Goal: Task Accomplishment & Management: Manage account settings

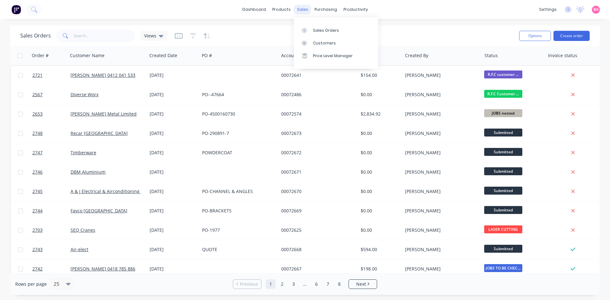
click at [302, 8] on div "sales" at bounding box center [302, 10] width 17 height 10
click at [302, 29] on div "Sales Orders" at bounding box center [326, 31] width 26 height 6
click at [98, 36] on input "text" at bounding box center [105, 36] width 62 height 13
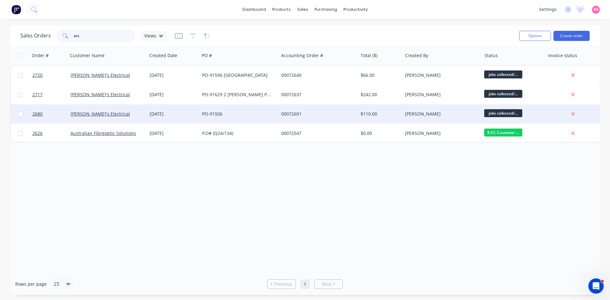
type input "ats"
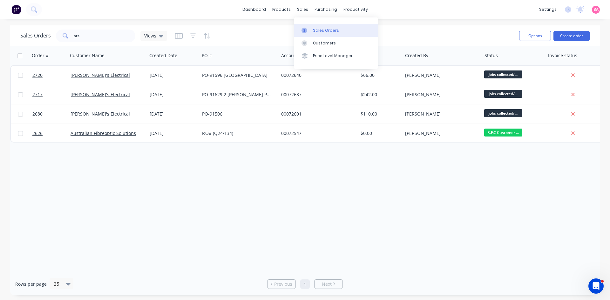
click at [318, 27] on link "Sales Orders" at bounding box center [336, 30] width 84 height 13
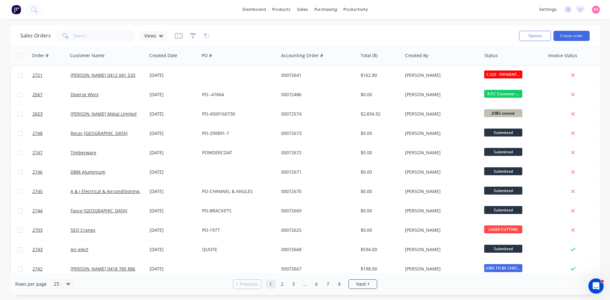
click at [191, 37] on icon "button" at bounding box center [193, 36] width 6 height 6
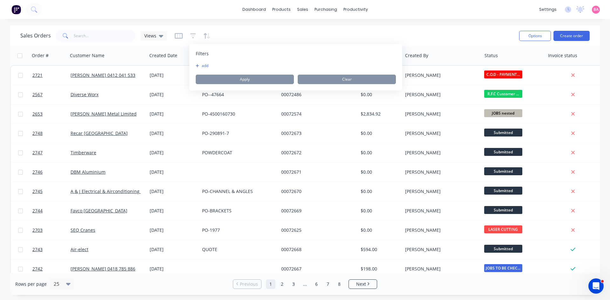
click at [207, 65] on button "add" at bounding box center [204, 65] width 16 height 5
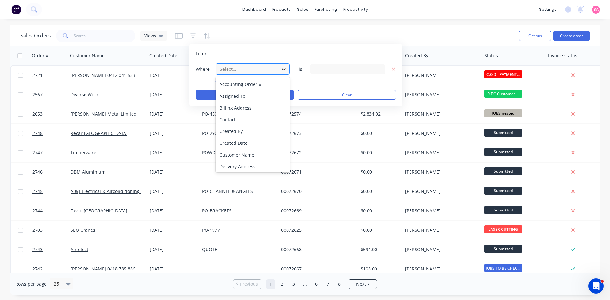
click at [283, 68] on icon at bounding box center [283, 69] width 6 height 6
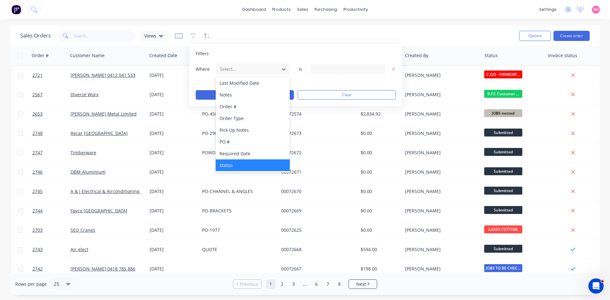
click at [228, 165] on div "Status" at bounding box center [253, 165] width 74 height 12
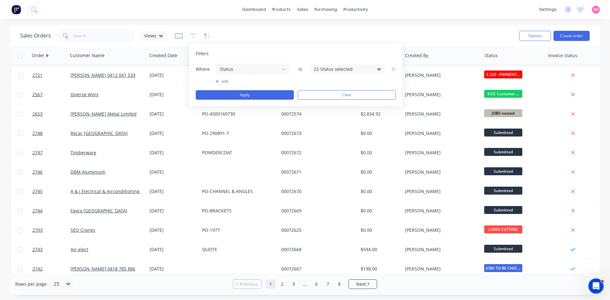
click at [377, 67] on icon at bounding box center [379, 69] width 4 height 7
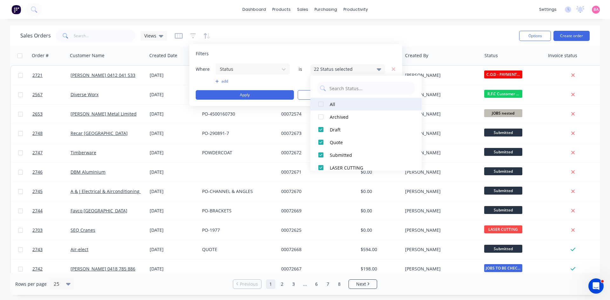
click at [323, 105] on div at bounding box center [320, 104] width 13 height 13
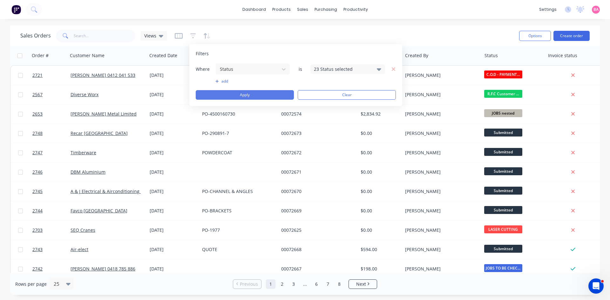
click at [255, 93] on button "Apply" at bounding box center [245, 95] width 98 height 10
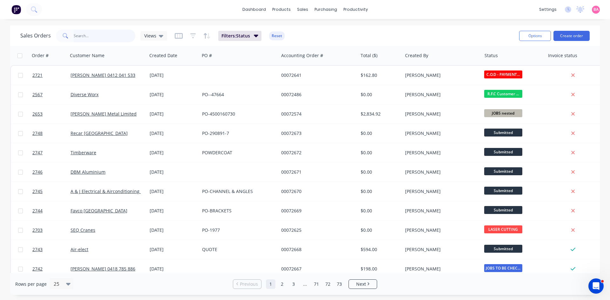
click at [97, 36] on input "text" at bounding box center [105, 36] width 62 height 13
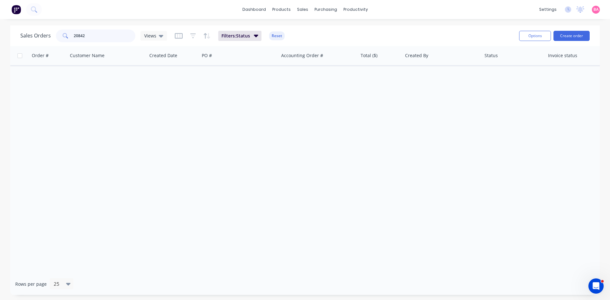
drag, startPoint x: 86, startPoint y: 35, endPoint x: 59, endPoint y: 35, distance: 27.3
click at [59, 35] on div "20842" at bounding box center [95, 36] width 79 height 13
drag, startPoint x: 101, startPoint y: 33, endPoint x: 61, endPoint y: 38, distance: 40.3
click at [61, 38] on div "70066" at bounding box center [95, 36] width 79 height 13
type input "70066"
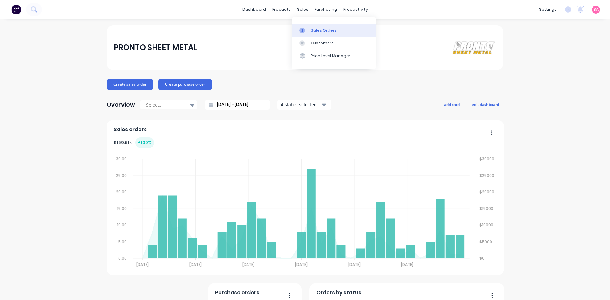
click at [315, 31] on div "Sales Orders" at bounding box center [324, 31] width 26 height 6
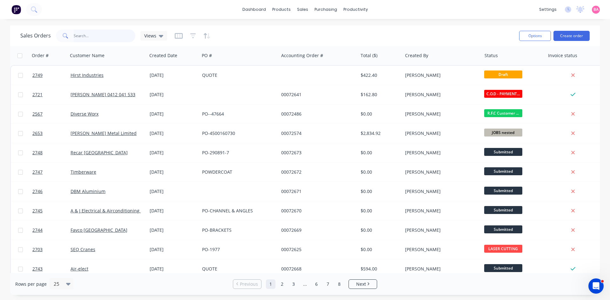
click at [92, 35] on input "text" at bounding box center [105, 36] width 62 height 13
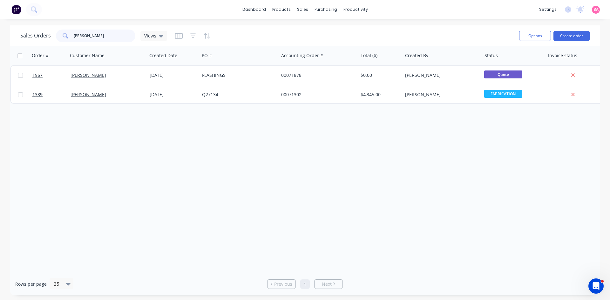
type input "RICHard"
click at [581, 35] on button "Create order" at bounding box center [571, 36] width 36 height 10
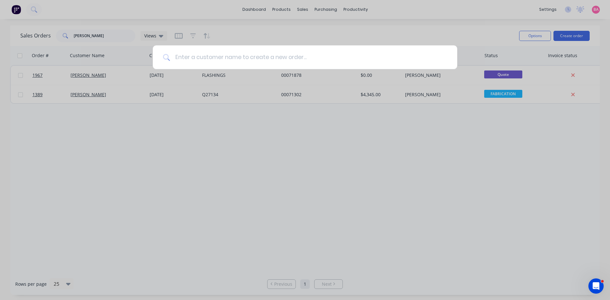
click at [222, 58] on input at bounding box center [308, 57] width 277 height 24
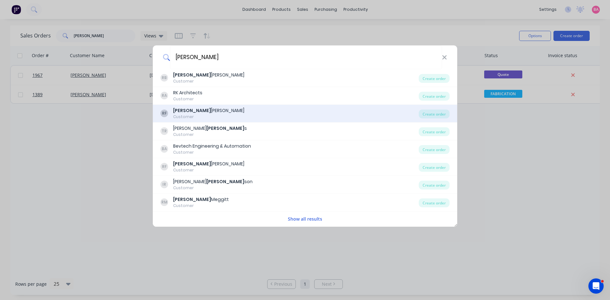
type input "richard"
click at [194, 113] on div "Richard Forrest" at bounding box center [208, 110] width 71 height 7
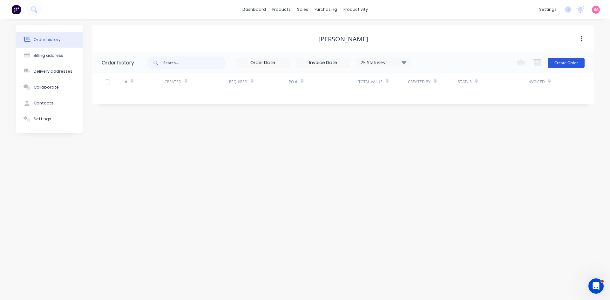
click at [575, 64] on button "Create Order" at bounding box center [565, 63] width 37 height 10
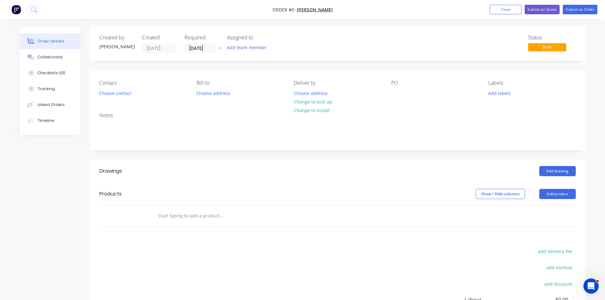
click at [220, 48] on icon at bounding box center [219, 48] width 3 height 3
click at [242, 49] on button "Add team member" at bounding box center [246, 47] width 47 height 9
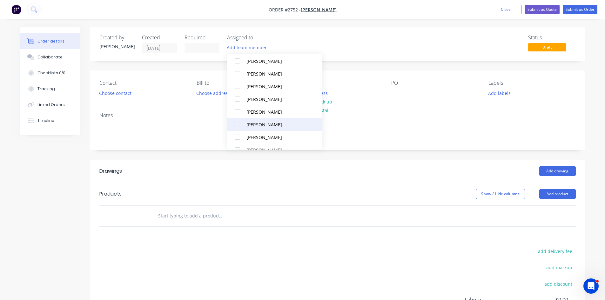
scroll to position [53, 0]
click at [239, 131] on div at bounding box center [237, 131] width 13 height 13
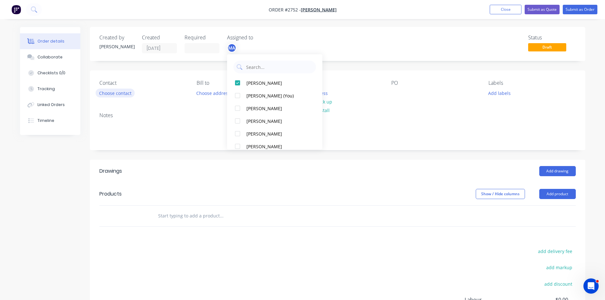
click at [120, 91] on button "Choose contact" at bounding box center [115, 93] width 39 height 9
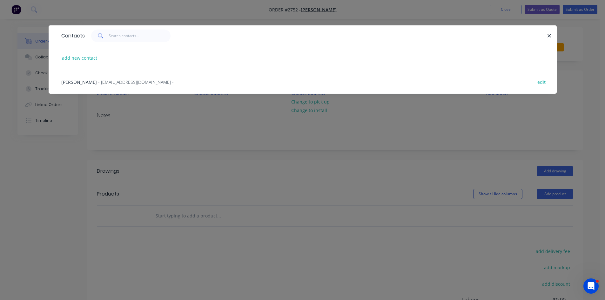
click at [87, 80] on span "RICHARD FORREST" at bounding box center [79, 82] width 36 height 6
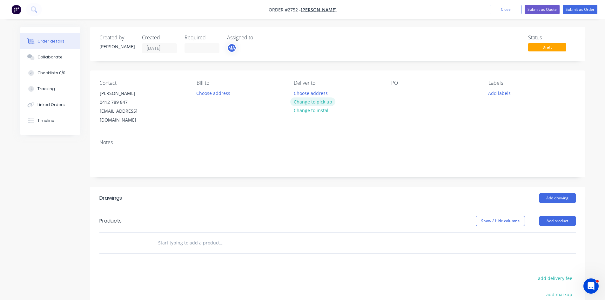
click at [316, 101] on button "Change to pick up" at bounding box center [312, 101] width 45 height 9
click at [399, 92] on div at bounding box center [396, 93] width 10 height 9
click at [502, 91] on button "Add labels" at bounding box center [499, 93] width 29 height 9
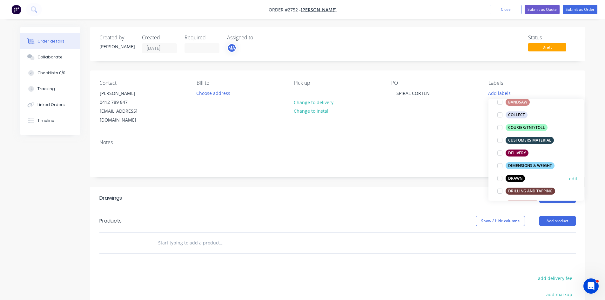
scroll to position [74, 0]
click at [499, 177] on div at bounding box center [499, 177] width 13 height 13
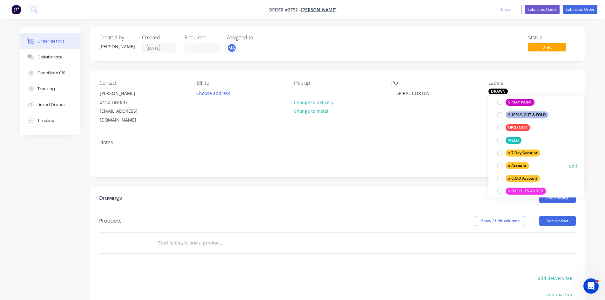
scroll to position [381, 0]
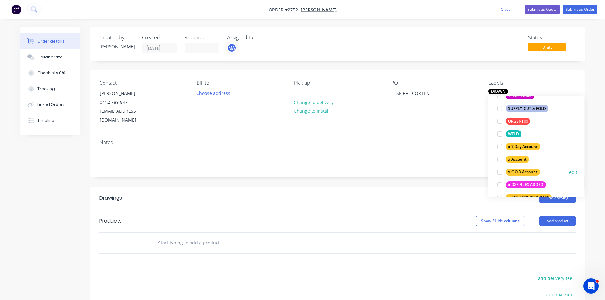
click at [500, 172] on div at bounding box center [499, 172] width 13 height 13
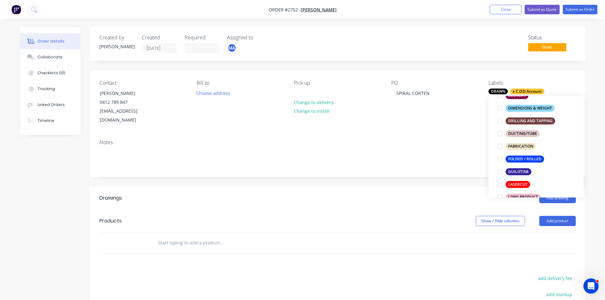
scroll to position [170, 0]
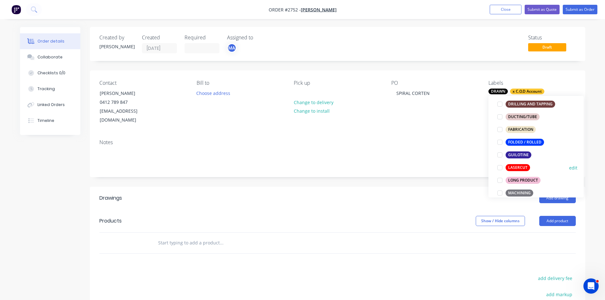
click at [498, 168] on div at bounding box center [499, 167] width 13 height 13
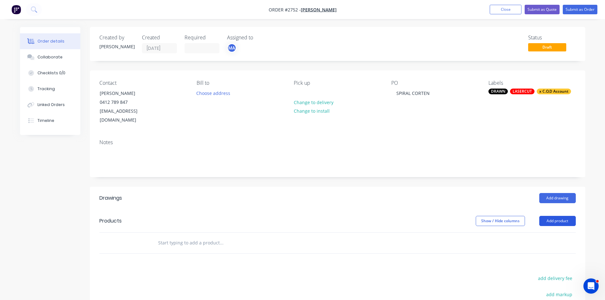
click at [564, 216] on button "Add product" at bounding box center [557, 221] width 37 height 10
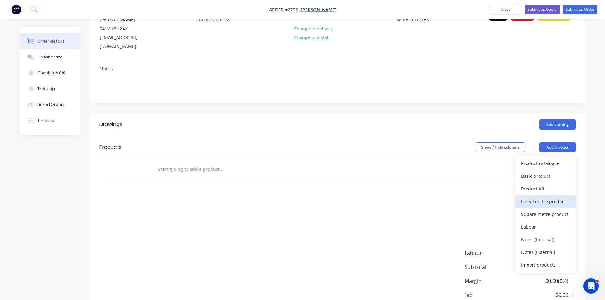
scroll to position [74, 0]
click at [546, 235] on div "Notes (Internal)" at bounding box center [545, 239] width 49 height 9
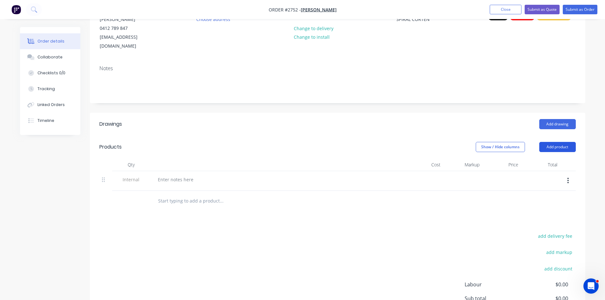
click at [562, 142] on button "Add product" at bounding box center [557, 147] width 37 height 10
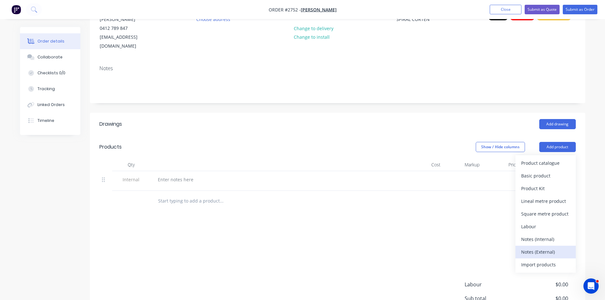
click at [547, 247] on div "Notes (External)" at bounding box center [545, 251] width 49 height 9
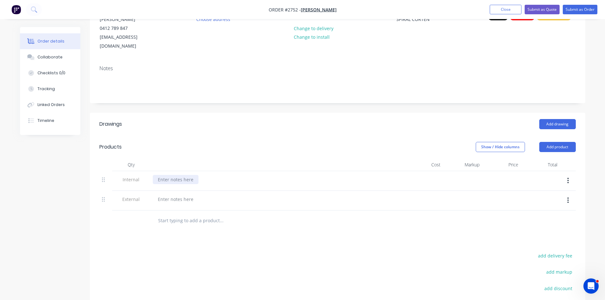
click at [179, 175] on div at bounding box center [176, 179] width 46 height 9
click at [192, 175] on div "SEE MATTHEW - EXTRA CHARGES FOR THE SPIRAL" at bounding box center [217, 179] width 128 height 9
click at [172, 195] on div at bounding box center [176, 199] width 46 height 9
click at [182, 214] on input "text" at bounding box center [221, 220] width 127 height 13
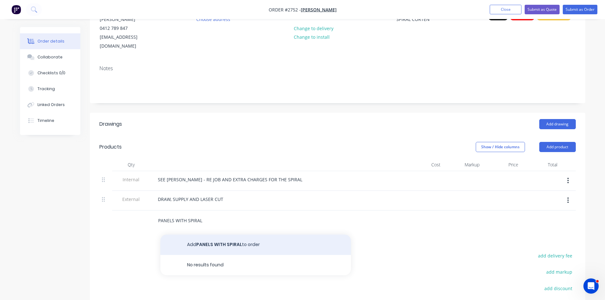
type input "PANELS WITH SPIRAL"
click at [220, 235] on button "Add PANELS WITH SPIRAL to order" at bounding box center [255, 245] width 191 height 20
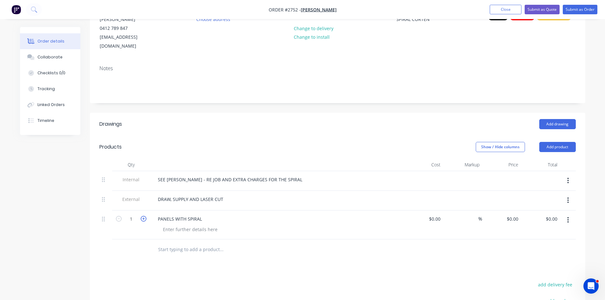
click at [144, 216] on icon "button" at bounding box center [144, 219] width 6 height 6
type input "2"
click at [171, 225] on div at bounding box center [190, 229] width 65 height 9
click at [51, 56] on div "Collaborate" at bounding box center [49, 57] width 25 height 6
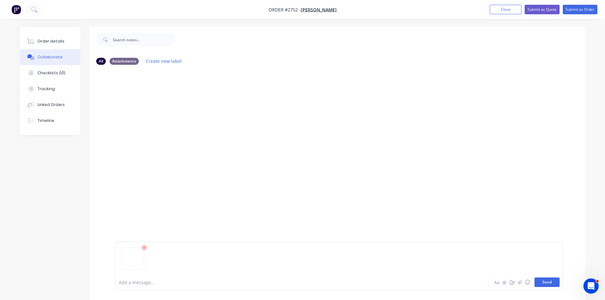
click at [549, 279] on button "Send" at bounding box center [546, 283] width 25 height 10
click at [545, 283] on button "Send" at bounding box center [546, 283] width 25 height 10
click at [166, 118] on icon "button" at bounding box center [166, 118] width 2 height 7
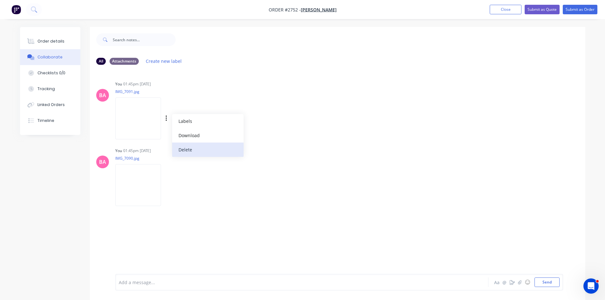
click at [189, 148] on button "Delete" at bounding box center [207, 150] width 71 height 14
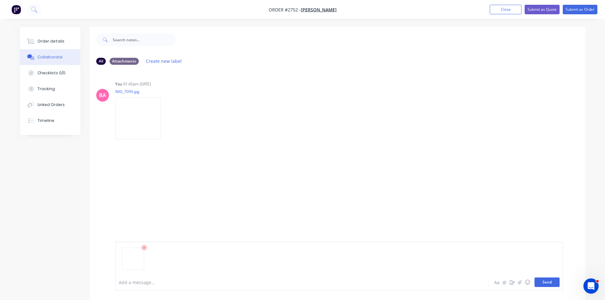
click at [553, 283] on button "Send" at bounding box center [546, 283] width 25 height 10
click at [49, 40] on div "Order details" at bounding box center [50, 41] width 27 height 6
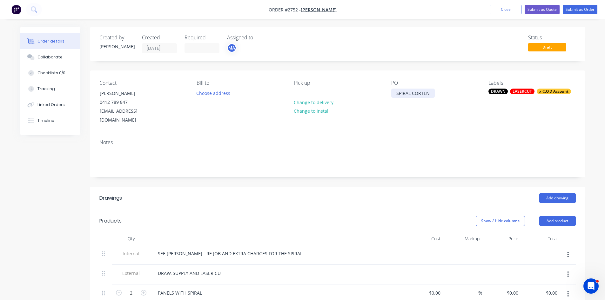
click at [411, 93] on div "SPIRAL CORTEN" at bounding box center [412, 93] width 43 height 9
drag, startPoint x: 411, startPoint y: 93, endPoint x: 384, endPoint y: 94, distance: 28.0
click at [384, 94] on div "Contact RICHARD FORREST 0412 789 847 rjforrest1@hotmail.com Bill to Choose addr…" at bounding box center [337, 102] width 495 height 64
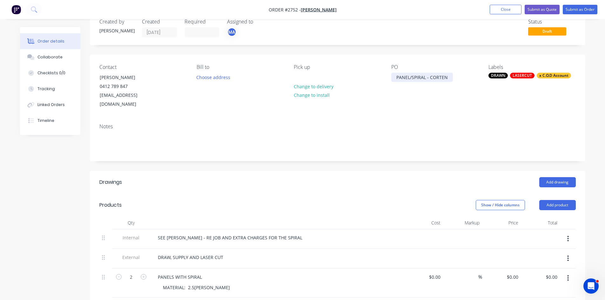
scroll to position [32, 0]
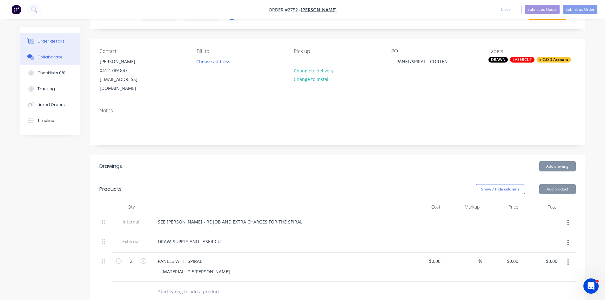
click at [49, 56] on div "Collaborate" at bounding box center [49, 57] width 25 height 6
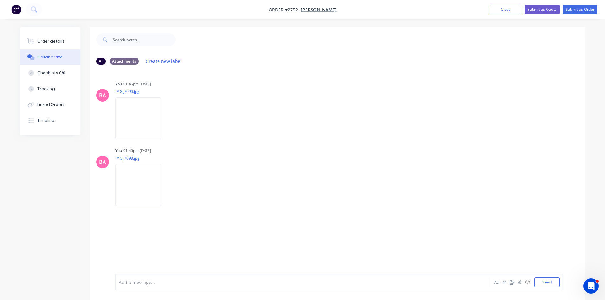
click at [180, 284] on div at bounding box center [284, 282] width 330 height 7
click at [551, 280] on button "Send" at bounding box center [546, 283] width 25 height 10
click at [586, 8] on button "Submit as Order" at bounding box center [580, 10] width 35 height 10
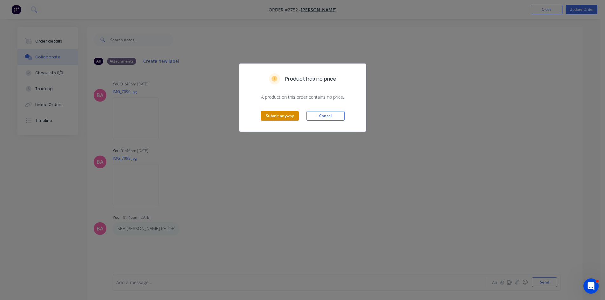
click at [274, 115] on button "Submit anyway" at bounding box center [280, 116] width 38 height 10
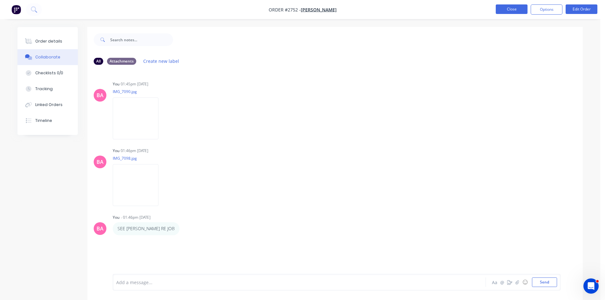
click at [508, 9] on button "Close" at bounding box center [512, 9] width 32 height 10
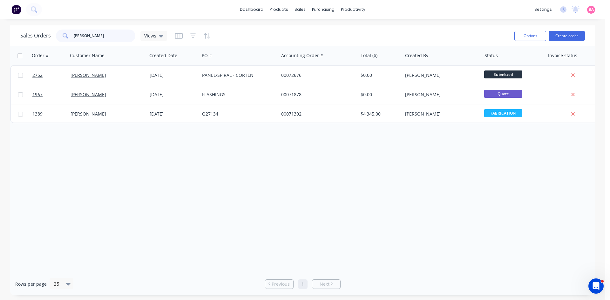
drag, startPoint x: 96, startPoint y: 36, endPoint x: 49, endPoint y: 40, distance: 46.5
click at [49, 40] on div "Sales Orders RICHard Views" at bounding box center [93, 36] width 147 height 13
type input "EDWIN"
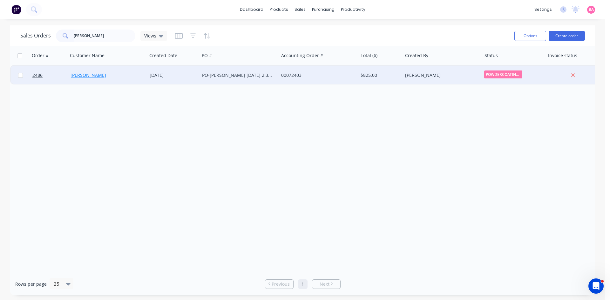
click at [90, 75] on link "Edwin Giraldo" at bounding box center [88, 75] width 36 height 6
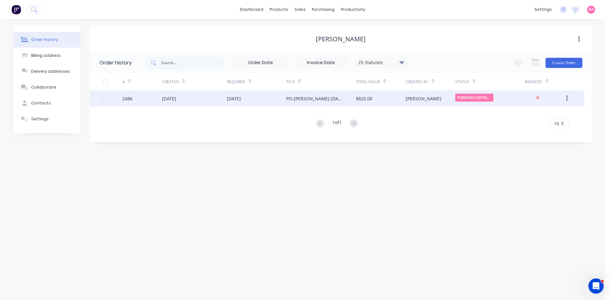
click at [176, 96] on div "30 Jul 2025" at bounding box center [169, 98] width 14 height 7
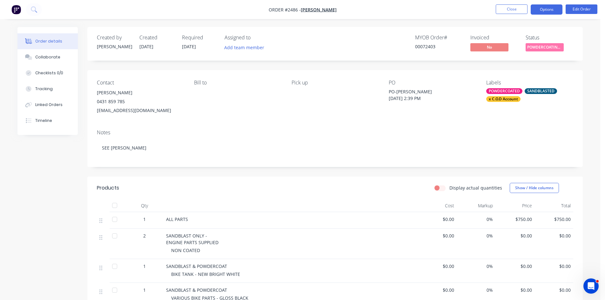
click at [546, 10] on button "Options" at bounding box center [547, 9] width 32 height 10
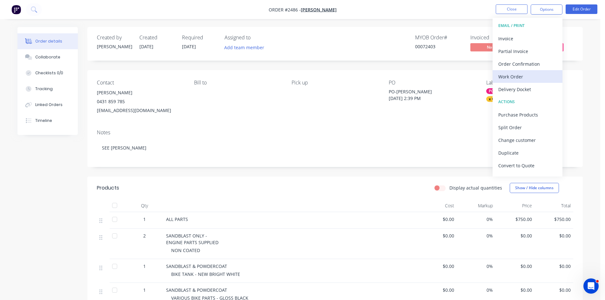
click at [515, 75] on div "Work Order" at bounding box center [527, 76] width 58 height 9
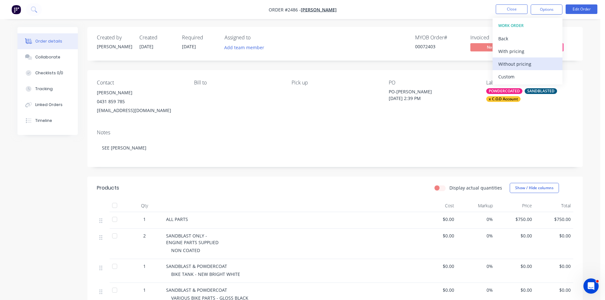
click at [516, 63] on div "Without pricing" at bounding box center [527, 63] width 58 height 9
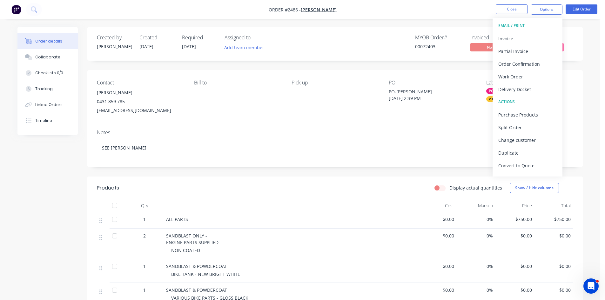
click at [461, 51] on div "MYOB Order # 00072403" at bounding box center [439, 44] width 48 height 18
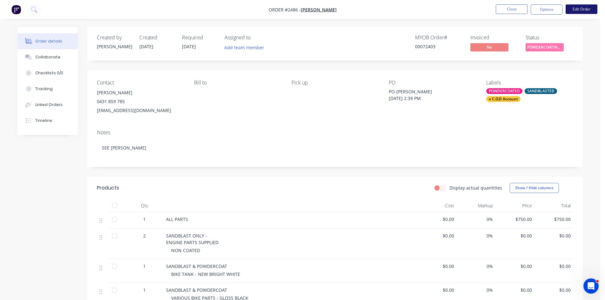
click at [588, 7] on button "Edit Order" at bounding box center [581, 9] width 32 height 10
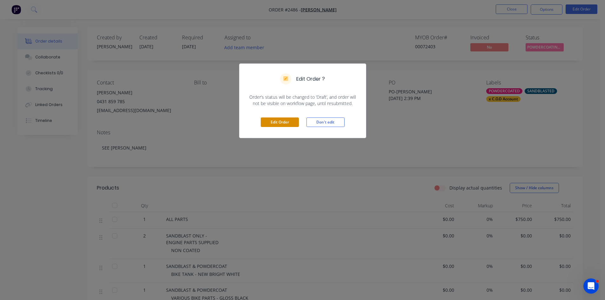
click at [292, 123] on button "Edit Order" at bounding box center [280, 122] width 38 height 10
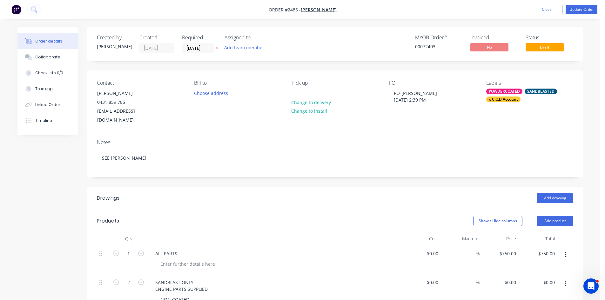
click at [509, 93] on div "POWDERCOATED" at bounding box center [504, 92] width 36 height 6
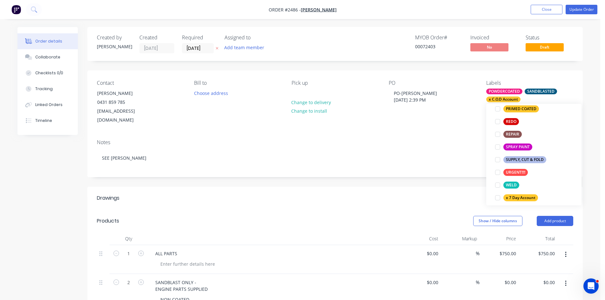
scroll to position [371, 0]
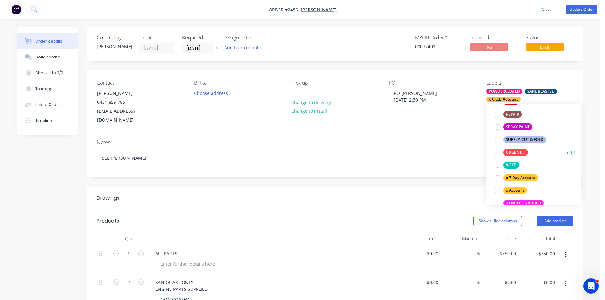
click at [496, 152] on div at bounding box center [497, 152] width 13 height 13
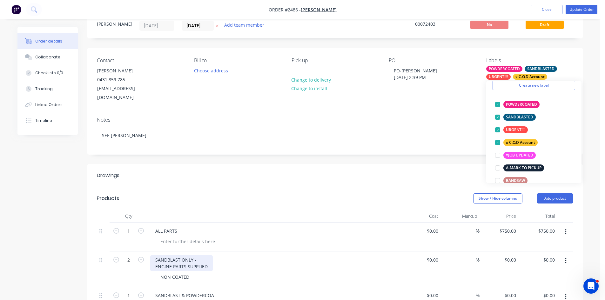
scroll to position [42, 0]
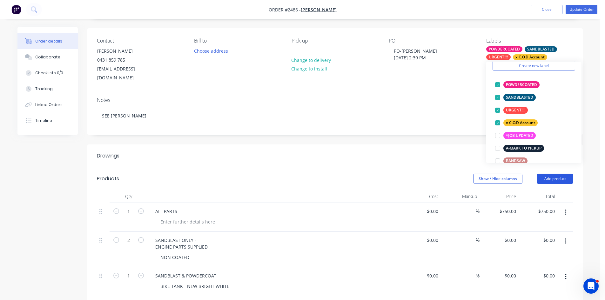
click at [557, 174] on button "Add product" at bounding box center [555, 179] width 37 height 10
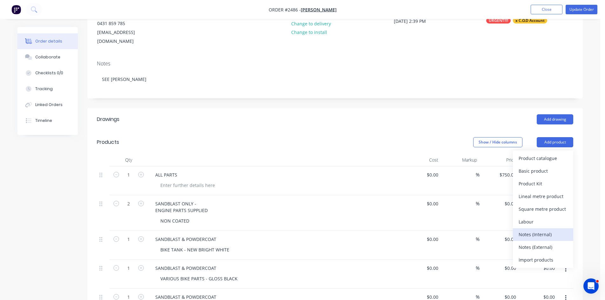
scroll to position [85, 0]
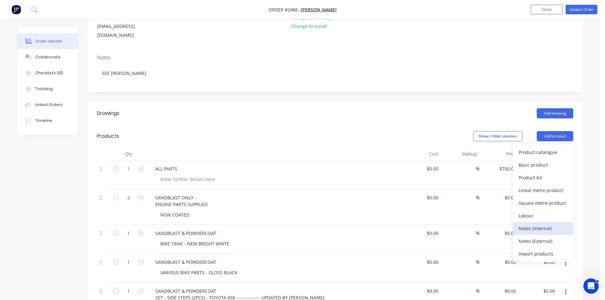
click at [541, 224] on div "Notes (Internal)" at bounding box center [542, 228] width 49 height 9
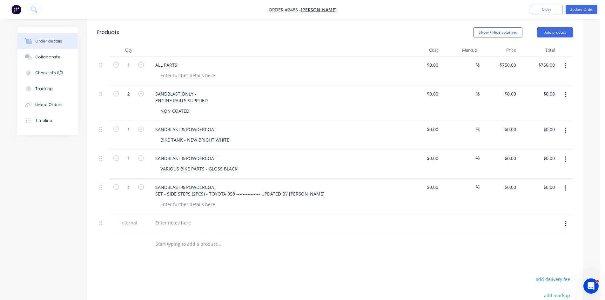
scroll to position [191, 0]
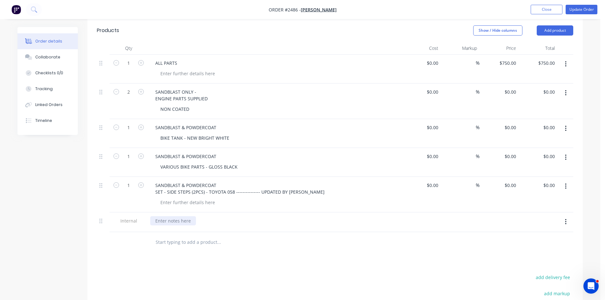
click at [182, 216] on div at bounding box center [173, 220] width 46 height 9
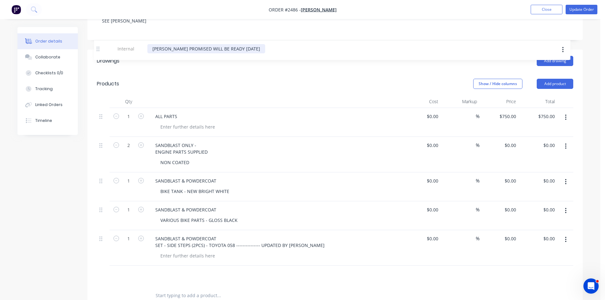
scroll to position [114, 0]
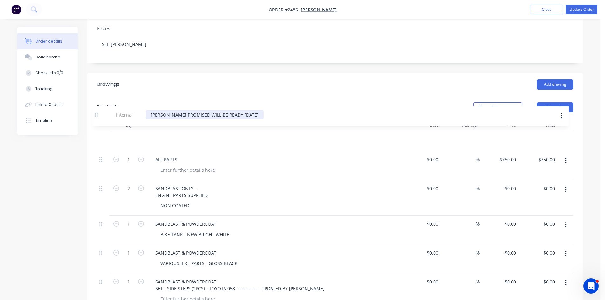
drag, startPoint x: 103, startPoint y: 213, endPoint x: 99, endPoint y: 114, distance: 99.5
click at [99, 119] on div "Qty Cost Markup Price Total 1 ALL PARTS $0.00 $0.00 % $750.00 $750.00 $750.00 $…" at bounding box center [335, 214] width 476 height 190
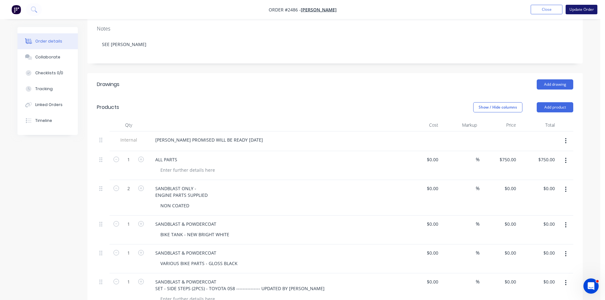
click at [580, 10] on button "Update Order" at bounding box center [581, 10] width 32 height 10
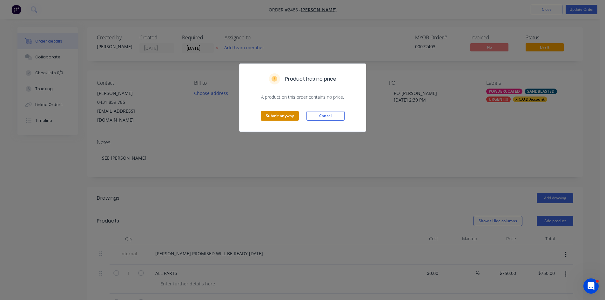
click at [284, 117] on button "Submit anyway" at bounding box center [280, 116] width 38 height 10
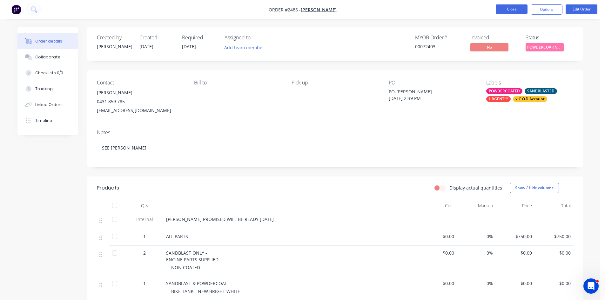
click at [515, 8] on button "Close" at bounding box center [512, 9] width 32 height 10
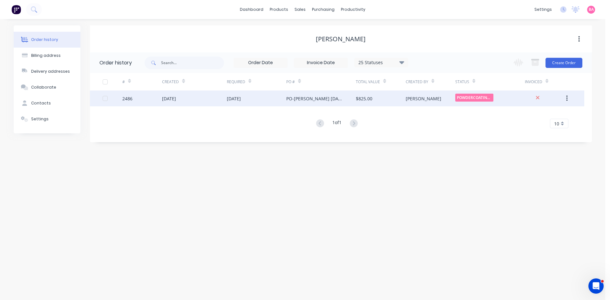
click at [176, 97] on div "30 Jul 2025" at bounding box center [169, 98] width 14 height 7
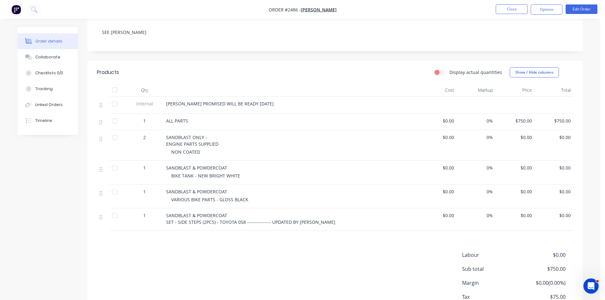
scroll to position [117, 0]
click at [38, 56] on div "Collaborate" at bounding box center [47, 57] width 25 height 6
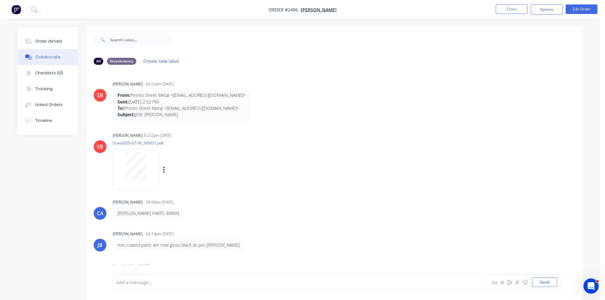
click at [115, 151] on div at bounding box center [136, 170] width 46 height 42
click at [48, 38] on div "Order details" at bounding box center [48, 41] width 27 height 6
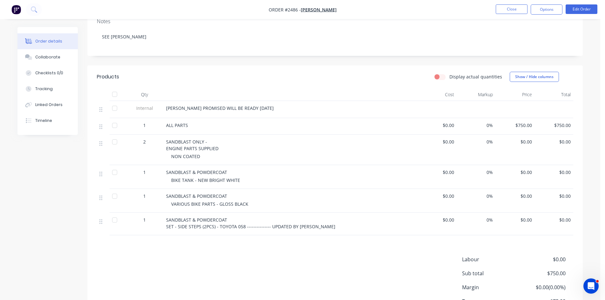
scroll to position [106, 0]
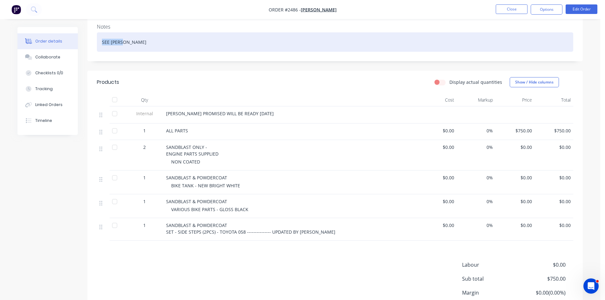
drag, startPoint x: 133, startPoint y: 42, endPoint x: 57, endPoint y: 39, distance: 75.9
click at [57, 39] on div "Order details Collaborate Checklists 0/0 Tracking Linked Orders Timeline Order …" at bounding box center [300, 137] width 578 height 432
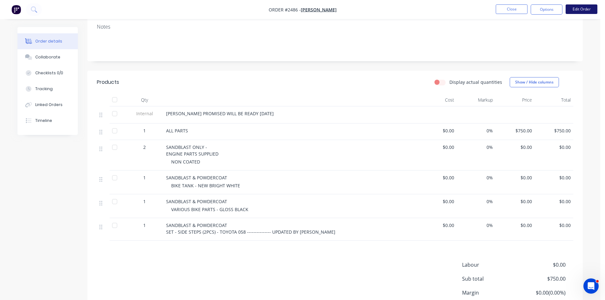
click at [583, 8] on button "Edit Order" at bounding box center [581, 9] width 32 height 10
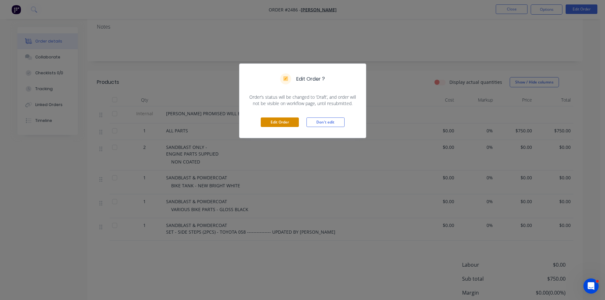
click at [279, 121] on button "Edit Order" at bounding box center [280, 122] width 38 height 10
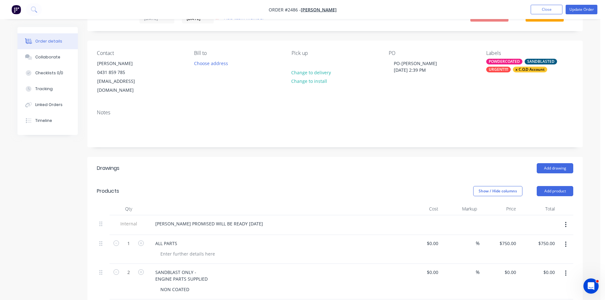
scroll to position [32, 0]
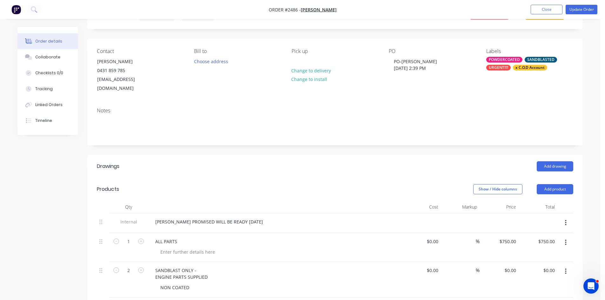
click at [256, 217] on div "AARON PROMISED WILL BE READY 28.08.2025" at bounding box center [274, 221] width 249 height 9
click at [154, 217] on div "AARON PROMISED WILL BE READY 28.08.2025" at bounding box center [209, 221] width 118 height 9
click at [585, 11] on button "Update Order" at bounding box center [581, 10] width 32 height 10
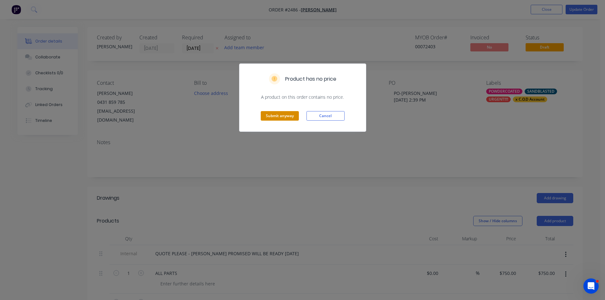
click at [286, 116] on button "Submit anyway" at bounding box center [280, 116] width 38 height 10
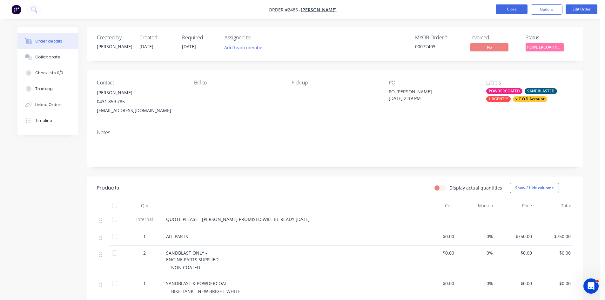
click at [516, 10] on button "Close" at bounding box center [512, 9] width 32 height 10
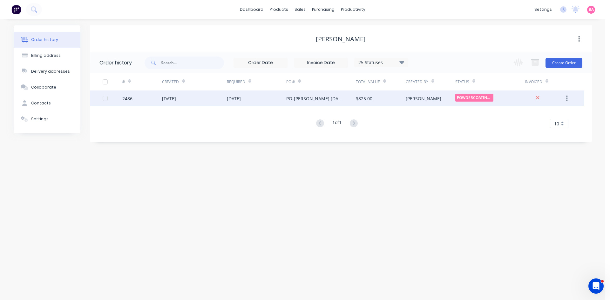
click at [192, 96] on div "30 Jul 2025" at bounding box center [194, 98] width 64 height 16
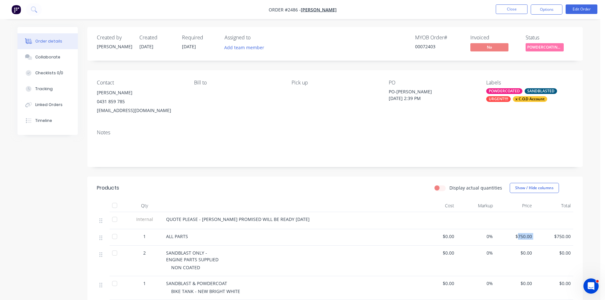
drag, startPoint x: 517, startPoint y: 236, endPoint x: 542, endPoint y: 235, distance: 24.8
click at [542, 235] on div "1 ALL PARTS $0.00 0% $750.00 $750.00" at bounding box center [335, 237] width 476 height 17
click at [584, 9] on button "Edit Order" at bounding box center [581, 9] width 32 height 10
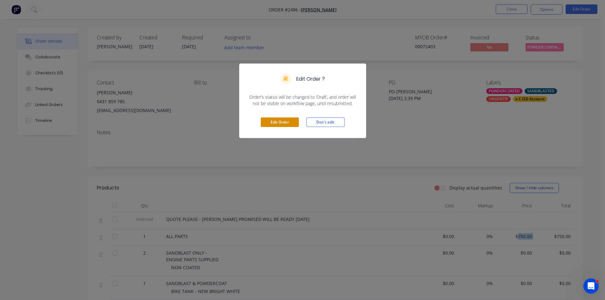
click at [283, 123] on button "Edit Order" at bounding box center [280, 122] width 38 height 10
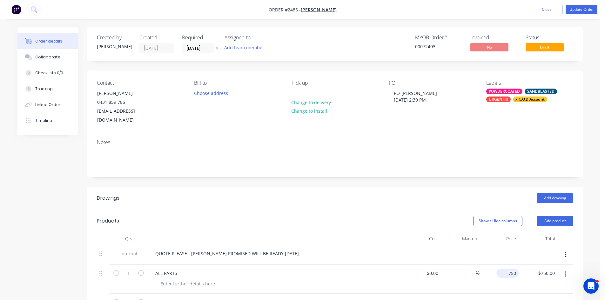
click at [513, 269] on input "750" at bounding box center [509, 273] width 20 height 9
type input "$850.00"
click at [501, 90] on div "POWDERCOATED" at bounding box center [504, 92] width 36 height 6
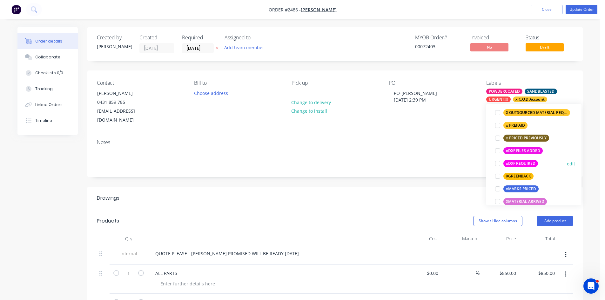
scroll to position [487, 0]
click at [498, 175] on div at bounding box center [497, 176] width 13 height 13
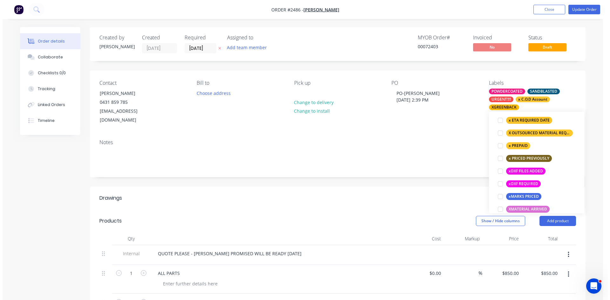
scroll to position [30, 0]
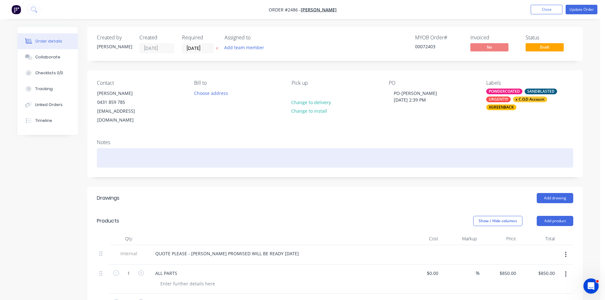
click at [419, 148] on div at bounding box center [335, 157] width 476 height 19
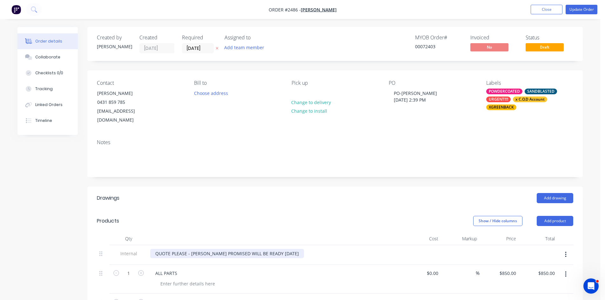
click at [285, 249] on div "QUOTE PLEASE - AARON PROMISED WILL BE READY 28.08.2025" at bounding box center [227, 253] width 154 height 9
click at [154, 249] on div "QUOTE PLEASE - AARON PROMISED WILL BE READY 28.08.2025" at bounding box center [227, 253] width 154 height 9
click at [583, 8] on button "Update Order" at bounding box center [581, 10] width 32 height 10
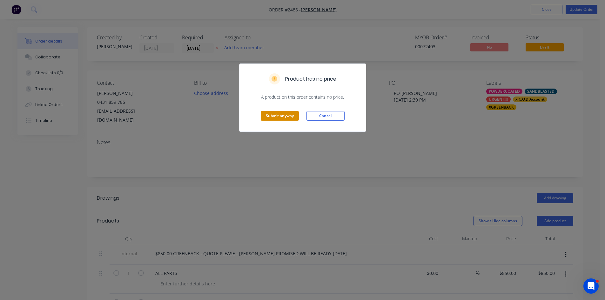
click at [284, 115] on button "Submit anyway" at bounding box center [280, 116] width 38 height 10
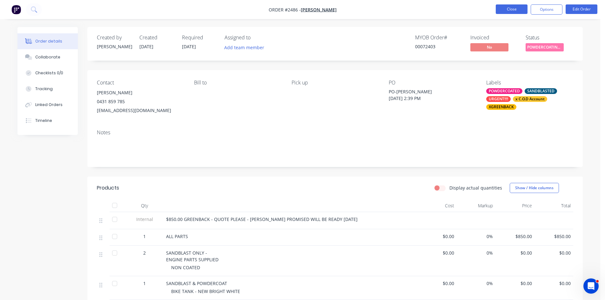
click at [500, 8] on button "Close" at bounding box center [512, 9] width 32 height 10
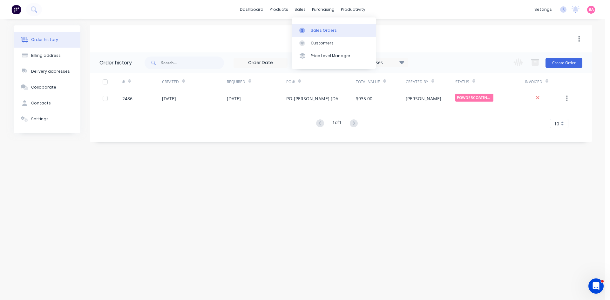
click at [325, 30] on div "Sales Orders" at bounding box center [324, 31] width 26 height 6
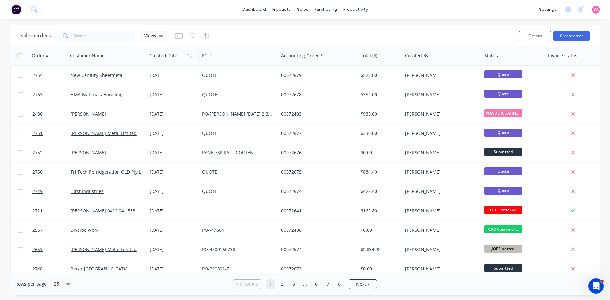
click at [171, 58] on div at bounding box center [171, 55] width 45 height 13
click at [190, 57] on icon "button" at bounding box center [190, 55] width 6 height 5
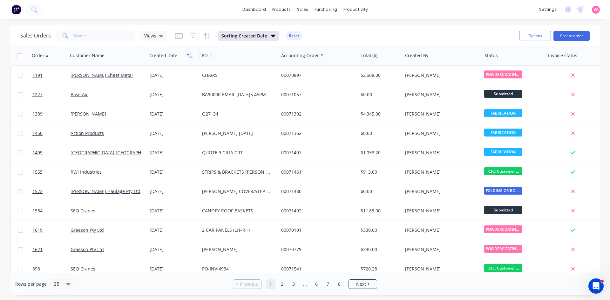
click at [189, 56] on icon "button" at bounding box center [190, 55] width 6 height 5
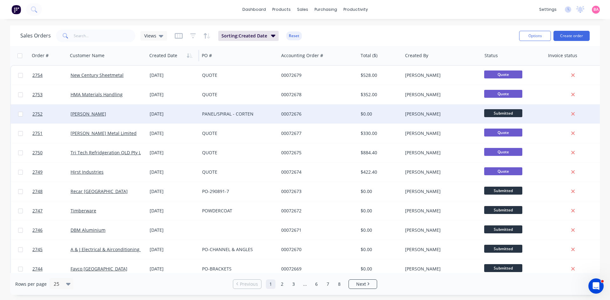
click at [160, 114] on div "[DATE]" at bounding box center [173, 114] width 47 height 6
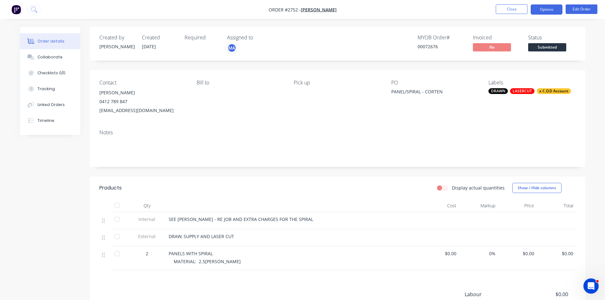
click at [553, 9] on button "Options" at bounding box center [547, 9] width 32 height 10
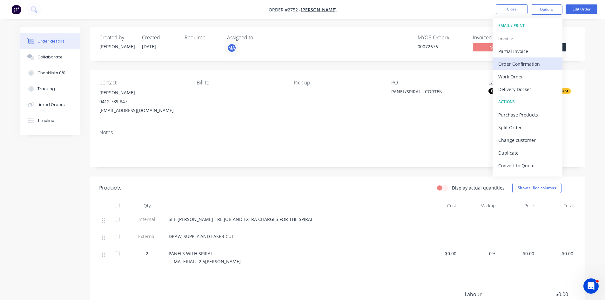
click at [521, 62] on div "Order Confirmation" at bounding box center [527, 63] width 58 height 9
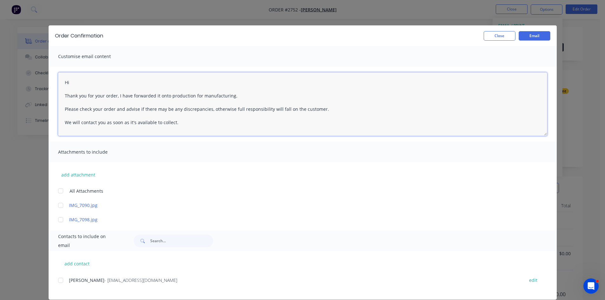
click at [94, 82] on textarea "Hi Thank you for your order, I have forwarded it onto production for manufactur…" at bounding box center [302, 104] width 489 height 64
click at [58, 281] on div at bounding box center [60, 280] width 13 height 13
type textarea "Hi Thank you for your order, I have forwarded it onto production for manufactur…"
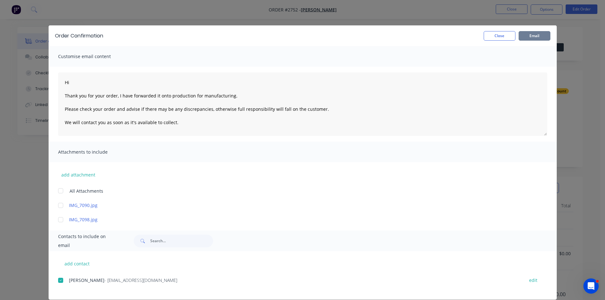
click at [530, 35] on button "Email" at bounding box center [534, 36] width 32 height 10
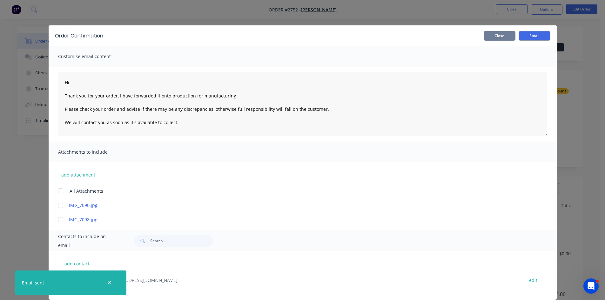
click at [498, 35] on button "Close" at bounding box center [500, 36] width 32 height 10
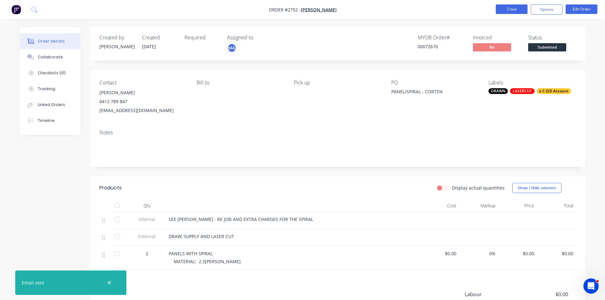
click at [514, 7] on button "Close" at bounding box center [512, 9] width 32 height 10
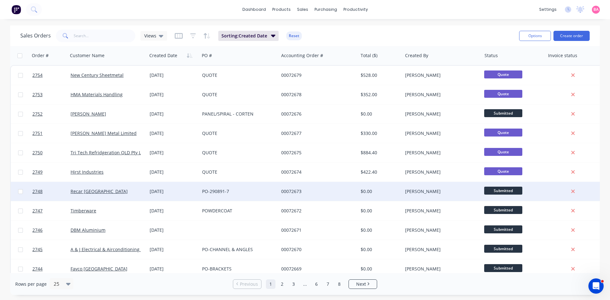
click at [160, 192] on div "[DATE]" at bounding box center [173, 191] width 47 height 6
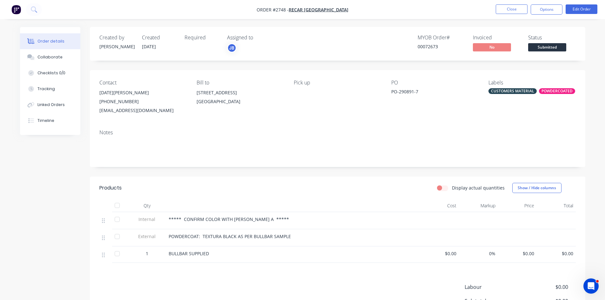
click at [235, 236] on span "POWDERCOAT: TEXTURA BLACK AS PER BULLBAR SAMPLE" at bounding box center [230, 236] width 122 height 6
click at [575, 9] on button "Edit Order" at bounding box center [581, 9] width 32 height 10
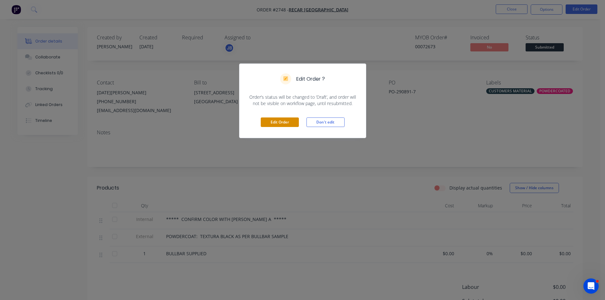
click at [279, 122] on button "Edit Order" at bounding box center [280, 122] width 38 height 10
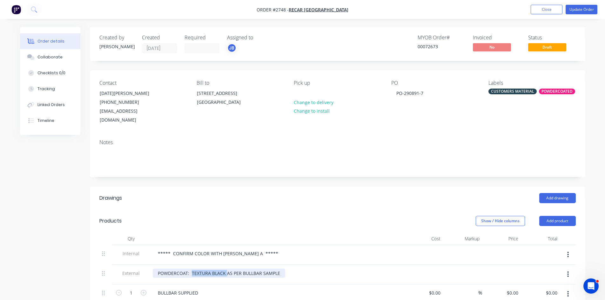
drag, startPoint x: 225, startPoint y: 264, endPoint x: 192, endPoint y: 265, distance: 33.7
click at [192, 269] on div "POWDERCOAT: TEXTURA BLACK AS PER BULLBAR SAMPLE" at bounding box center [219, 273] width 132 height 9
click at [574, 10] on button "Update Order" at bounding box center [581, 10] width 32 height 10
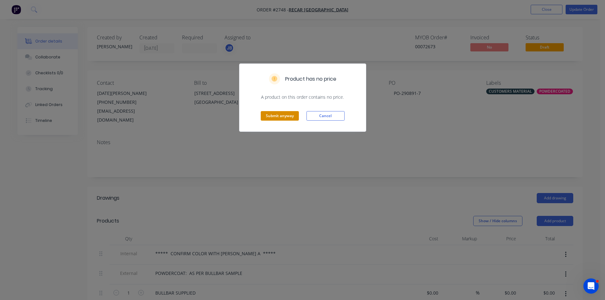
click at [280, 114] on button "Submit anyway" at bounding box center [280, 116] width 38 height 10
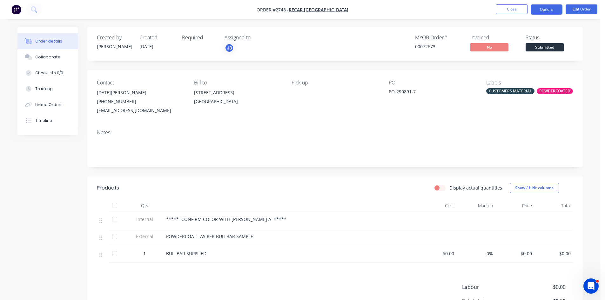
click at [552, 8] on button "Options" at bounding box center [547, 9] width 32 height 10
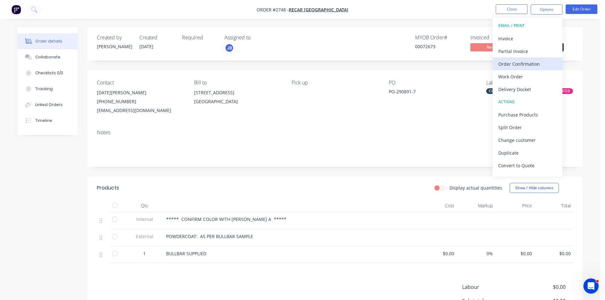
click at [529, 67] on div "Order Confirmation" at bounding box center [527, 63] width 58 height 9
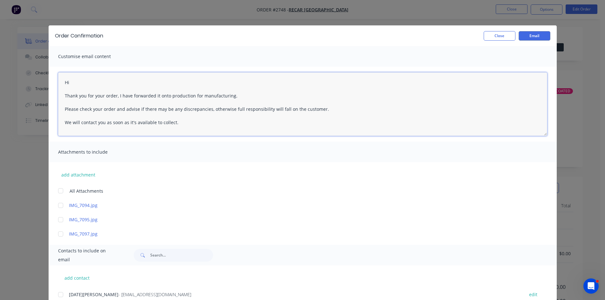
click at [83, 84] on textarea "Hi Thank you for your order, I have forwarded it onto production for manufactur…" at bounding box center [302, 104] width 489 height 64
click at [56, 294] on div at bounding box center [60, 294] width 13 height 13
click at [79, 82] on textarea "Hi Thank you for your order, I have forwarded it onto production for manufactur…" at bounding box center [302, 104] width 489 height 64
type textarea "Hi Noel Thank you for your order, I have forwarded it onto production for manuf…"
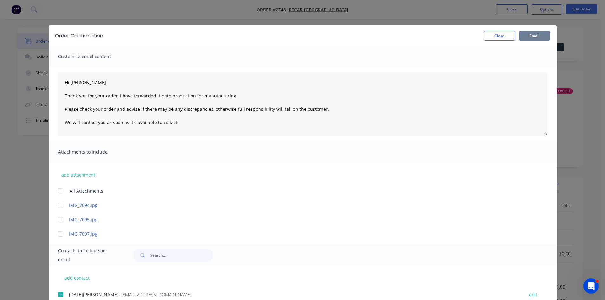
click at [539, 36] on button "Email" at bounding box center [534, 36] width 32 height 10
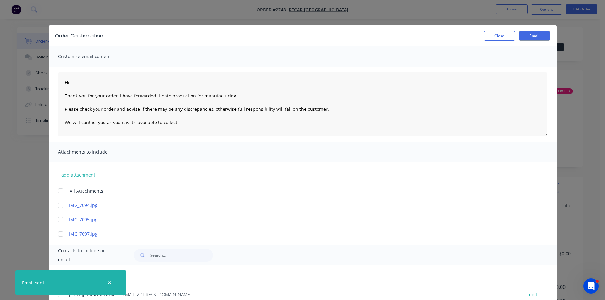
click at [512, 9] on div "Order Confirmation Close Email Customise email content Hi Thank you for your or…" at bounding box center [302, 150] width 605 height 300
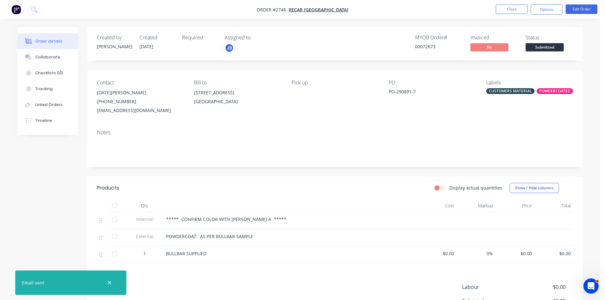
click at [512, 9] on button "Close" at bounding box center [512, 9] width 32 height 10
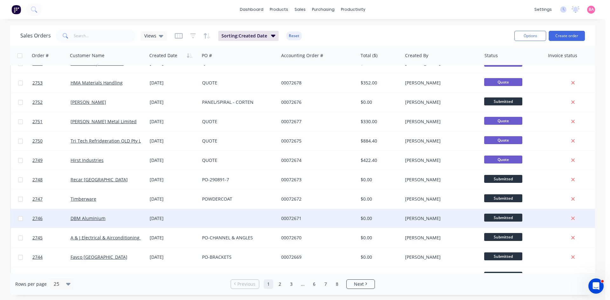
scroll to position [21, 0]
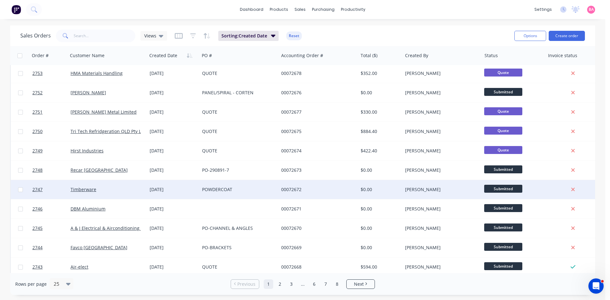
click at [163, 188] on div "[DATE]" at bounding box center [173, 189] width 47 height 6
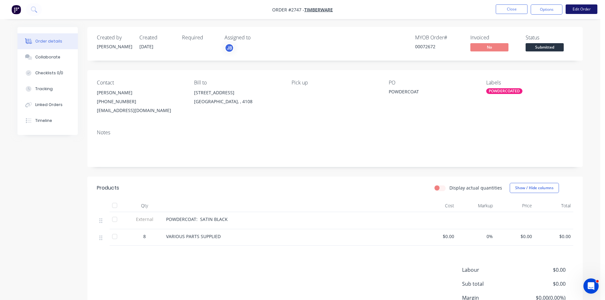
click at [591, 6] on button "Edit Order" at bounding box center [581, 9] width 32 height 10
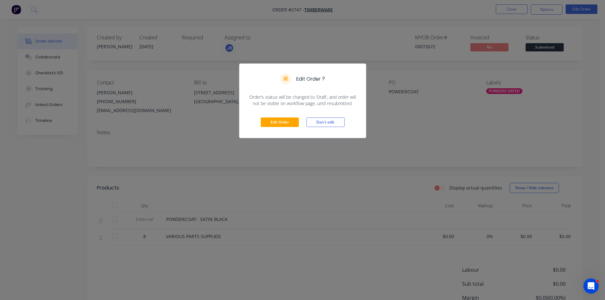
click at [535, 8] on div "Edit Order ? Order’s status will be changed to ‘Draft’, and order will not be v…" at bounding box center [302, 150] width 605 height 300
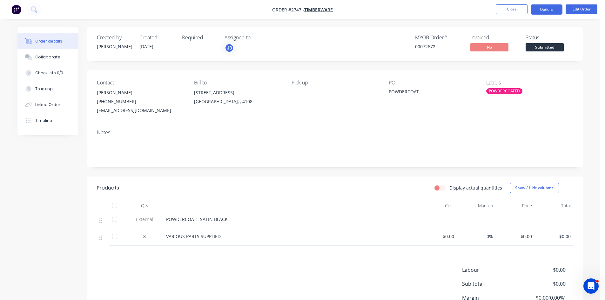
click at [544, 8] on button "Options" at bounding box center [547, 9] width 32 height 10
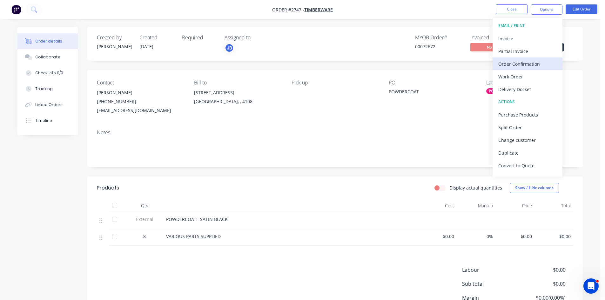
click at [519, 63] on div "Order Confirmation" at bounding box center [527, 63] width 58 height 9
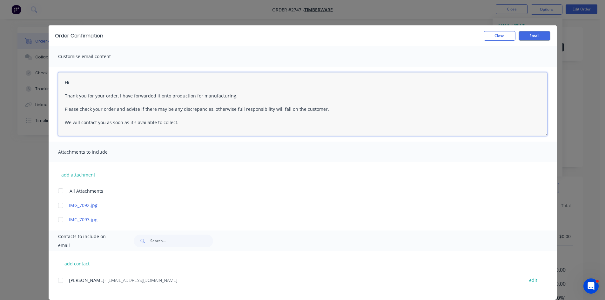
click at [74, 84] on textarea "Hi Thank you for your order, I have forwarded it onto production for manufactur…" at bounding box center [302, 104] width 489 height 64
click at [59, 281] on div at bounding box center [60, 280] width 13 height 13
type textarea "Hi Thank you for your order, I have forwarded it onto production for manufactur…"
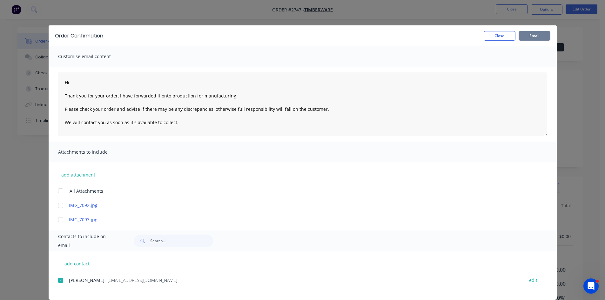
click at [538, 35] on button "Email" at bounding box center [534, 36] width 32 height 10
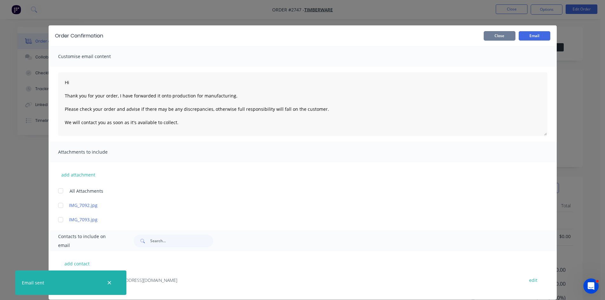
click at [502, 34] on button "Close" at bounding box center [500, 36] width 32 height 10
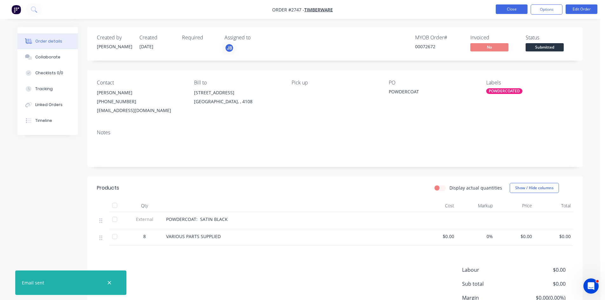
click at [514, 9] on button "Close" at bounding box center [512, 9] width 32 height 10
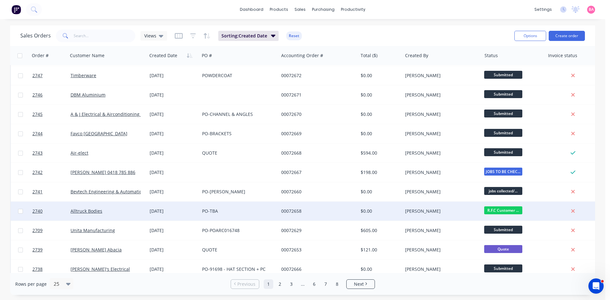
scroll to position [137, 0]
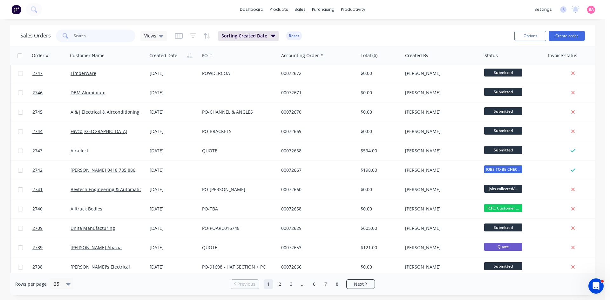
click at [85, 36] on input "text" at bounding box center [105, 36] width 62 height 13
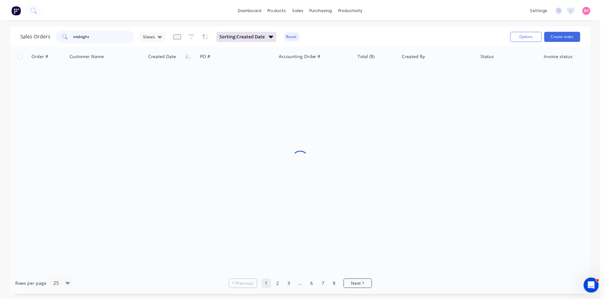
scroll to position [0, 0]
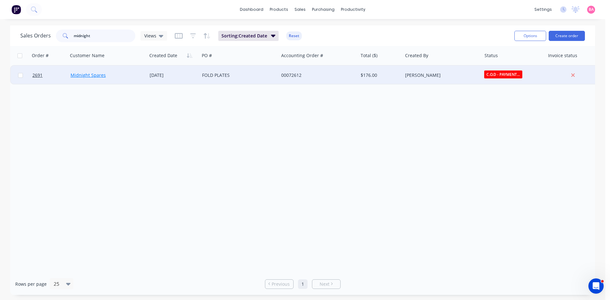
type input "midnight"
click at [87, 75] on link "Midnight Spares" at bounding box center [87, 75] width 35 height 6
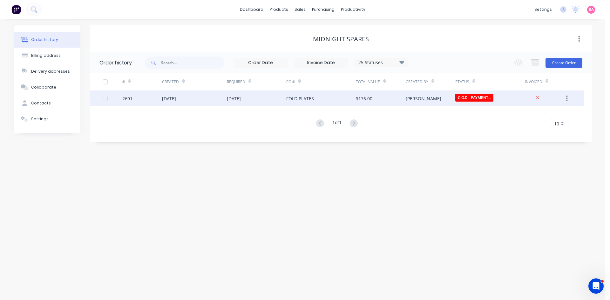
click at [315, 97] on div "FOLD PLATES" at bounding box center [321, 98] width 70 height 16
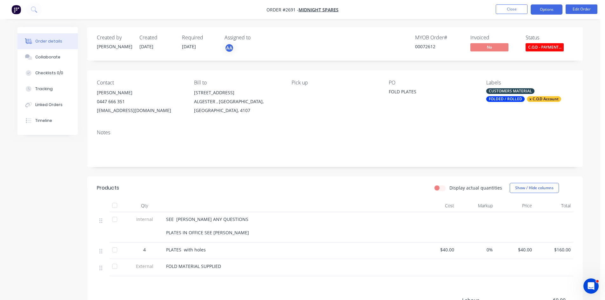
click at [544, 10] on button "Options" at bounding box center [547, 9] width 32 height 10
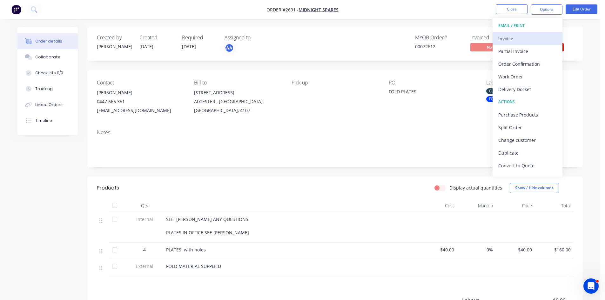
click at [507, 38] on div "Invoice" at bounding box center [527, 38] width 58 height 9
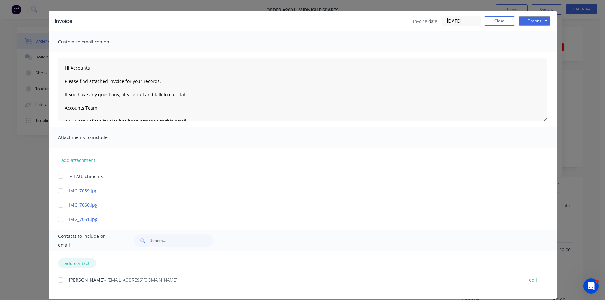
scroll to position [23, 0]
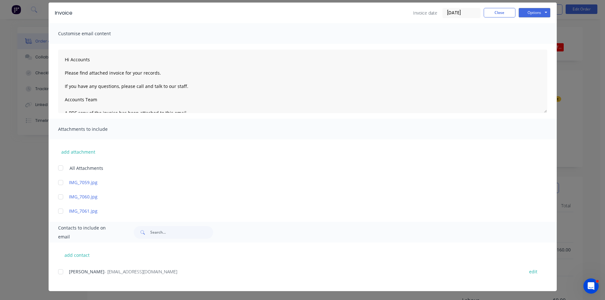
click at [58, 272] on div at bounding box center [60, 271] width 13 height 13
click at [533, 10] on button "Options" at bounding box center [534, 13] width 32 height 10
click at [532, 44] on button "Email" at bounding box center [538, 45] width 41 height 10
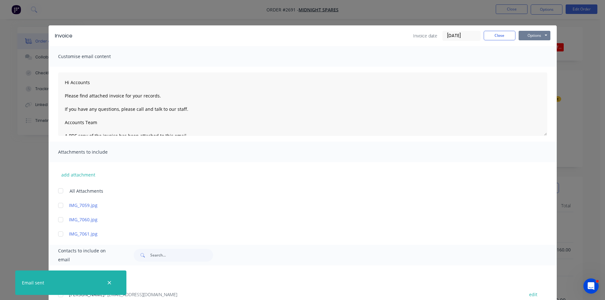
click at [536, 33] on button "Options" at bounding box center [534, 36] width 32 height 10
click at [532, 56] on button "Print" at bounding box center [538, 57] width 41 height 10
click at [497, 29] on div "Invoice Invoice date 27/08/25 Close Options Preview Print Email" at bounding box center [303, 35] width 508 height 21
click at [497, 36] on button "Close" at bounding box center [500, 36] width 32 height 10
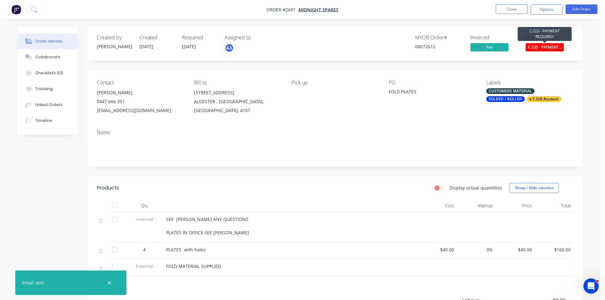
click at [544, 47] on span "C.O.D - PAYMENT..." at bounding box center [544, 47] width 38 height 8
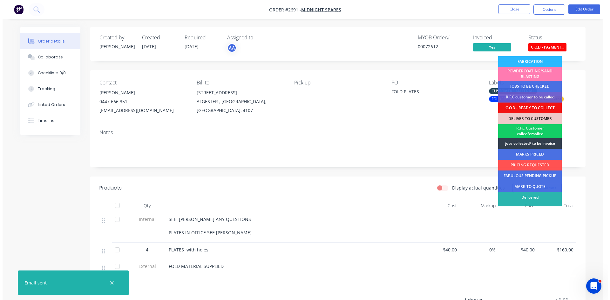
scroll to position [61, 0]
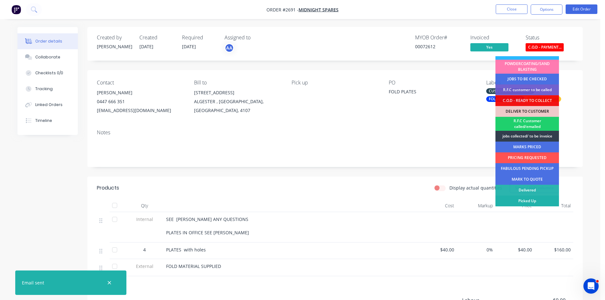
click at [537, 202] on div "Picked Up" at bounding box center [527, 201] width 64 height 11
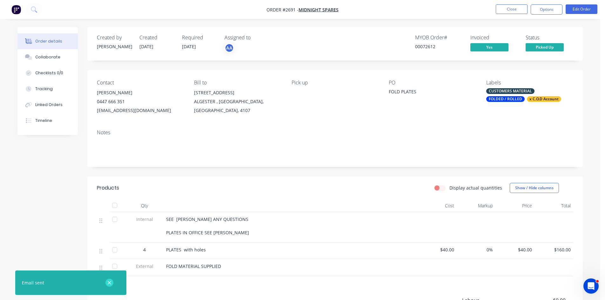
click at [109, 284] on icon "button" at bounding box center [109, 282] width 3 height 3
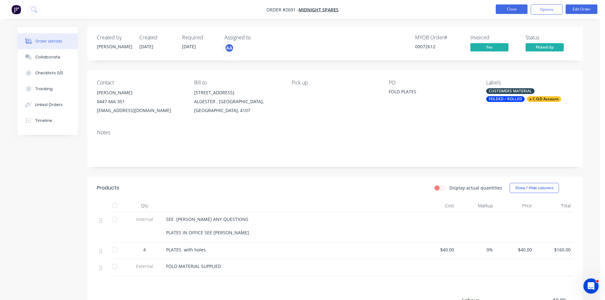
click at [510, 9] on button "Close" at bounding box center [512, 9] width 32 height 10
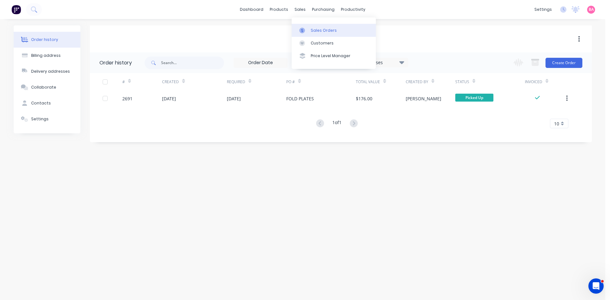
click at [316, 32] on div "Sales Orders" at bounding box center [324, 31] width 26 height 6
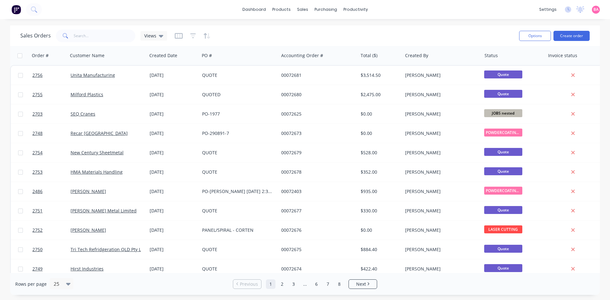
click at [573, 36] on button "Create order" at bounding box center [571, 36] width 36 height 10
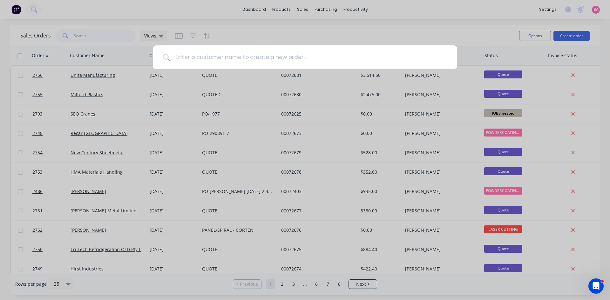
click at [201, 58] on input at bounding box center [308, 57] width 277 height 24
click at [305, 32] on div at bounding box center [305, 150] width 610 height 300
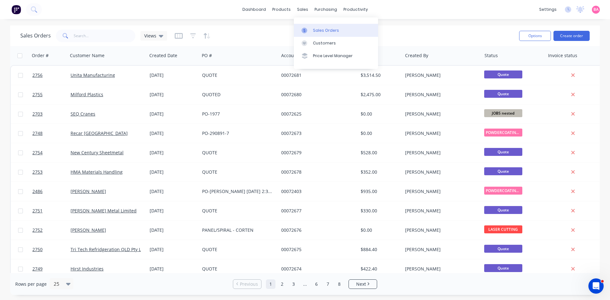
click at [308, 28] on div at bounding box center [306, 31] width 10 height 6
click at [192, 34] on icon "button" at bounding box center [193, 36] width 6 height 6
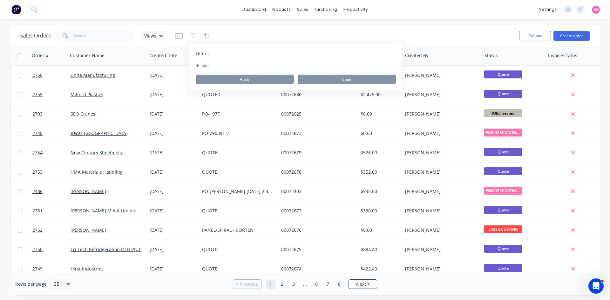
click at [203, 66] on button "add" at bounding box center [204, 65] width 16 height 5
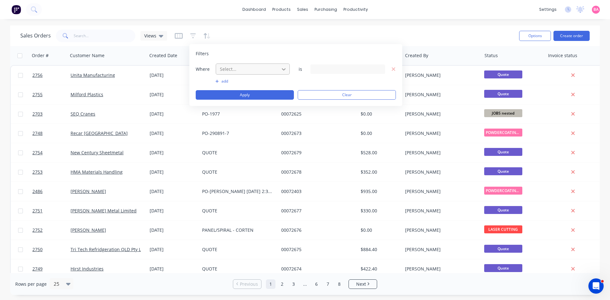
click at [284, 70] on icon at bounding box center [283, 69] width 6 height 6
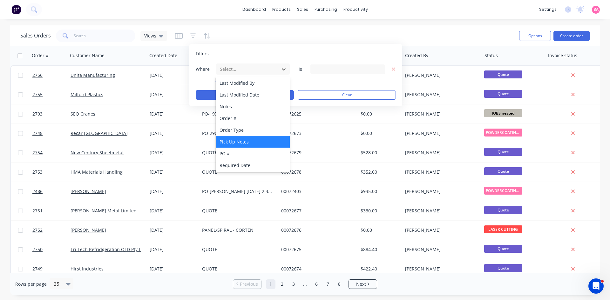
scroll to position [166, 0]
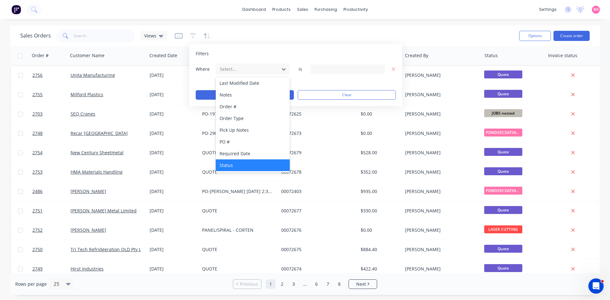
click at [233, 161] on div "Status" at bounding box center [253, 165] width 74 height 12
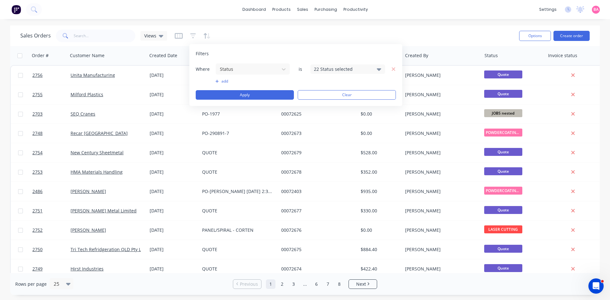
click at [380, 70] on icon at bounding box center [379, 69] width 4 height 7
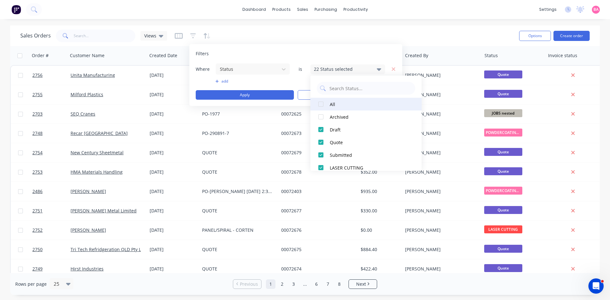
click at [320, 100] on div at bounding box center [320, 104] width 13 height 13
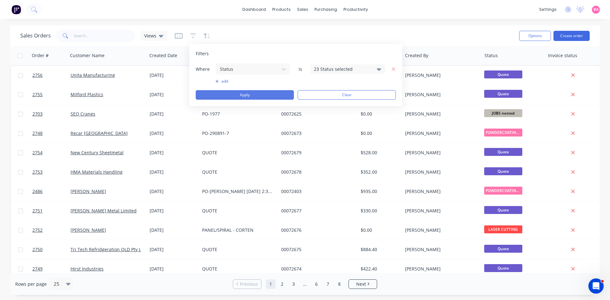
click at [239, 94] on button "Apply" at bounding box center [245, 95] width 98 height 10
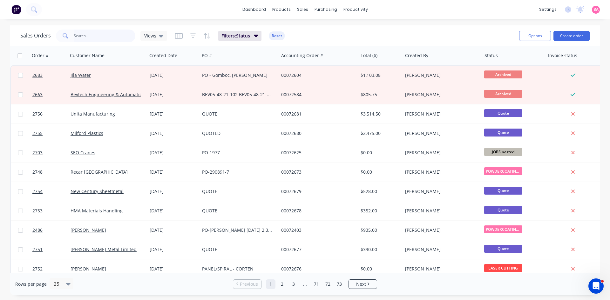
click at [98, 37] on input "text" at bounding box center [105, 36] width 62 height 13
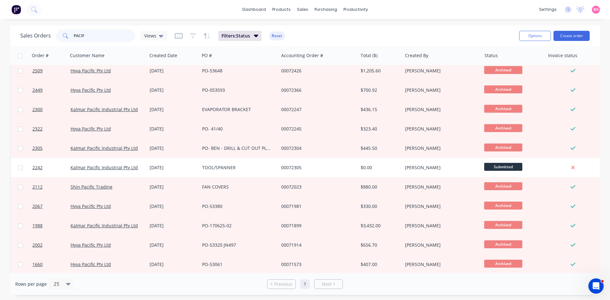
scroll to position [0, 0]
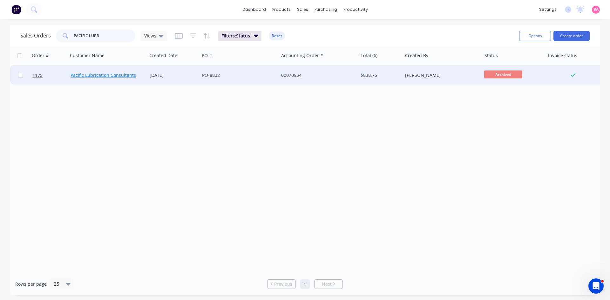
type input "PACIFIC LUBR"
click at [112, 76] on link "Pacific Lubrication Consultants" at bounding box center [102, 75] width 65 height 6
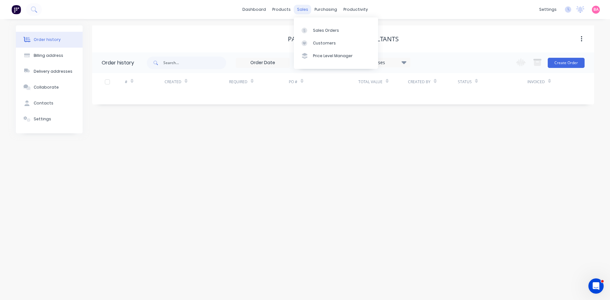
click at [304, 8] on div "sales" at bounding box center [302, 10] width 17 height 10
click at [316, 29] on div "Sales Orders" at bounding box center [326, 31] width 26 height 6
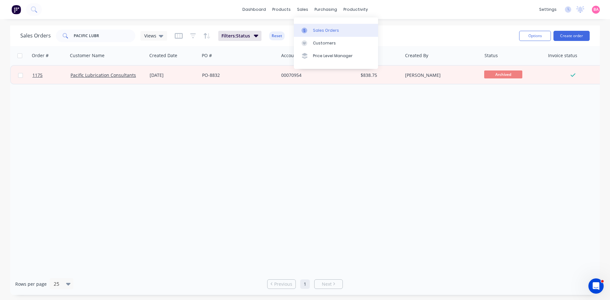
drag, startPoint x: 324, startPoint y: 31, endPoint x: 317, endPoint y: 31, distance: 7.9
click at [324, 31] on div "Sales Orders" at bounding box center [326, 31] width 26 height 6
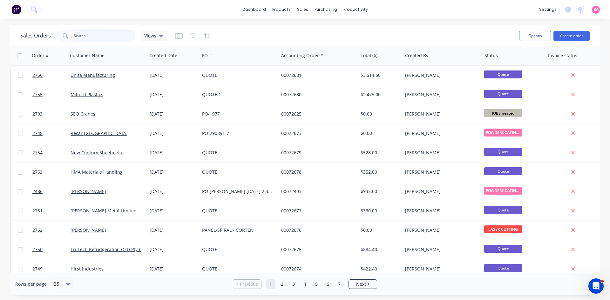
click at [96, 37] on input "text" at bounding box center [105, 36] width 62 height 13
click at [103, 37] on input "text" at bounding box center [105, 36] width 62 height 13
click at [96, 33] on input "text" at bounding box center [105, 36] width 62 height 13
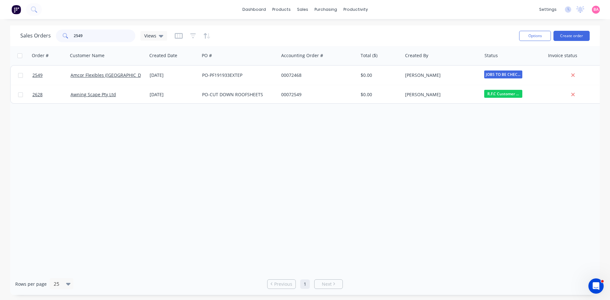
click at [97, 35] on input "2549" at bounding box center [105, 36] width 62 height 13
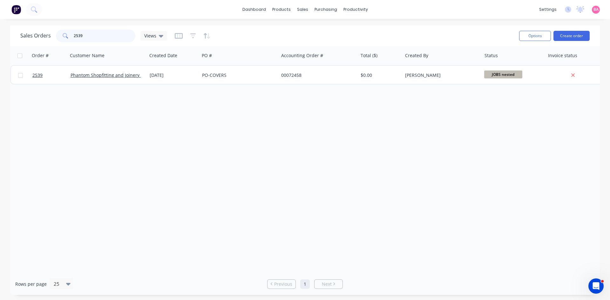
drag, startPoint x: 92, startPoint y: 36, endPoint x: 41, endPoint y: 33, distance: 51.2
click at [41, 33] on div "Sales Orders 2539 Views" at bounding box center [93, 36] width 147 height 13
type input "PACIFIC"
click at [193, 35] on icon "button" at bounding box center [193, 36] width 6 height 6
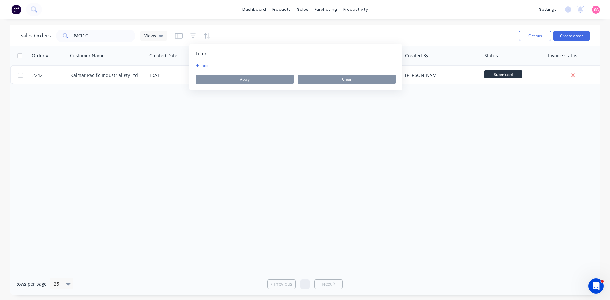
click at [205, 65] on button "add" at bounding box center [204, 65] width 16 height 5
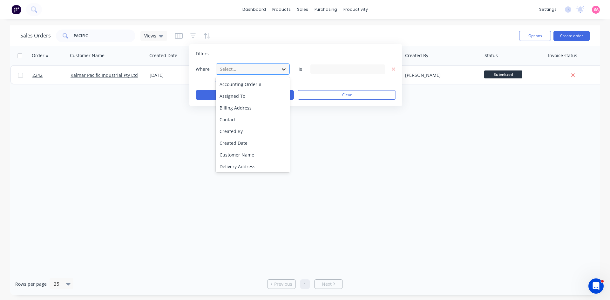
click at [286, 69] on icon at bounding box center [283, 69] width 6 height 6
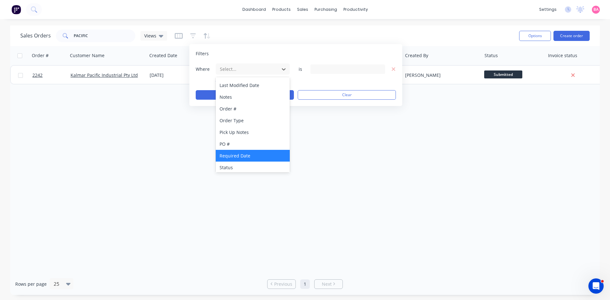
scroll to position [166, 0]
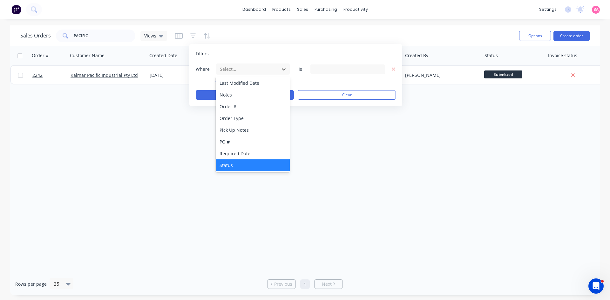
click at [239, 164] on div "Status" at bounding box center [253, 165] width 74 height 12
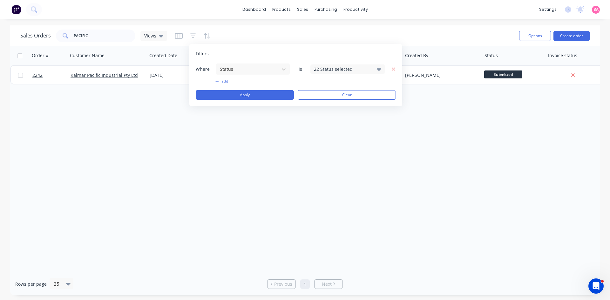
click at [379, 68] on icon at bounding box center [379, 69] width 4 height 7
click at [321, 104] on div at bounding box center [320, 104] width 13 height 13
click at [247, 94] on button "Apply" at bounding box center [245, 95] width 98 height 10
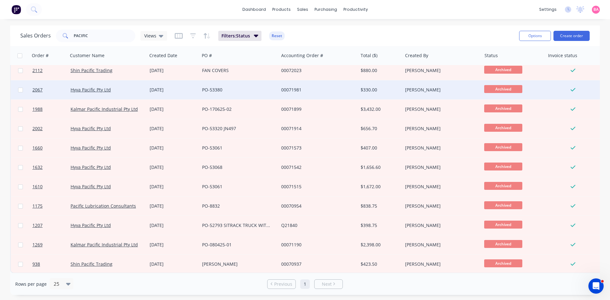
scroll to position [124, 0]
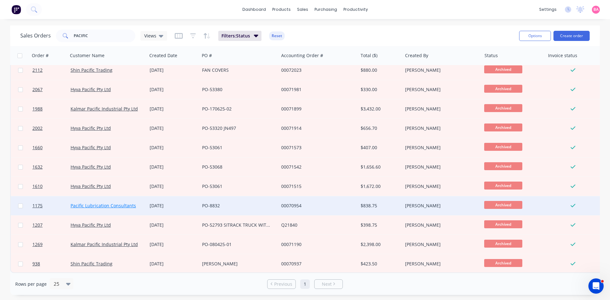
click at [101, 203] on link "Pacific Lubrication Consultants" at bounding box center [102, 206] width 65 height 6
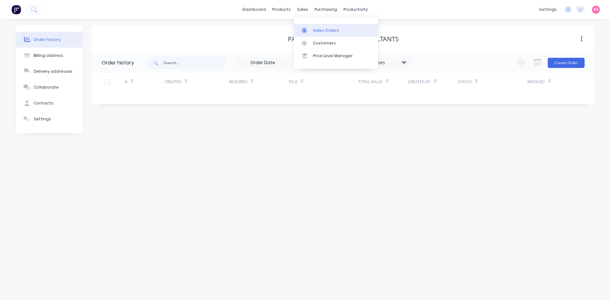
click at [328, 30] on div "Sales Orders" at bounding box center [326, 31] width 26 height 6
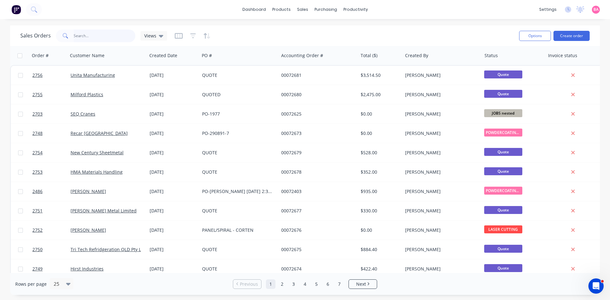
click at [92, 36] on input "text" at bounding box center [105, 36] width 62 height 13
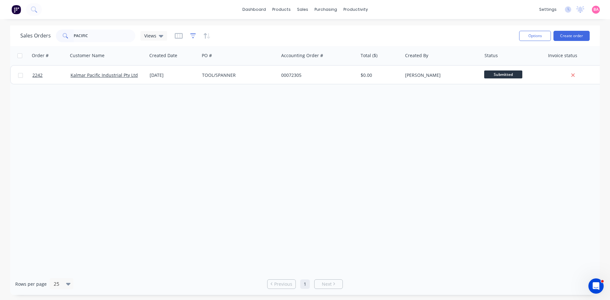
click at [195, 34] on icon "button" at bounding box center [193, 35] width 6 height 5
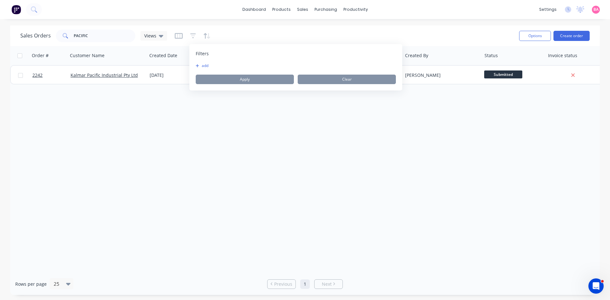
click at [205, 64] on button "add" at bounding box center [204, 65] width 16 height 5
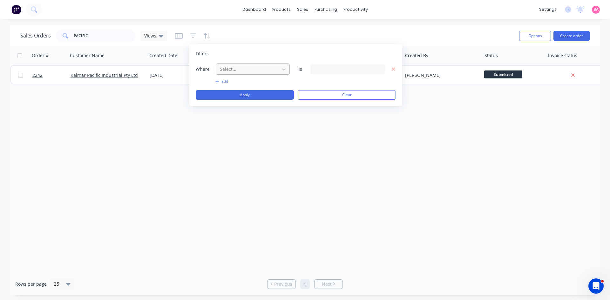
click at [247, 67] on div at bounding box center [247, 69] width 57 height 8
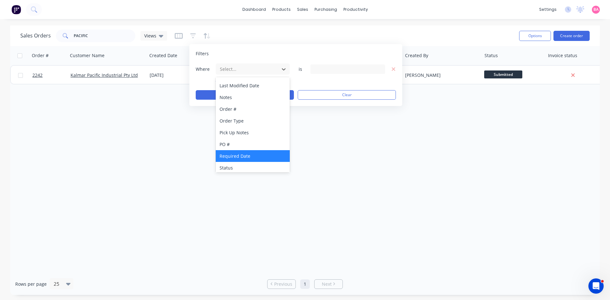
scroll to position [166, 0]
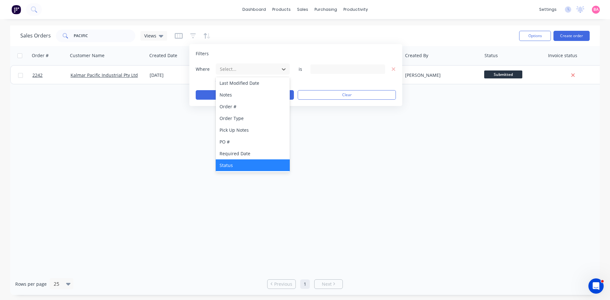
click at [231, 163] on div "Status" at bounding box center [253, 165] width 74 height 12
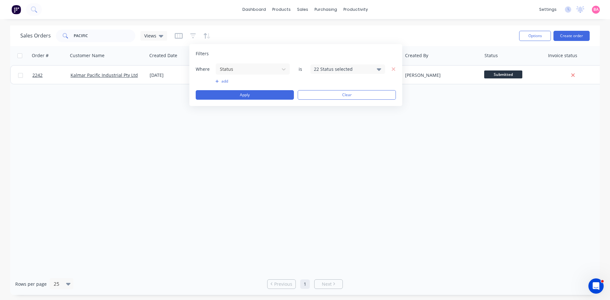
click at [377, 68] on icon at bounding box center [379, 69] width 4 height 7
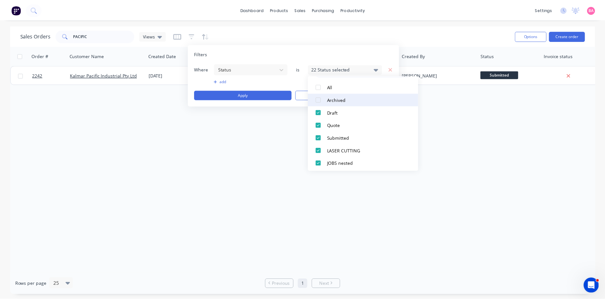
scroll to position [10, 0]
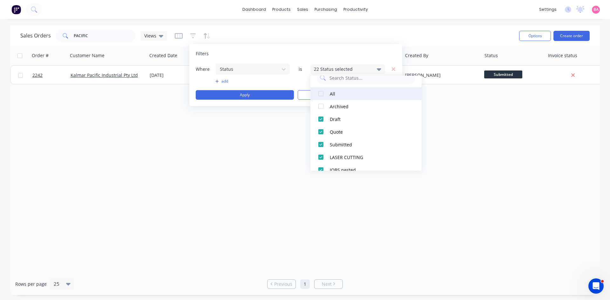
click at [321, 92] on div at bounding box center [320, 93] width 13 height 13
click at [250, 93] on button "Apply" at bounding box center [245, 95] width 98 height 10
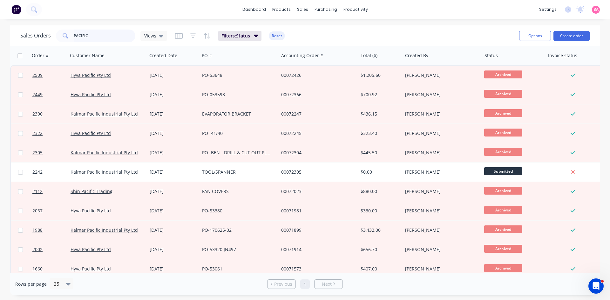
click at [92, 34] on input "PACIFIC" at bounding box center [105, 36] width 62 height 13
click at [105, 34] on input "PACIFIC" at bounding box center [105, 36] width 62 height 13
type input "PACIFIC LUBRICATION"
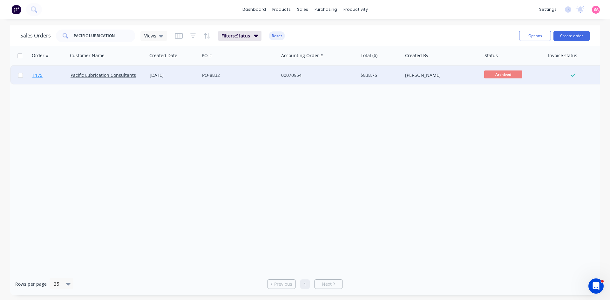
click at [36, 74] on span "1175" at bounding box center [37, 75] width 10 height 6
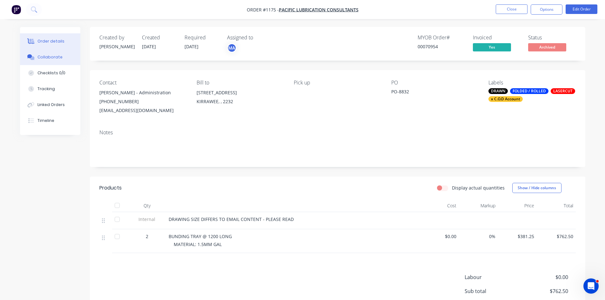
click at [47, 57] on div "Collaborate" at bounding box center [49, 57] width 25 height 6
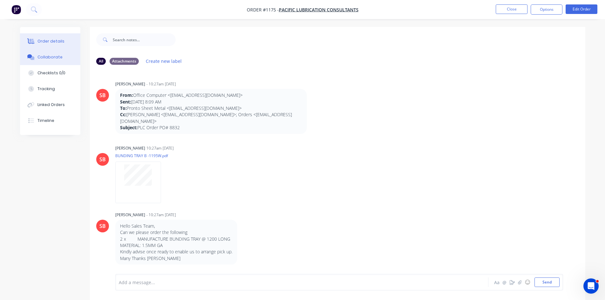
click at [44, 43] on div "Order details" at bounding box center [50, 41] width 27 height 6
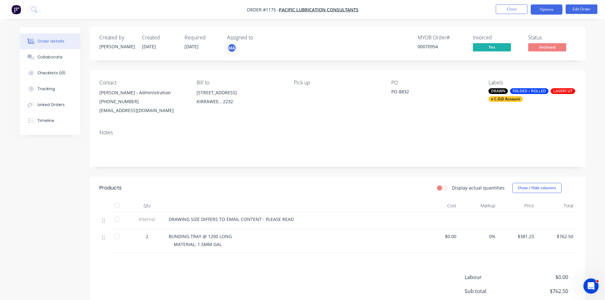
click at [551, 9] on button "Options" at bounding box center [547, 9] width 32 height 10
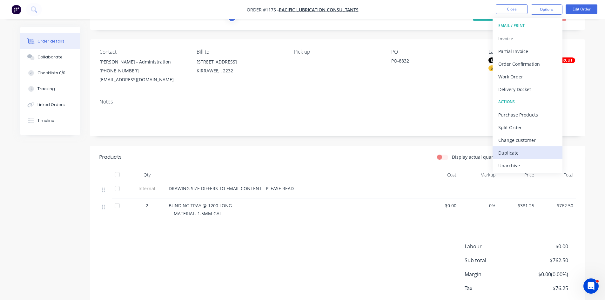
scroll to position [32, 0]
click at [509, 152] on div "Duplicate" at bounding box center [527, 152] width 58 height 9
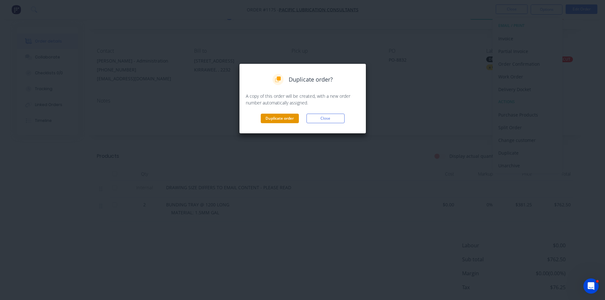
click at [283, 116] on button "Duplicate order" at bounding box center [280, 119] width 38 height 10
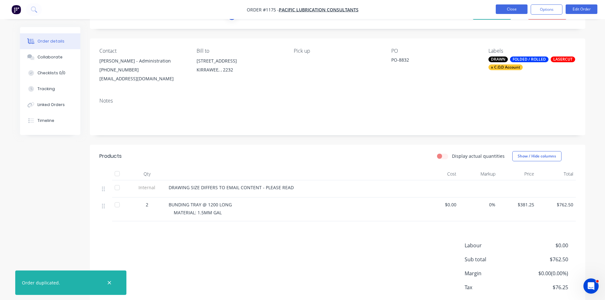
click at [515, 7] on button "Close" at bounding box center [512, 9] width 32 height 10
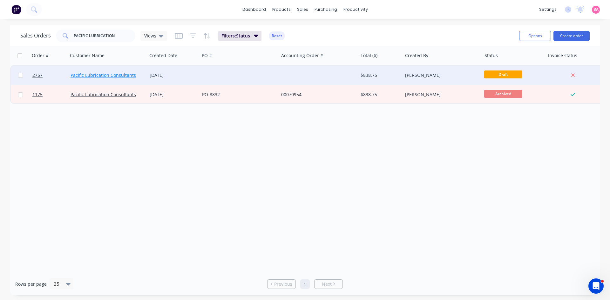
click at [95, 75] on link "Pacific Lubrication Consultants" at bounding box center [102, 75] width 65 height 6
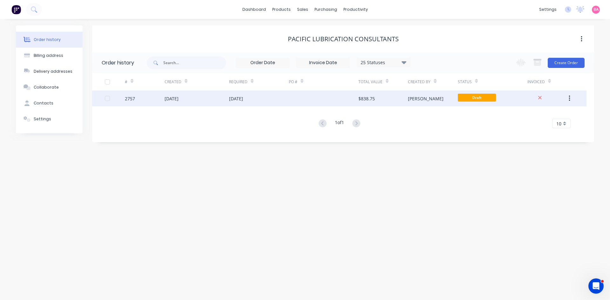
click at [223, 100] on div "[DATE]" at bounding box center [196, 98] width 64 height 16
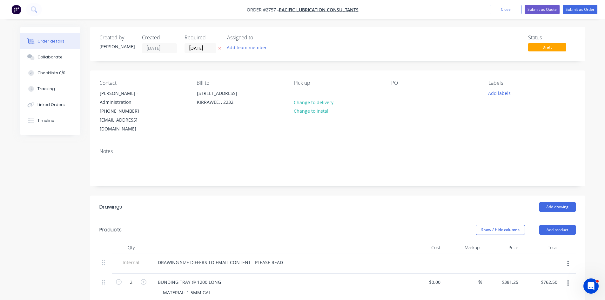
click at [217, 48] on button at bounding box center [219, 48] width 7 height 7
click at [248, 47] on button "Add team member" at bounding box center [246, 47] width 47 height 9
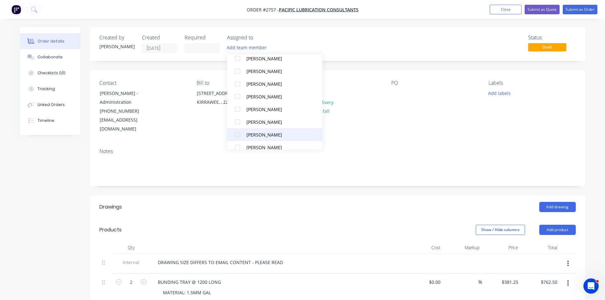
scroll to position [53, 0]
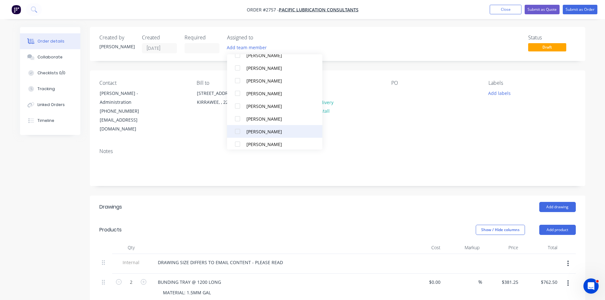
click at [239, 130] on div at bounding box center [237, 131] width 13 height 13
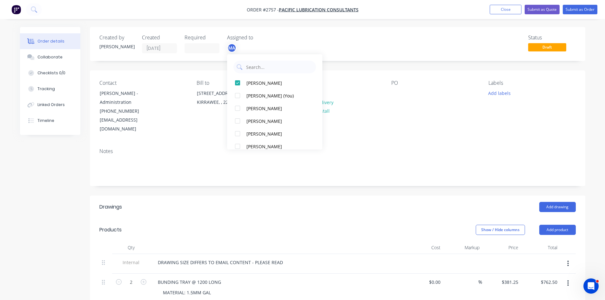
click at [386, 125] on div "Contact Heidi Ross - Administration (02) 9542 1083 office@paclube.com.au Bill t…" at bounding box center [337, 106] width 495 height 73
click at [394, 96] on div at bounding box center [396, 93] width 10 height 9
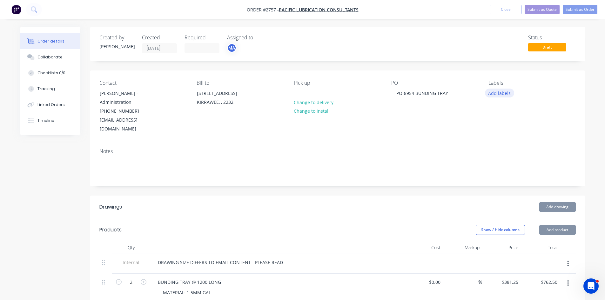
click at [495, 92] on button "Add labels" at bounding box center [499, 93] width 29 height 9
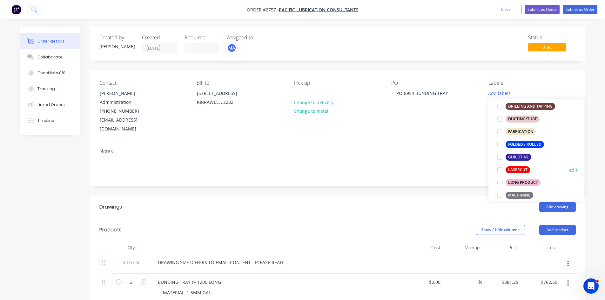
scroll to position [159, 0]
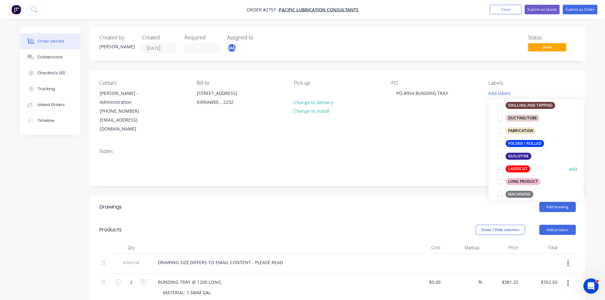
click at [523, 168] on div "LASERCUT" at bounding box center [517, 168] width 24 height 7
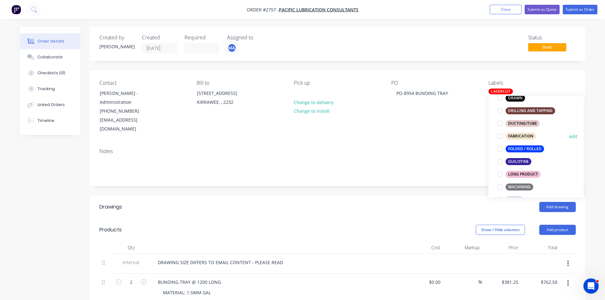
scroll to position [169, 0]
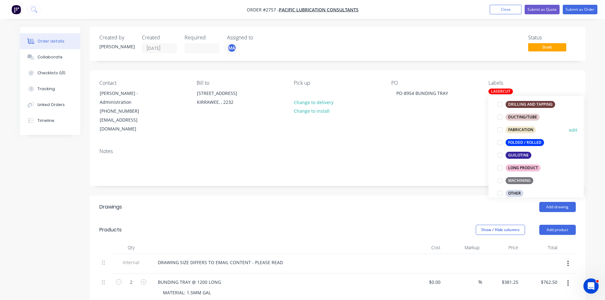
click at [500, 130] on div at bounding box center [499, 130] width 13 height 13
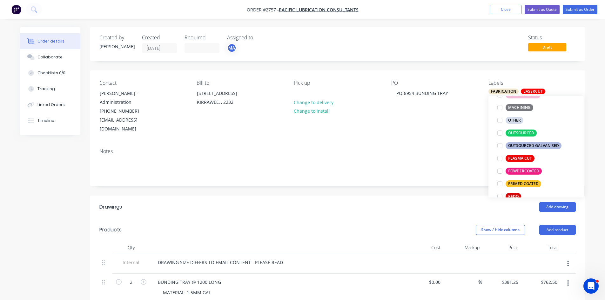
scroll to position [250, 0]
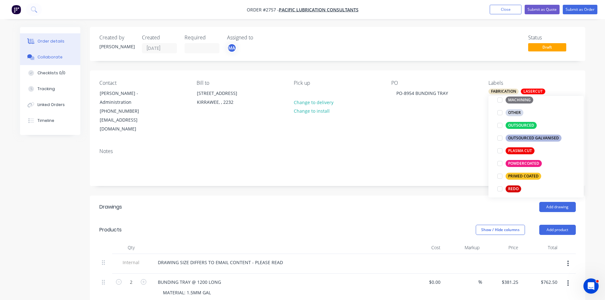
click at [49, 57] on div "Collaborate" at bounding box center [49, 57] width 25 height 6
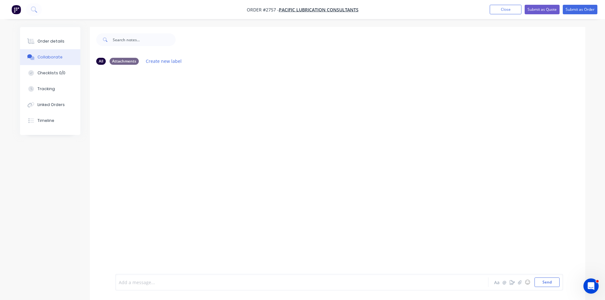
click at [170, 284] on div at bounding box center [284, 282] width 330 height 7
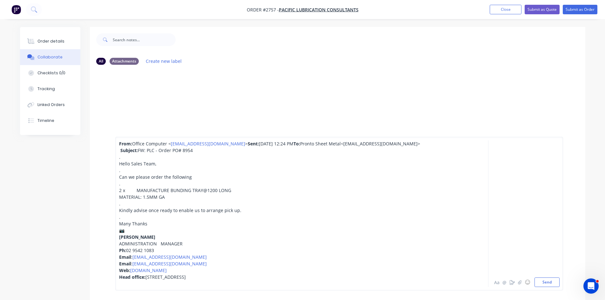
click at [128, 231] on div "📷" at bounding box center [284, 230] width 330 height 7
click at [549, 282] on button "Send" at bounding box center [546, 283] width 25 height 10
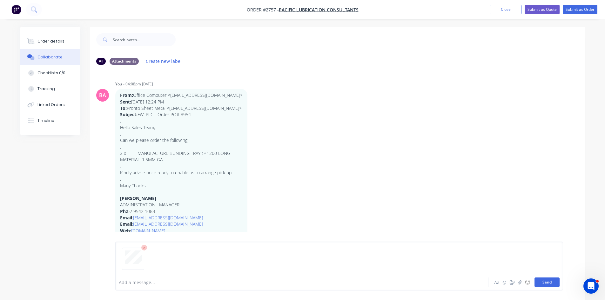
click at [548, 282] on button "Send" at bounding box center [546, 283] width 25 height 10
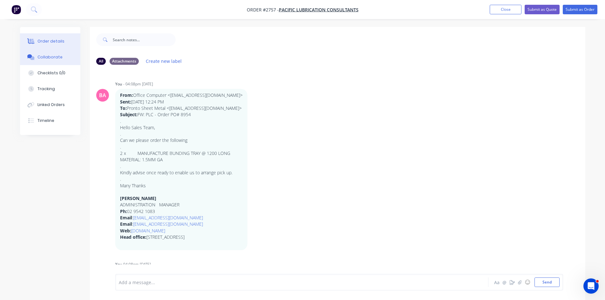
click at [50, 37] on button "Order details" at bounding box center [50, 41] width 60 height 16
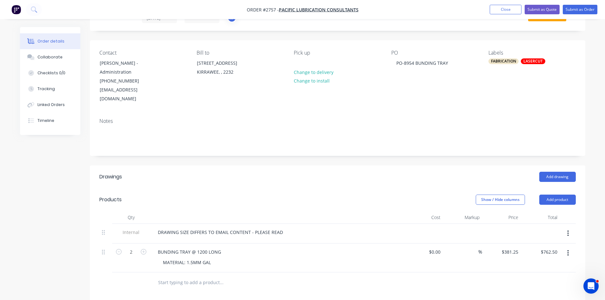
scroll to position [42, 0]
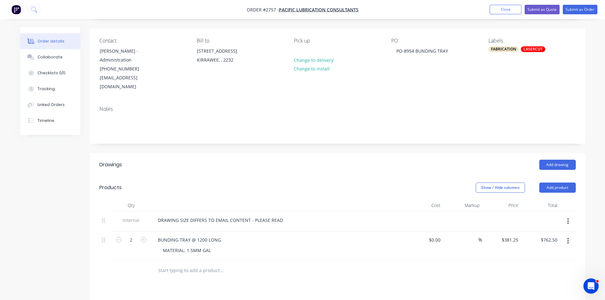
click at [567, 218] on icon "button" at bounding box center [568, 221] width 2 height 7
click at [527, 246] on div "Delete" at bounding box center [545, 250] width 49 height 9
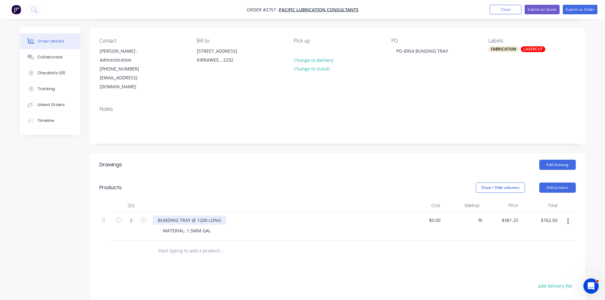
click at [190, 216] on div "BUNDING TRAY @ 1200 LONG" at bounding box center [189, 220] width 73 height 9
click at [224, 216] on div "BUNDING TRAYS @ 1200 LONG" at bounding box center [191, 220] width 76 height 9
click at [563, 183] on button "Add product" at bounding box center [557, 188] width 37 height 10
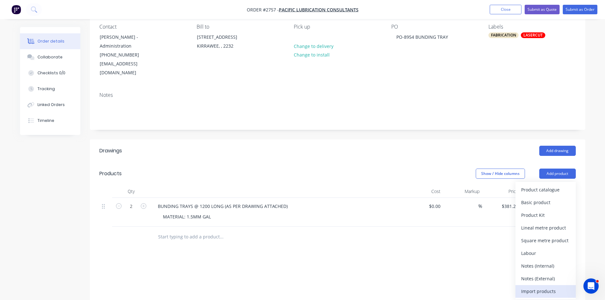
scroll to position [74, 0]
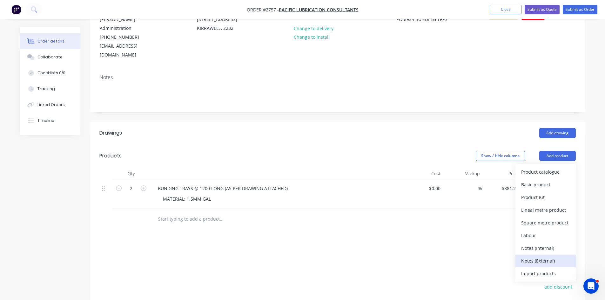
click at [547, 256] on div "Notes (External)" at bounding box center [545, 260] width 49 height 9
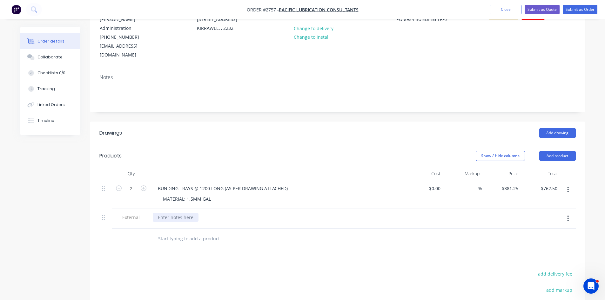
click at [186, 213] on div at bounding box center [176, 217] width 46 height 9
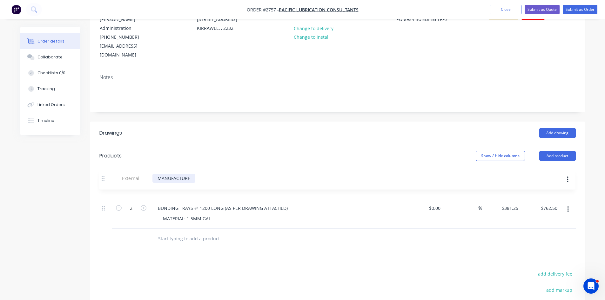
drag, startPoint x: 104, startPoint y: 209, endPoint x: 105, endPoint y: 176, distance: 33.3
click at [105, 180] on div "2 BUNDING TRAYS @ 1200 LONG (AS PER DRAWING ATTACHED) MATERIAL: 1.5MM GAL $0.00…" at bounding box center [337, 204] width 476 height 49
click at [558, 151] on button "Add product" at bounding box center [557, 156] width 37 height 10
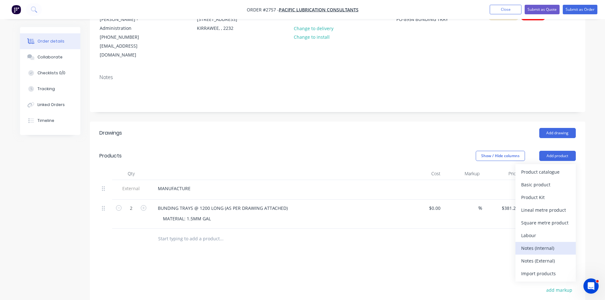
click at [545, 244] on div "Notes (Internal)" at bounding box center [545, 248] width 49 height 9
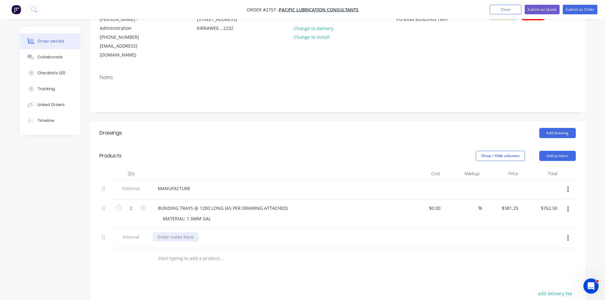
click at [175, 232] on div at bounding box center [176, 236] width 46 height 9
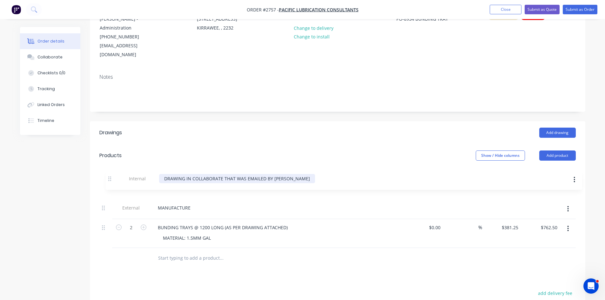
drag, startPoint x: 103, startPoint y: 229, endPoint x: 111, endPoint y: 171, distance: 58.7
click at [111, 180] on div "External MANUFACTURE 2 BUNDING TRAYS @ 1200 LONG (AS PER DRAWING ATTACHED) MATE…" at bounding box center [337, 214] width 476 height 68
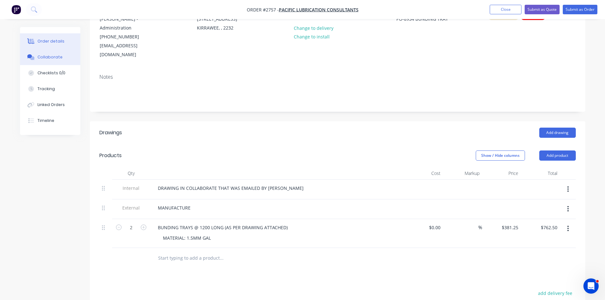
click at [51, 57] on div "Collaborate" at bounding box center [49, 57] width 25 height 6
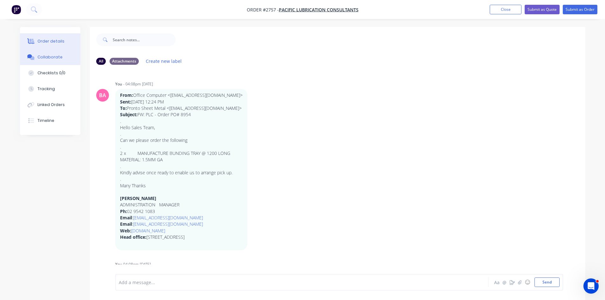
click at [48, 41] on div "Order details" at bounding box center [50, 41] width 27 height 6
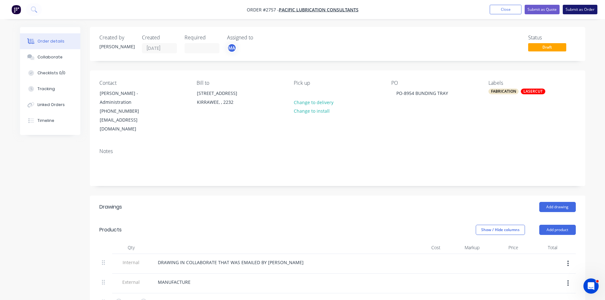
click at [584, 7] on button "Submit as Order" at bounding box center [580, 10] width 35 height 10
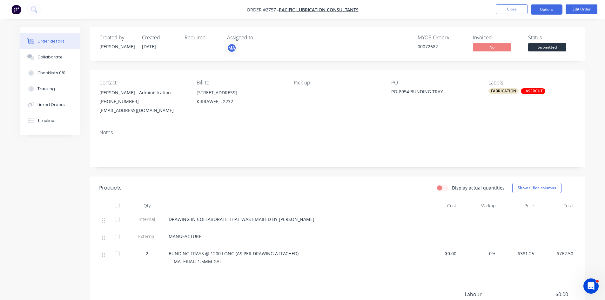
click at [538, 10] on button "Options" at bounding box center [547, 9] width 32 height 10
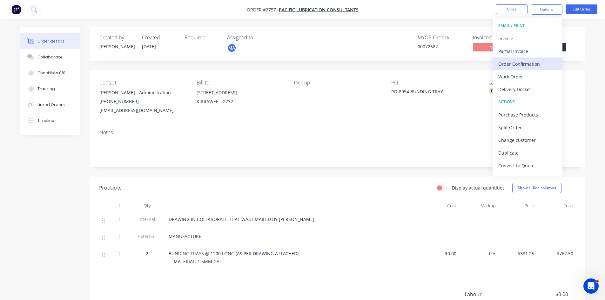
click at [529, 63] on div "Order Confirmation" at bounding box center [527, 63] width 58 height 9
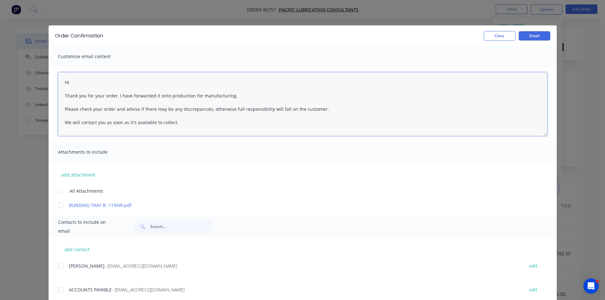
click at [80, 83] on textarea "Hi Thank you for your order, I have forwarded it onto production for manufactur…" at bounding box center [302, 104] width 489 height 64
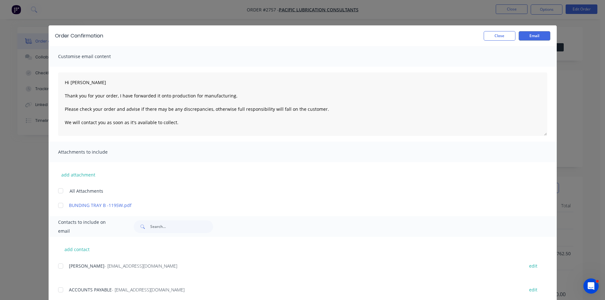
click at [230, 259] on div "add contact FRANK GULLOTTO - office@paclube.com.au edit ACCOUNTS PAYABLE - offi…" at bounding box center [303, 285] width 508 height 96
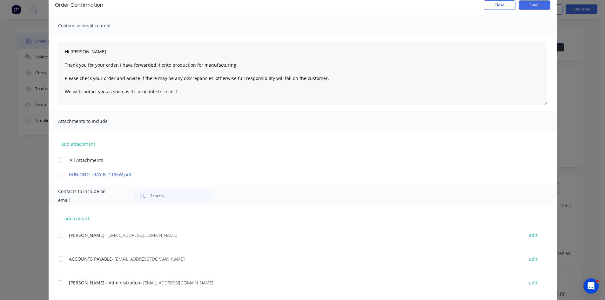
scroll to position [42, 0]
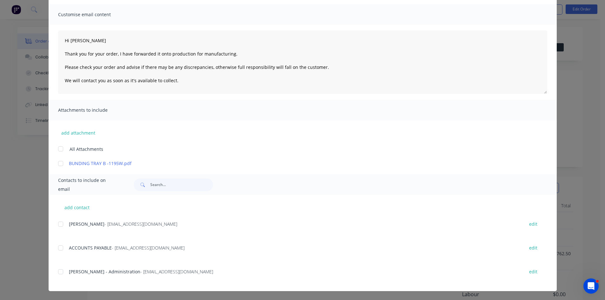
click at [57, 271] on div at bounding box center [60, 271] width 13 height 13
type textarea "Hi Thank you for your order, I have forwarded it onto production for manufactur…"
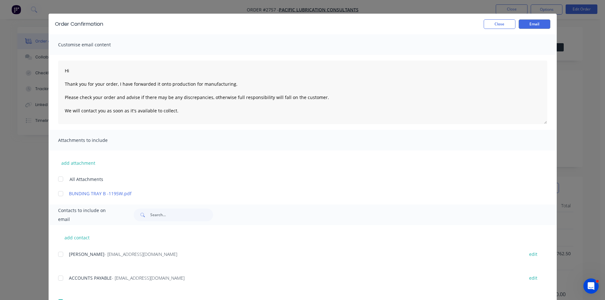
scroll to position [0, 0]
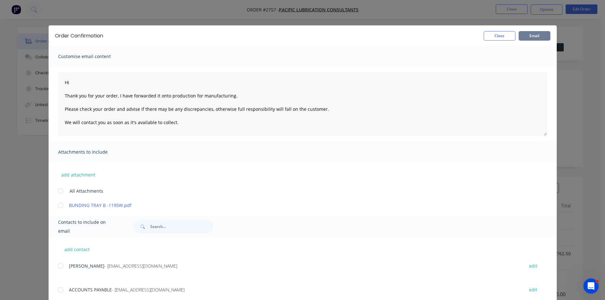
click at [537, 36] on button "Email" at bounding box center [534, 36] width 32 height 10
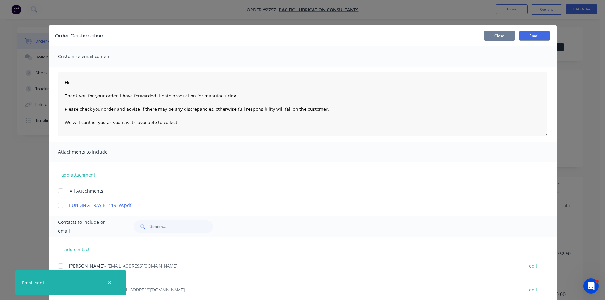
click at [498, 34] on button "Close" at bounding box center [500, 36] width 32 height 10
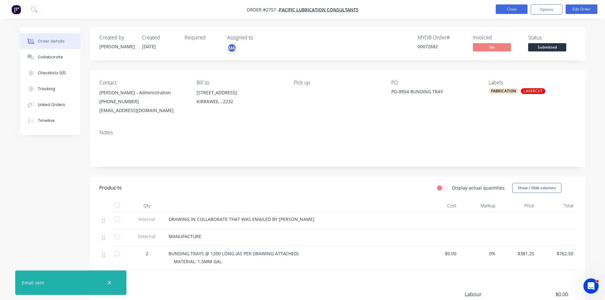
click at [515, 9] on button "Close" at bounding box center [512, 9] width 32 height 10
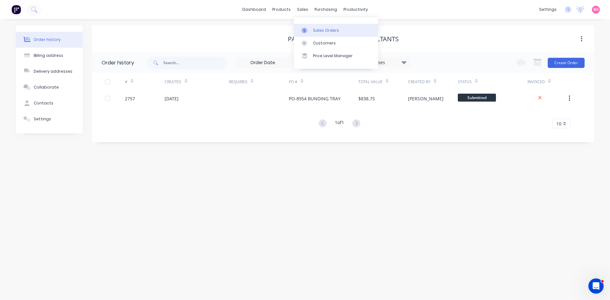
click at [322, 28] on div "Sales Orders" at bounding box center [326, 31] width 26 height 6
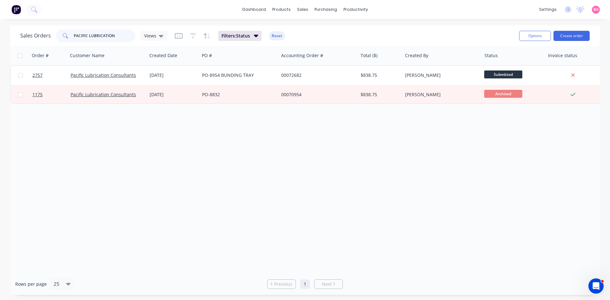
drag, startPoint x: 114, startPoint y: 36, endPoint x: 13, endPoint y: 35, distance: 100.7
click at [17, 35] on div "Sales Orders PACIFIC LUBRICATION Views Filters: Status Reset Options Create ord…" at bounding box center [304, 35] width 589 height 21
type input "2041"
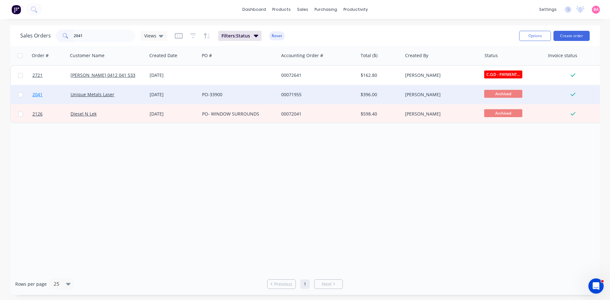
click at [35, 94] on span "2041" at bounding box center [37, 94] width 10 height 6
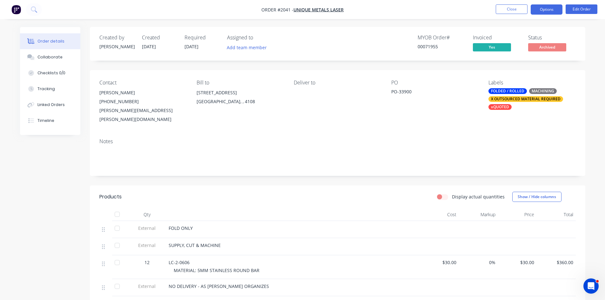
click at [557, 8] on button "Options" at bounding box center [547, 9] width 32 height 10
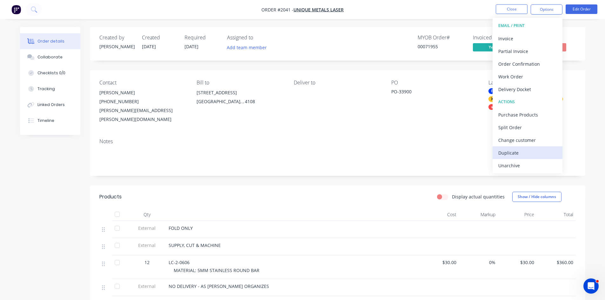
click at [515, 155] on div "Duplicate" at bounding box center [527, 152] width 58 height 9
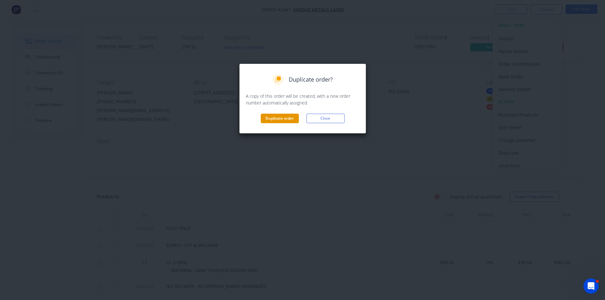
click at [276, 117] on button "Duplicate order" at bounding box center [280, 119] width 38 height 10
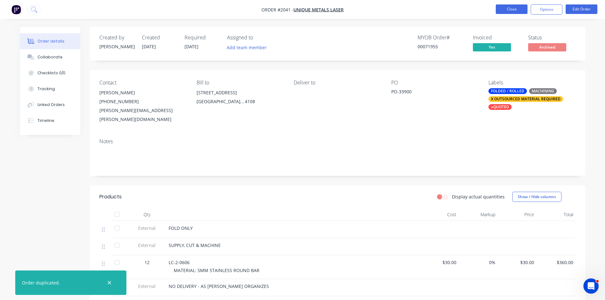
click at [509, 8] on button "Close" at bounding box center [512, 9] width 32 height 10
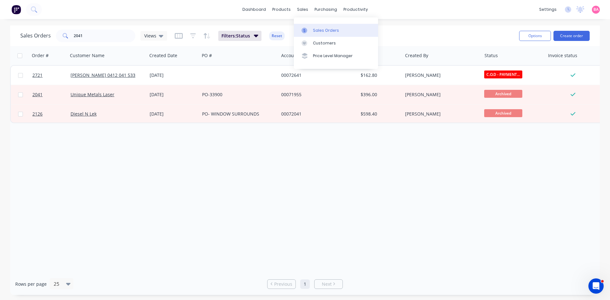
click at [322, 30] on div "Sales Orders" at bounding box center [326, 31] width 26 height 6
drag, startPoint x: 82, startPoint y: 35, endPoint x: 48, endPoint y: 35, distance: 34.0
click at [48, 35] on div "Sales Orders 2041 Views" at bounding box center [93, 36] width 147 height 13
type input "unique"
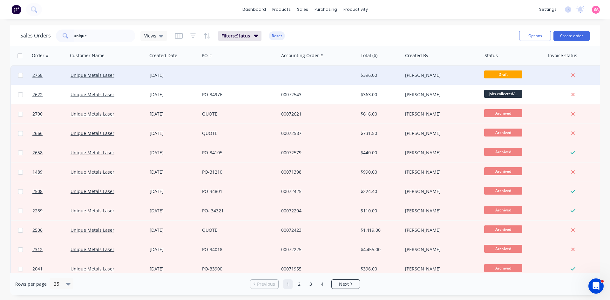
click at [163, 77] on div "[DATE]" at bounding box center [173, 75] width 47 height 6
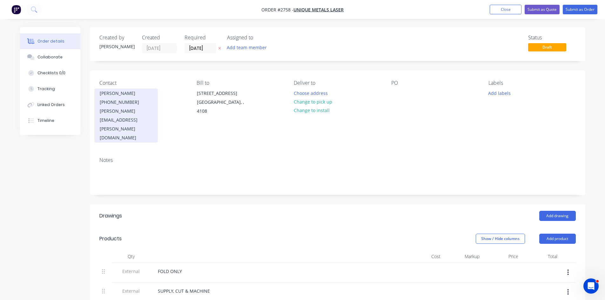
click at [125, 101] on div "(07) 3902 8125" at bounding box center [126, 102] width 53 height 9
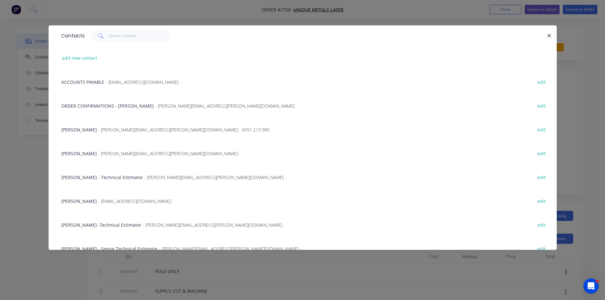
click at [159, 106] on span "- Michelle.Harrison@uniquelaser.com.au -" at bounding box center [226, 106] width 142 height 6
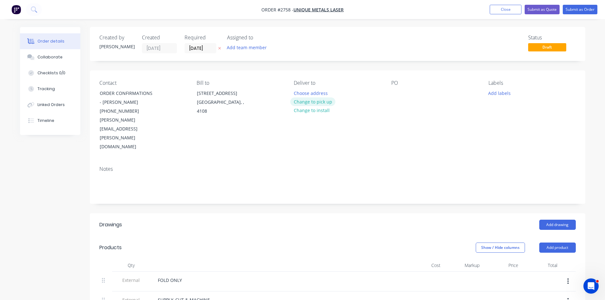
click at [319, 101] on button "Change to pick up" at bounding box center [312, 101] width 45 height 9
click at [394, 95] on div at bounding box center [396, 93] width 10 height 9
click at [406, 92] on div "PO-" at bounding box center [400, 93] width 18 height 9
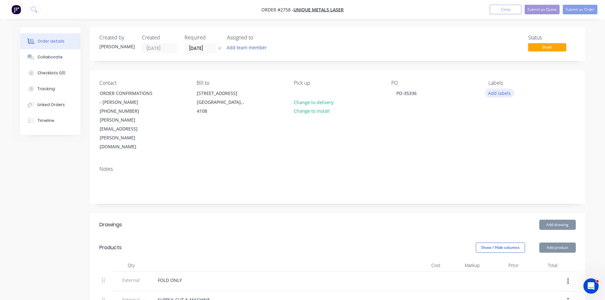
click at [506, 92] on button "Add labels" at bounding box center [499, 93] width 29 height 9
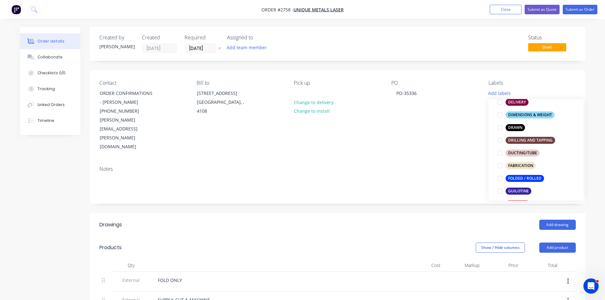
scroll to position [127, 0]
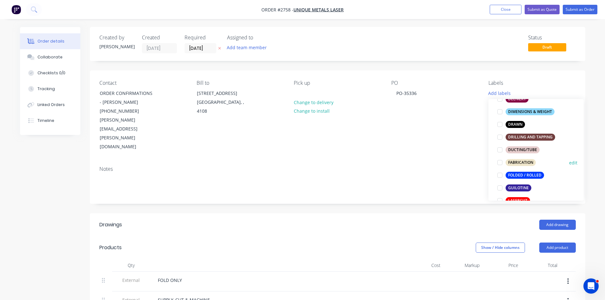
click at [518, 161] on div "FABRICATION" at bounding box center [520, 162] width 30 height 7
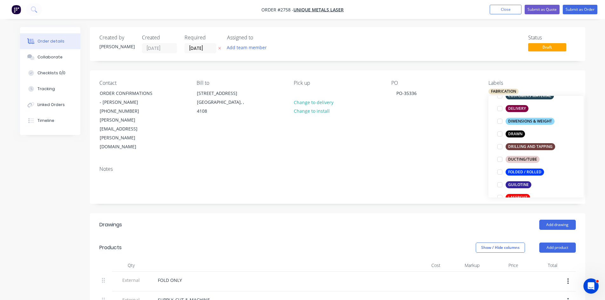
scroll to position [0, 0]
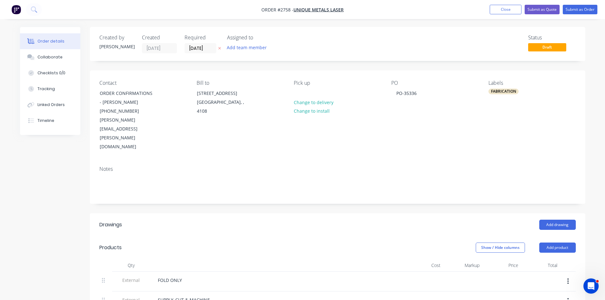
click at [360, 166] on div "Notes" at bounding box center [337, 169] width 476 height 6
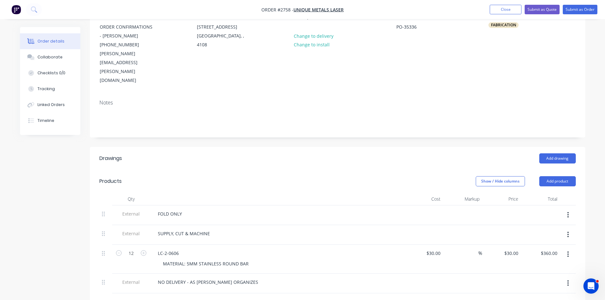
scroll to position [95, 0]
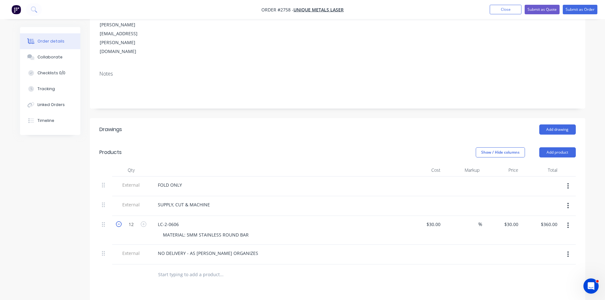
click at [117, 221] on icon "button" at bounding box center [119, 224] width 6 height 6
type input "11"
type input "$330.00"
click at [117, 221] on icon "button" at bounding box center [119, 224] width 6 height 6
type input "10"
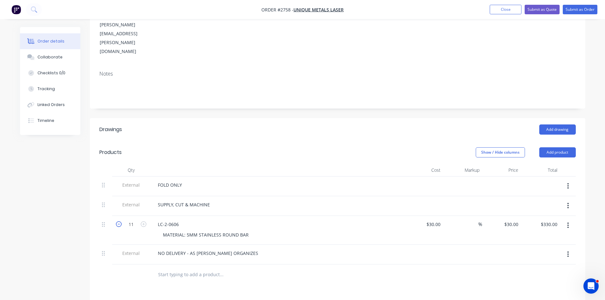
type input "$300.00"
click at [117, 221] on icon "button" at bounding box center [119, 224] width 6 height 6
type input "9"
type input "$270.00"
click at [117, 221] on icon "button" at bounding box center [119, 224] width 6 height 6
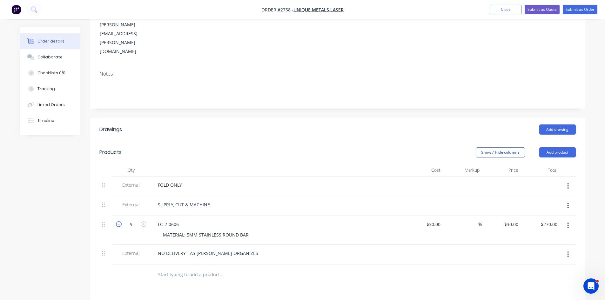
type input "8"
type input "$240.00"
click at [117, 221] on icon "button" at bounding box center [119, 224] width 6 height 6
type input "7"
type input "$210.00"
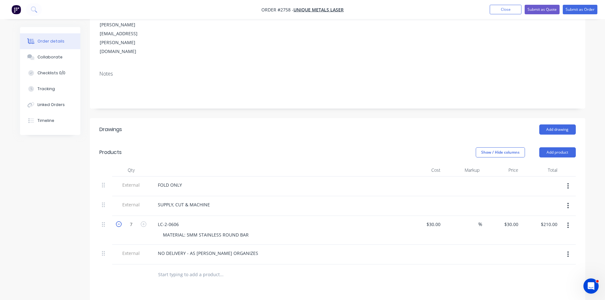
click at [117, 221] on icon "button" at bounding box center [119, 224] width 6 height 6
type input "6"
type input "$180.00"
click at [117, 221] on icon "button" at bounding box center [119, 224] width 6 height 6
type input "5"
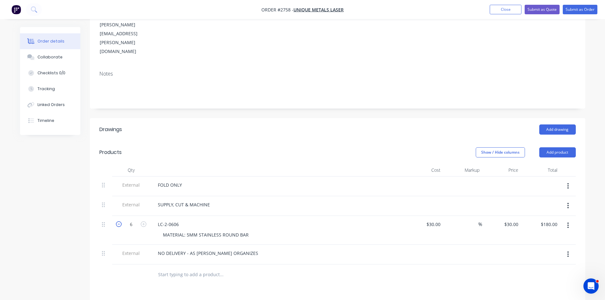
type input "$150.00"
click at [117, 221] on icon "button" at bounding box center [119, 224] width 6 height 6
type input "4"
type input "$120.00"
drag, startPoint x: 171, startPoint y: 197, endPoint x: 216, endPoint y: 197, distance: 45.1
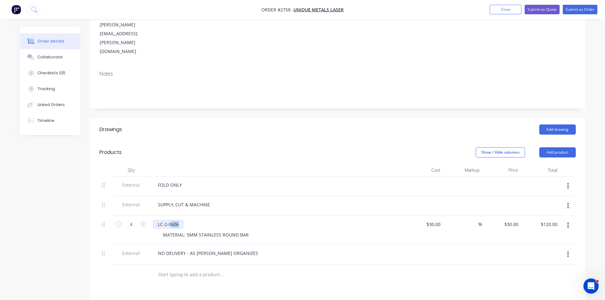
click at [216, 220] on div "LC-2-0606" at bounding box center [277, 224] width 249 height 9
click at [158, 220] on div "LC-2-0050" at bounding box center [168, 224] width 31 height 9
click at [201, 220] on div "2823352 - LC-2-0050" at bounding box center [179, 224] width 53 height 9
click at [556, 147] on button "Add product" at bounding box center [557, 152] width 37 height 10
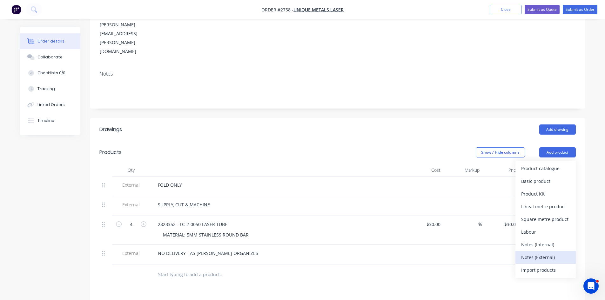
click at [545, 253] on div "Notes (External)" at bounding box center [545, 257] width 49 height 9
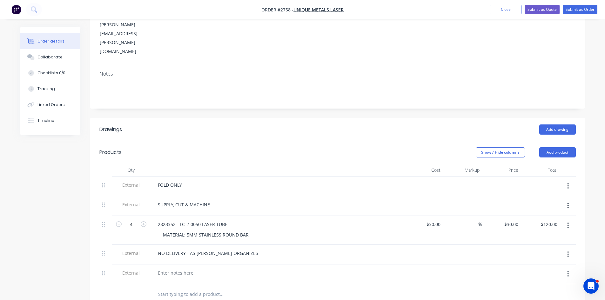
click at [257, 230] on div "MATERIAL: 5MM STAINLESS ROUND BAR" at bounding box center [280, 234] width 244 height 9
click at [249, 230] on div "MATERIAL: 5MM STAINLESS ROUND BAR" at bounding box center [206, 234] width 96 height 9
click at [251, 249] on div "NO DELIVERY - AS MICHELLE ORGANIZES" at bounding box center [277, 253] width 249 height 9
click at [159, 288] on input "text" at bounding box center [221, 294] width 127 height 13
click at [179, 288] on input "text" at bounding box center [221, 294] width 127 height 13
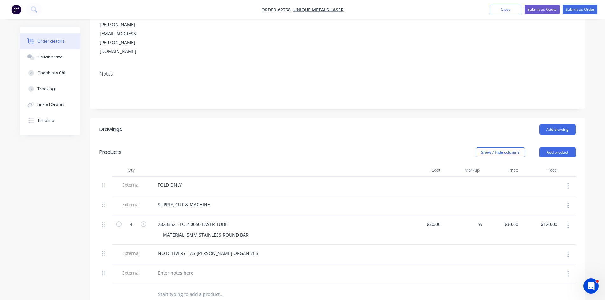
paste input "2779195 Each 1/09/2025 $35.00 $35.00 LC-2-0606 LASER TUBE"
click at [185, 288] on input "2779195 Each 1/09/2025 $35.00 $35.00 LC-2-0606 LASER TUBE" at bounding box center [221, 294] width 127 height 13
click at [159, 288] on input "2779195 Each 1/09/2025 $35.00 $35.00 LC-2-0606 LASER TUBE" at bounding box center [221, 294] width 127 height 13
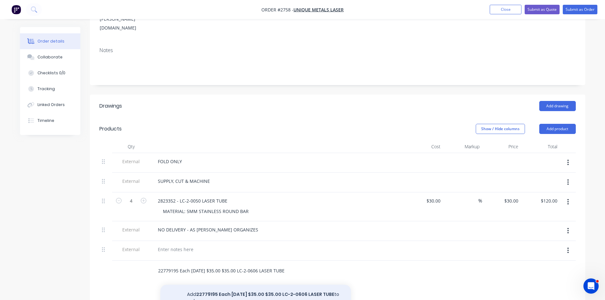
scroll to position [127, 0]
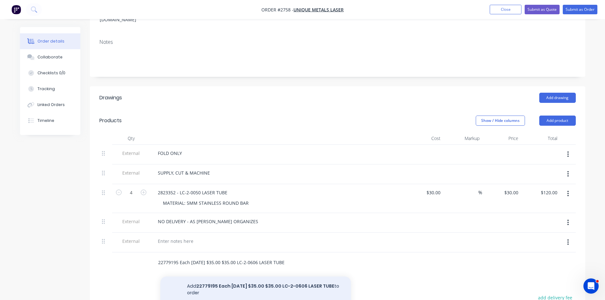
type input "22779195 Each 1/09/2025 $35.00 $35.00 LC-2-0606 LASER TUBE"
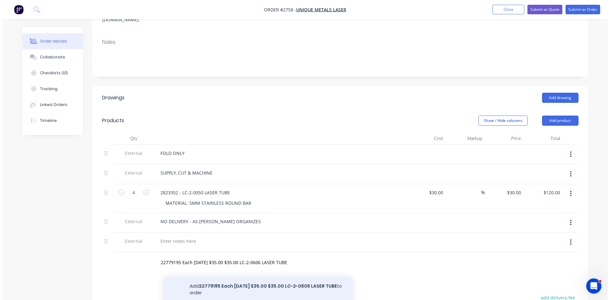
scroll to position [0, 0]
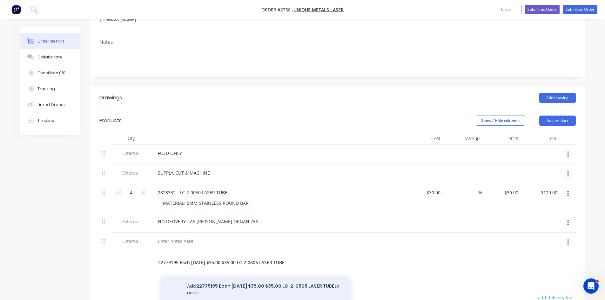
click at [275, 277] on button "Add 22779195 Each 1/09/2025 $35.00 $35.00 LC-2-0606 LASER TUBE to order" at bounding box center [255, 290] width 191 height 26
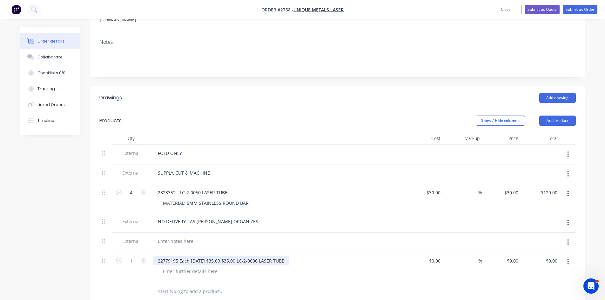
click at [159, 256] on div "22779195 Each 1/09/2025 $35.00 $35.00 LC-2-0606 LASER TUBE" at bounding box center [221, 260] width 137 height 9
drag, startPoint x: 176, startPoint y: 234, endPoint x: 240, endPoint y: 237, distance: 63.6
click at [240, 256] on div "2779195 Each 1/09/2025 $35.00 $35.00 LC-2-0606 LASER TUBE" at bounding box center [220, 260] width 134 height 9
drag, startPoint x: 214, startPoint y: 181, endPoint x: 205, endPoint y: 180, distance: 8.9
click at [215, 184] on div "2823352 - LC-2-0050 LASER TUBE MATERIAL: 5MM STAINLESS ROUND BAR" at bounding box center [277, 198] width 254 height 29
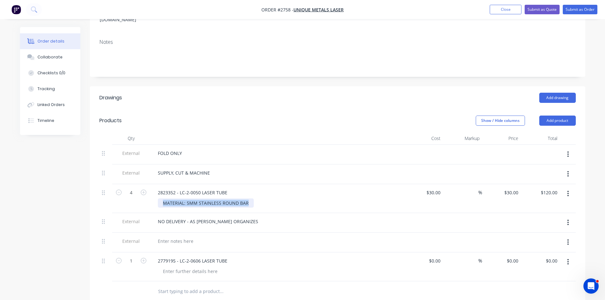
drag, startPoint x: 164, startPoint y: 176, endPoint x: 249, endPoint y: 179, distance: 85.8
click at [249, 198] on div "MATERIAL: 5MM STAINLESS ROUND BAR" at bounding box center [206, 202] width 96 height 9
copy div "MATERIAL: 5MM STAINLESS ROUND BAR"
click at [176, 267] on div at bounding box center [190, 271] width 65 height 9
paste div
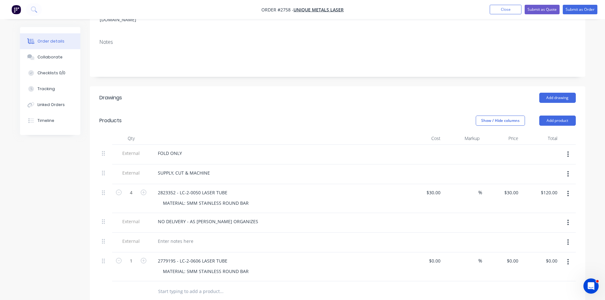
click at [568, 239] on icon "button" at bounding box center [568, 242] width 2 height 7
click at [528, 267] on div "Delete" at bounding box center [545, 271] width 49 height 9
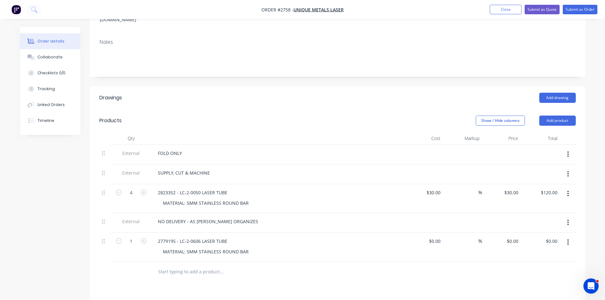
click at [511, 184] on div "$30.00 $30.00" at bounding box center [501, 198] width 39 height 29
type input "30"
click at [506, 184] on div "30 $30.00" at bounding box center [501, 198] width 39 height 29
type input "-100"
type input "$0.00"
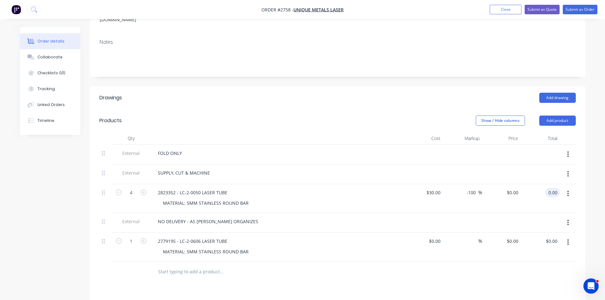
type input "$0.00"
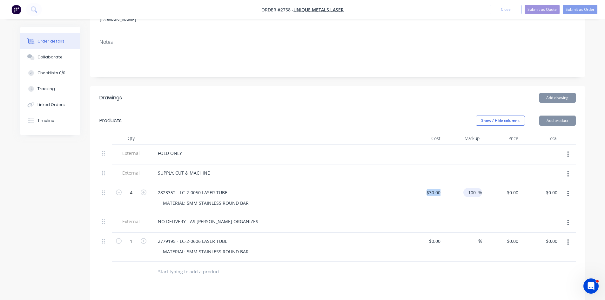
drag, startPoint x: 444, startPoint y: 161, endPoint x: 473, endPoint y: 161, distance: 29.2
click at [473, 184] on div "4 2823352 - LC-2-0050 LASER TUBE MATERIAL: 5MM STAINLESS ROUND BAR $30.00 $30.0…" at bounding box center [337, 198] width 476 height 29
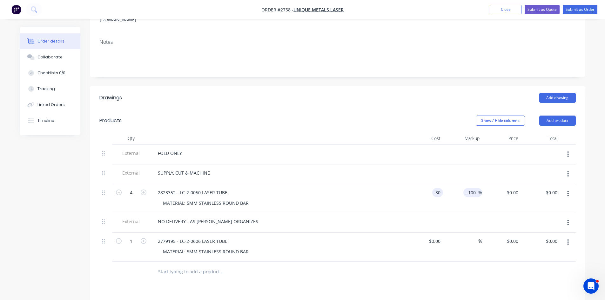
type input "$30.00"
type input "$0.00"
click at [471, 188] on input "-100" at bounding box center [472, 192] width 12 height 9
drag, startPoint x: 466, startPoint y: 166, endPoint x: 492, endPoint y: 166, distance: 25.4
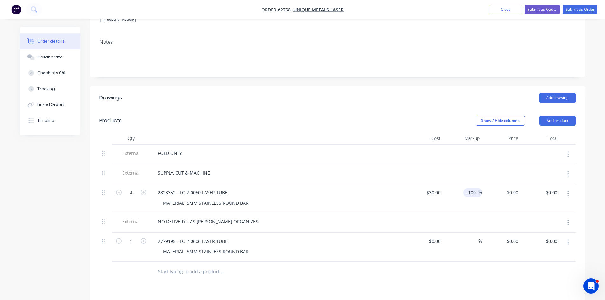
click at [492, 184] on div "4 2823352 - LC-2-0050 LASER TUBE MATERIAL: 5MM STAINLESS ROUND BAR $30.00 $30.0…" at bounding box center [337, 198] width 476 height 29
type input "30"
type input "$120.00"
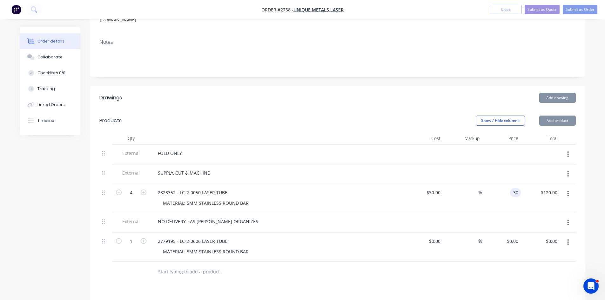
type input "$30.00"
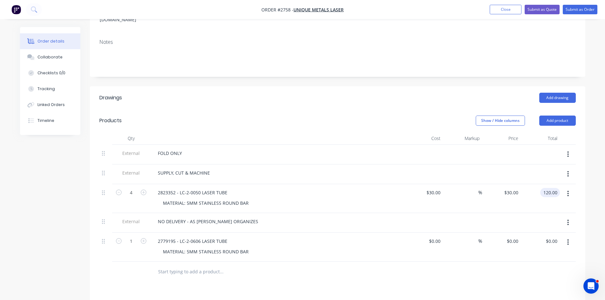
type input "$120.00"
drag, startPoint x: 415, startPoint y: 167, endPoint x: 479, endPoint y: 166, distance: 63.5
click at [479, 184] on div "4 2823352 - LC-2-0050 LASER TUBE MATERIAL: 5MM STAINLESS ROUND BAR $30.00 $30.0…" at bounding box center [337, 198] width 476 height 29
type input "$30.00"
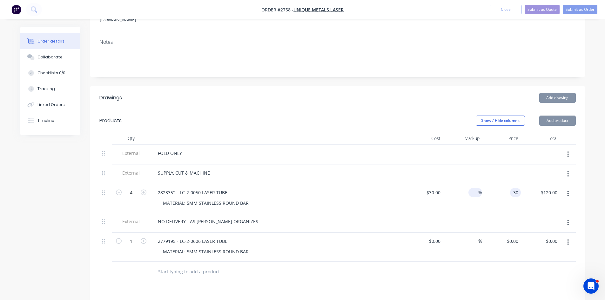
type input "$30.00"
type input "120.00"
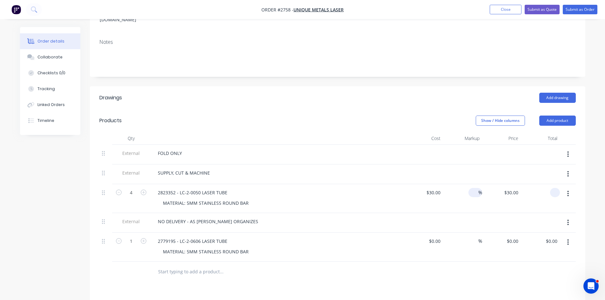
type input "-100"
type input "$0.00"
click at [479, 189] on span "%" at bounding box center [480, 192] width 4 height 7
drag, startPoint x: 467, startPoint y: 165, endPoint x: 482, endPoint y: 164, distance: 14.9
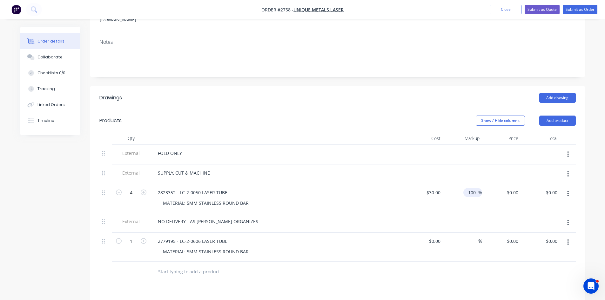
click at [482, 184] on div "4 2823352 - LC-2-0050 LASER TUBE MATERIAL: 5MM STAINLESS ROUND BAR $30.00 $30.0…" at bounding box center [337, 198] width 476 height 29
type input "-"
type input "30"
type input "$120.00"
type input "$30.00"
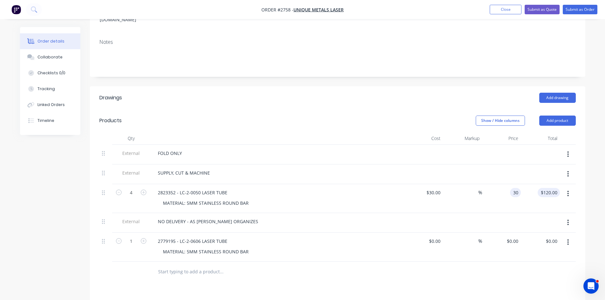
type input "120.00"
click at [552, 188] on input "120.00" at bounding box center [551, 192] width 17 height 9
type input "-100"
type input "$0.00"
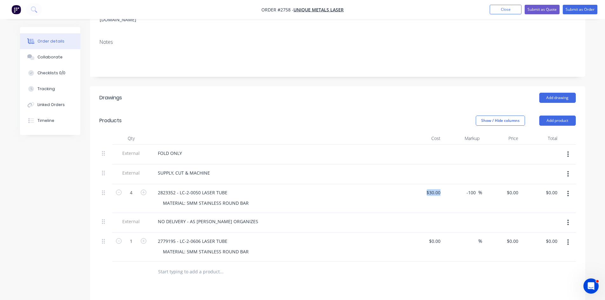
drag, startPoint x: 446, startPoint y: 165, endPoint x: 414, endPoint y: 166, distance: 32.1
click at [414, 184] on div "4 2823352 - LC-2-0050 LASER TUBE MATERIAL: 5MM STAINLESS ROUND BAR $30.00 $30.0…" at bounding box center [337, 198] width 476 height 29
click at [468, 188] on input "-100" at bounding box center [472, 192] width 12 height 9
drag, startPoint x: 468, startPoint y: 167, endPoint x: 493, endPoint y: 166, distance: 25.7
click at [493, 184] on div "4 2823352 - LC-2-0050 LASER TUBE MATERIAL: 5MM STAINLESS ROUND BAR $30.00 $30.0…" at bounding box center [337, 198] width 476 height 29
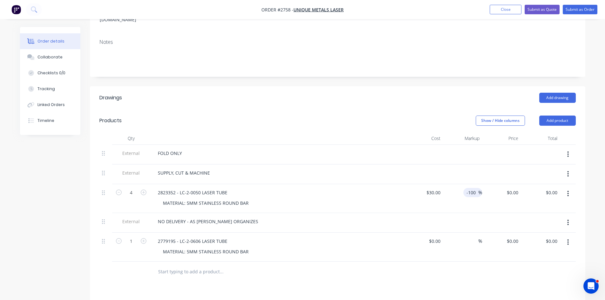
type input "-"
type input "$30.00"
type input "$120.00"
click at [496, 184] on div "$30.00 $0.00" at bounding box center [501, 198] width 39 height 29
drag, startPoint x: 422, startPoint y: 166, endPoint x: 471, endPoint y: 164, distance: 48.9
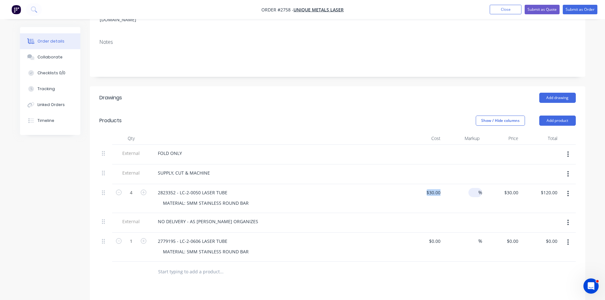
click at [471, 184] on div "4 2823352 - LC-2-0050 LASER TUBE MATERIAL: 5MM STAINLESS ROUND BAR $30.00 $30.0…" at bounding box center [337, 198] width 476 height 29
click at [579, 8] on button "Submit as Order" at bounding box center [580, 10] width 35 height 10
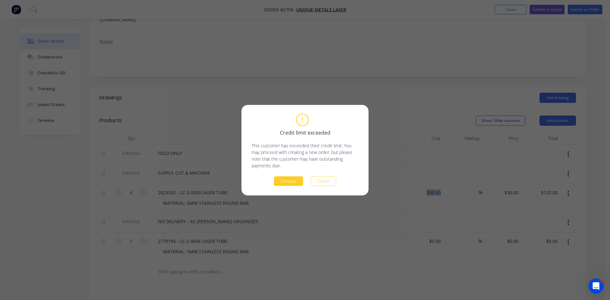
click at [284, 180] on button "Continue" at bounding box center [288, 181] width 29 height 10
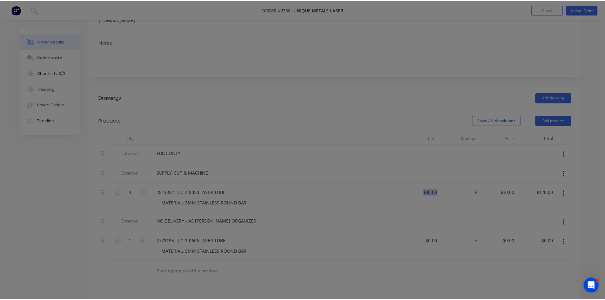
scroll to position [124, 0]
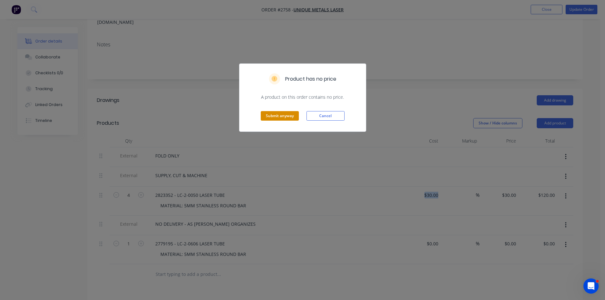
click at [275, 114] on button "Submit anyway" at bounding box center [280, 116] width 38 height 10
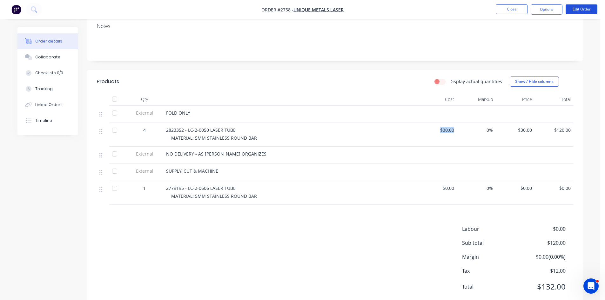
click at [585, 9] on button "Edit Order" at bounding box center [581, 9] width 32 height 10
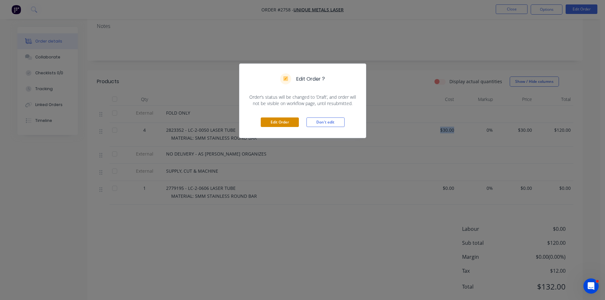
click at [272, 122] on button "Edit Order" at bounding box center [280, 122] width 38 height 10
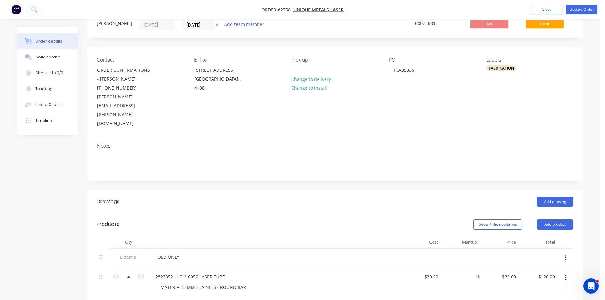
scroll to position [42, 0]
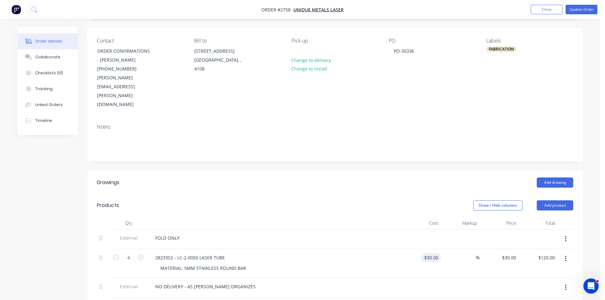
type input "30"
click at [422, 249] on div "30 30" at bounding box center [421, 263] width 39 height 29
type input "$0.00"
type input "0"
type input "$0.00"
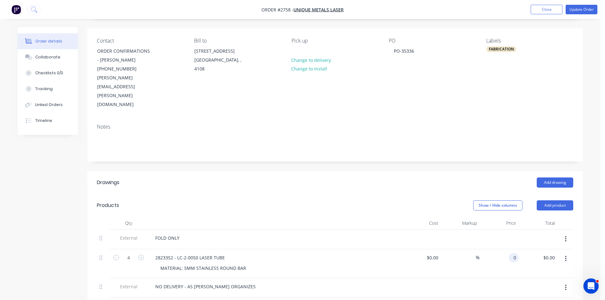
click at [503, 249] on div "0 0" at bounding box center [498, 263] width 39 height 29
type input "$0.00"
type input "0.00"
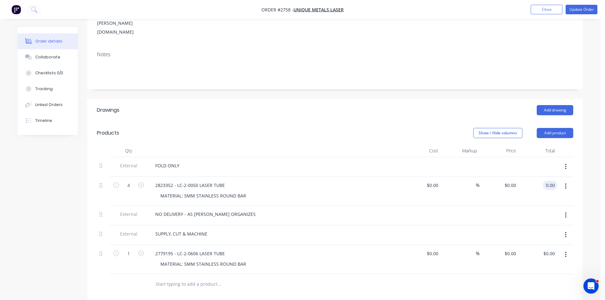
scroll to position [127, 0]
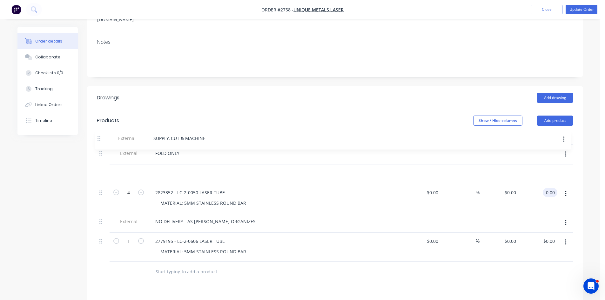
drag, startPoint x: 103, startPoint y: 196, endPoint x: 102, endPoint y: 137, distance: 58.4
click at [102, 145] on div "External FOLD ONLY 4 2823352 - LC-2-0050 LASER TUBE MATERIAL: 5MM STAINLESS ROU…" at bounding box center [335, 203] width 476 height 117
click at [102, 150] on icon at bounding box center [100, 153] width 3 height 6
type input "$0.00"
click at [565, 149] on button "button" at bounding box center [565, 154] width 15 height 11
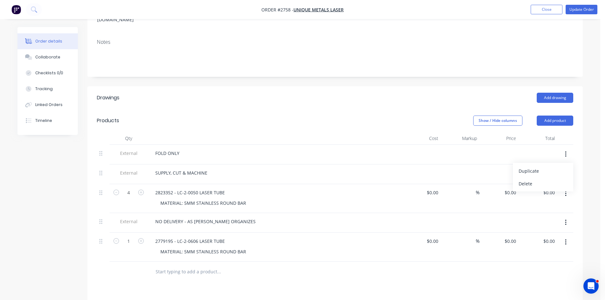
click at [521, 179] on div "Delete" at bounding box center [542, 183] width 49 height 9
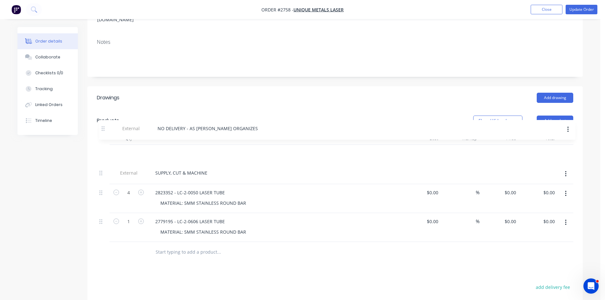
drag, startPoint x: 102, startPoint y: 176, endPoint x: 106, endPoint y: 129, distance: 47.1
click at [106, 145] on div "External SUPPLY, CUT & MACHINE 4 2823352 - LC-2-0050 LASER TUBE MATERIAL: 5MM S…" at bounding box center [335, 193] width 476 height 97
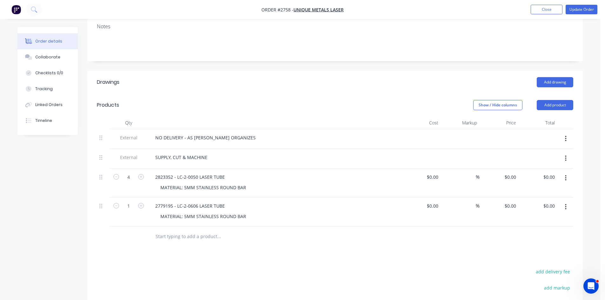
scroll to position [148, 0]
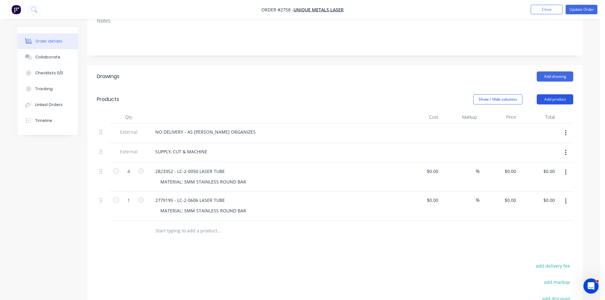
click at [562, 94] on button "Add product" at bounding box center [555, 99] width 37 height 10
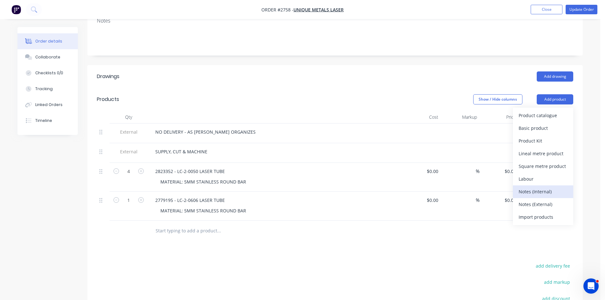
click at [544, 187] on div "Notes (Internal)" at bounding box center [542, 191] width 49 height 9
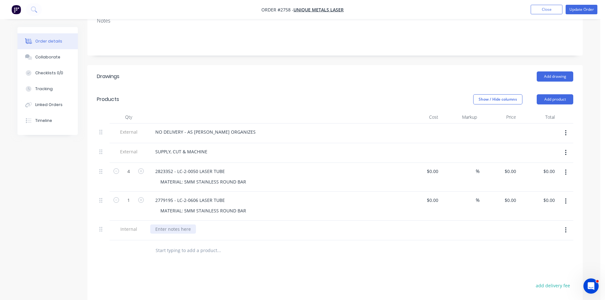
paste div
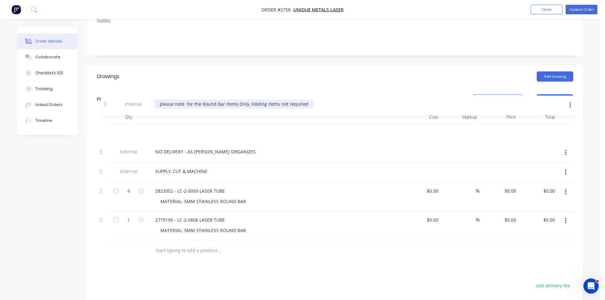
drag, startPoint x: 104, startPoint y: 194, endPoint x: 108, endPoint y: 103, distance: 91.2
click at [108, 124] on div "External NO DELIVERY - AS MICHELLE ORGANIZES External SUPPLY, CUT & MACHINE 4 2…" at bounding box center [335, 182] width 476 height 117
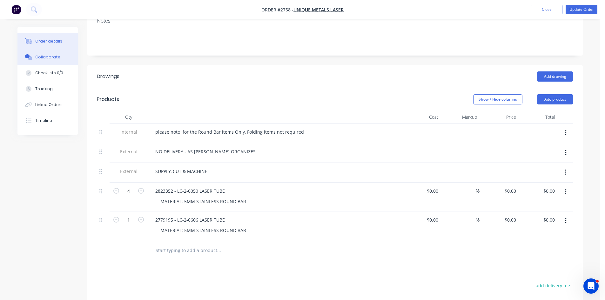
click at [48, 58] on div "Collaborate" at bounding box center [47, 57] width 25 height 6
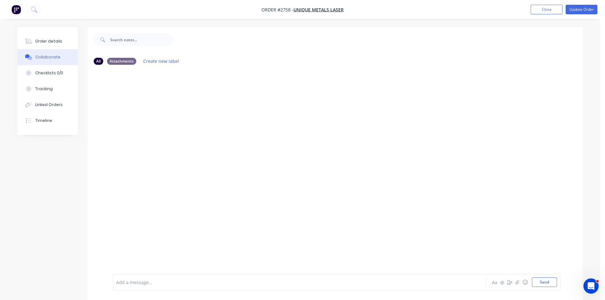
click at [139, 276] on div "Add a message... Aa @ ☺ Send" at bounding box center [337, 282] width 448 height 17
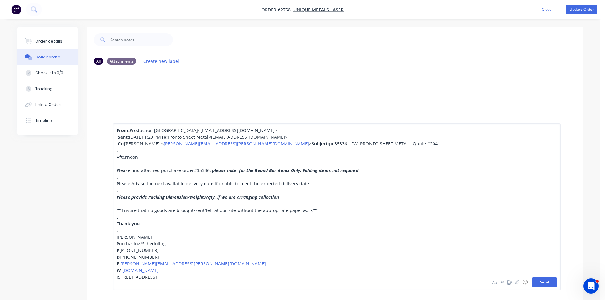
click at [541, 281] on button "Send" at bounding box center [544, 283] width 25 height 10
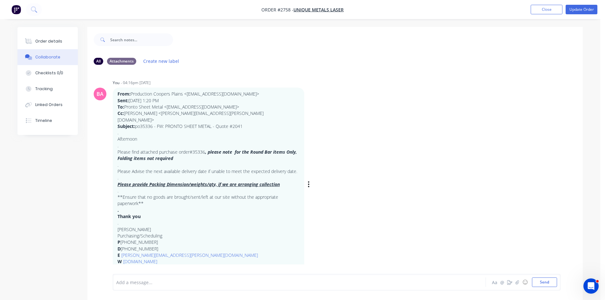
scroll to position [2, 0]
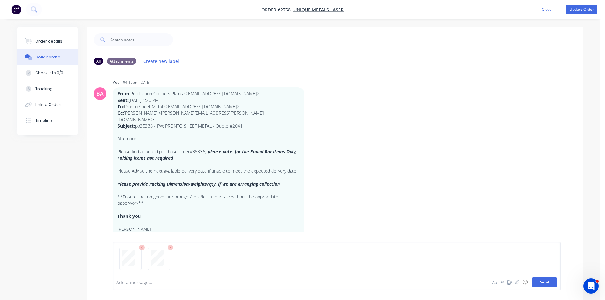
click at [540, 280] on button "Send" at bounding box center [544, 283] width 25 height 10
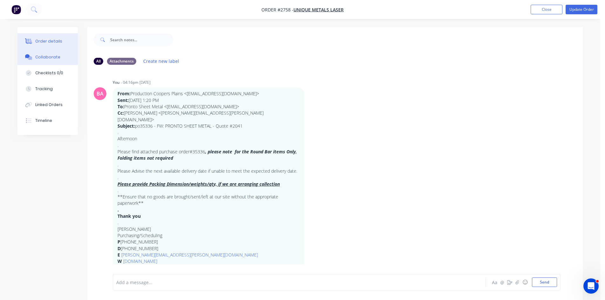
click at [47, 41] on div "Order details" at bounding box center [48, 41] width 27 height 6
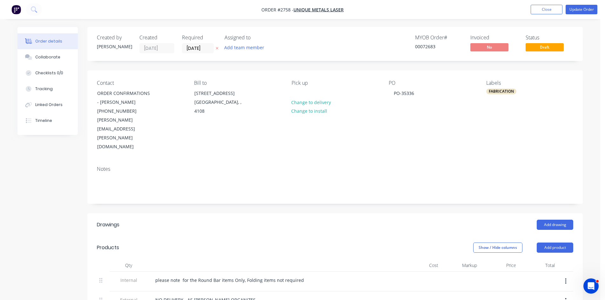
click at [504, 92] on div "FABRICATION" at bounding box center [501, 92] width 30 height 6
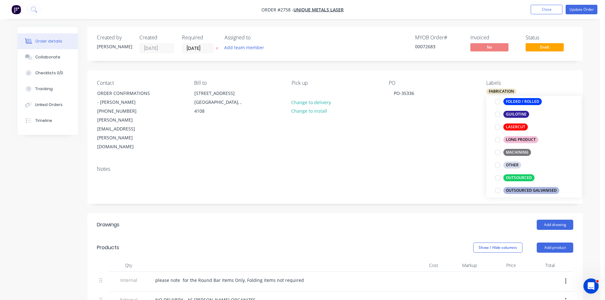
scroll to position [212, 0]
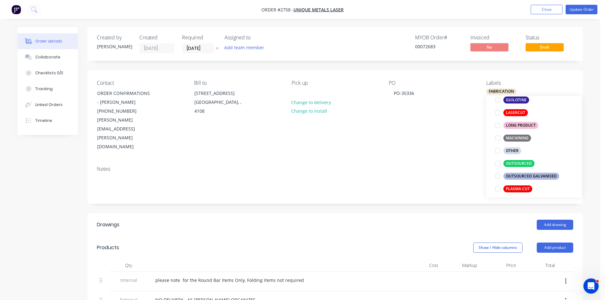
click at [508, 162] on div "OUTSOURCED" at bounding box center [518, 163] width 31 height 7
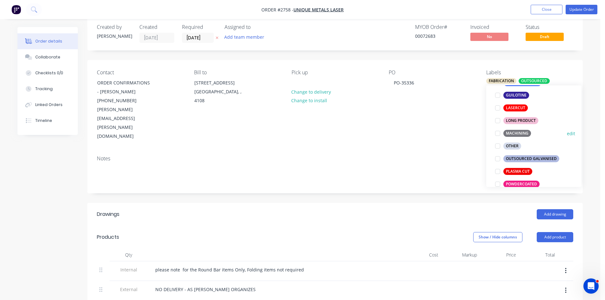
scroll to position [222, 0]
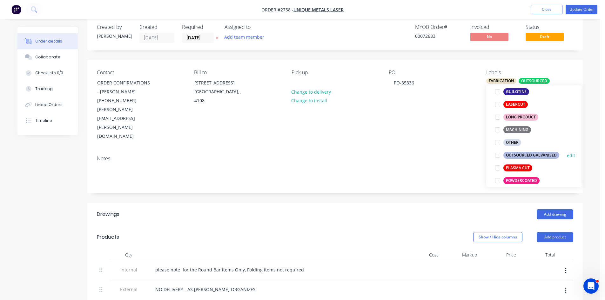
click at [498, 155] on div at bounding box center [497, 155] width 13 height 13
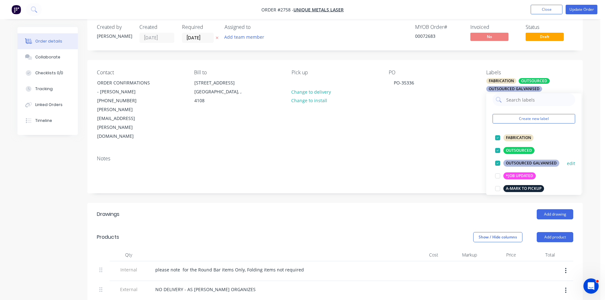
click at [497, 162] on div at bounding box center [497, 163] width 13 height 13
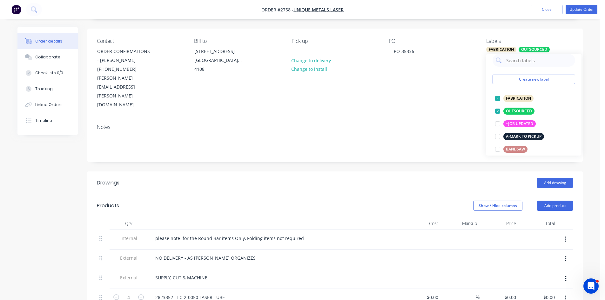
scroll to position [42, 0]
click at [242, 249] on div "NO DELIVERY - AS MICHELLE ORGANIZES" at bounding box center [275, 259] width 254 height 20
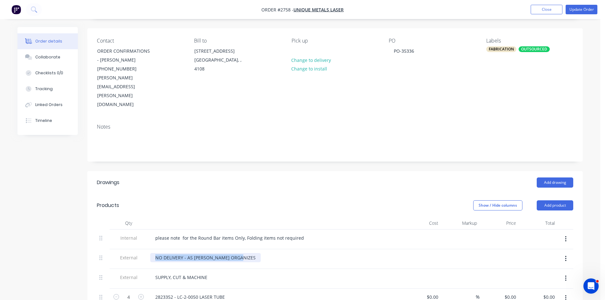
drag, startPoint x: 243, startPoint y: 230, endPoint x: 213, endPoint y: 233, distance: 30.3
click at [124, 249] on div "External NO DELIVERY - AS MICHELLE ORGANIZES" at bounding box center [335, 259] width 476 height 20
click at [567, 253] on button "button" at bounding box center [565, 258] width 15 height 11
click at [531, 284] on div "Delete" at bounding box center [542, 288] width 49 height 9
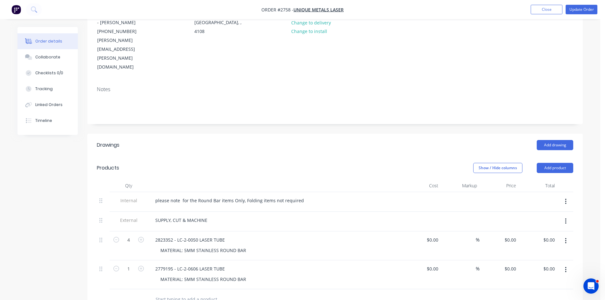
scroll to position [85, 0]
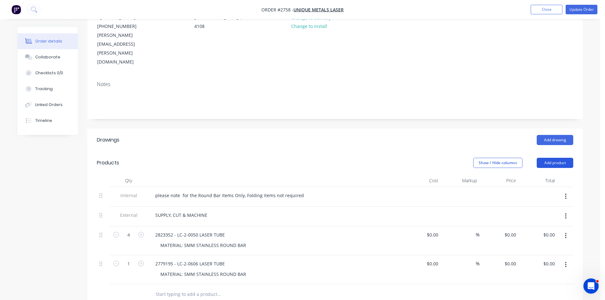
click at [559, 158] on button "Add product" at bounding box center [555, 163] width 37 height 10
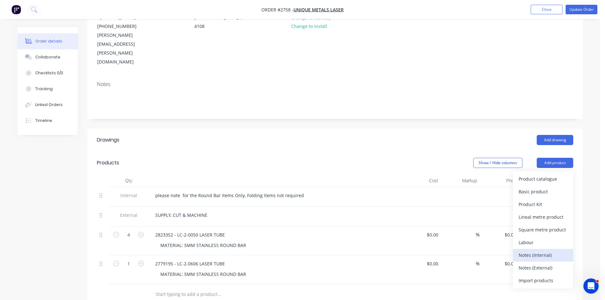
click at [541, 251] on div "Notes (Internal)" at bounding box center [542, 255] width 49 height 9
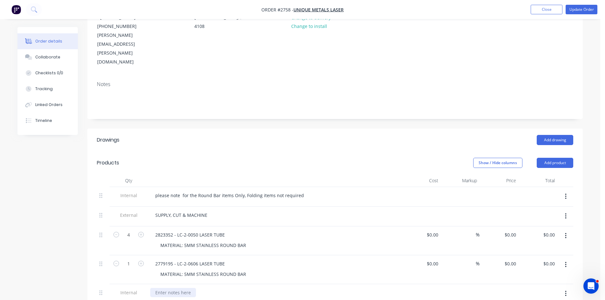
paste div
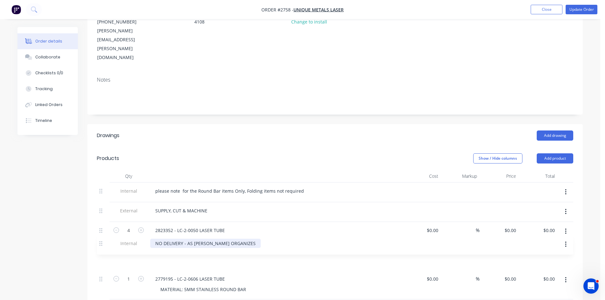
scroll to position [93, 0]
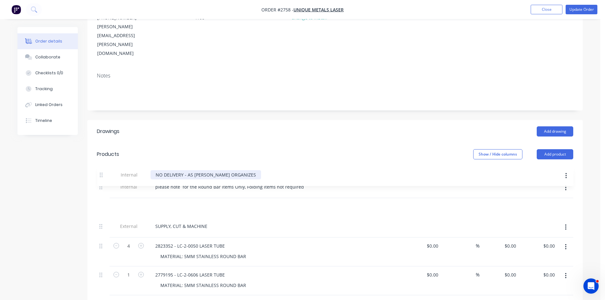
drag, startPoint x: 103, startPoint y: 267, endPoint x: 105, endPoint y: 171, distance: 95.9
click at [105, 178] on div "Internal please note for the Round Bar items Only, Folding items not required E…" at bounding box center [335, 236] width 476 height 117
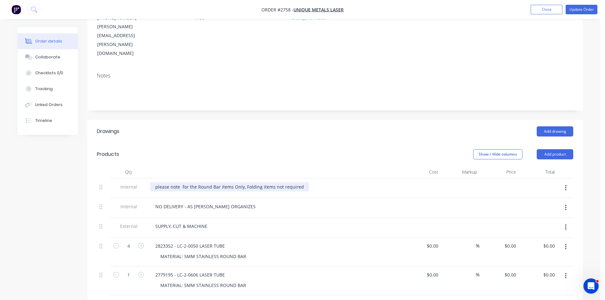
click at [154, 182] on div "please note for the Round Bar items Only, Folding items not required" at bounding box center [229, 186] width 159 height 9
click at [329, 182] on div "**** NOTE - please note for the Round Bar items Only, Folding items not required" at bounding box center [243, 186] width 186 height 9
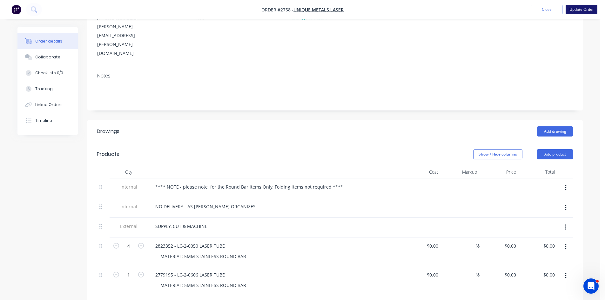
click at [586, 8] on button "Update Order" at bounding box center [581, 10] width 32 height 10
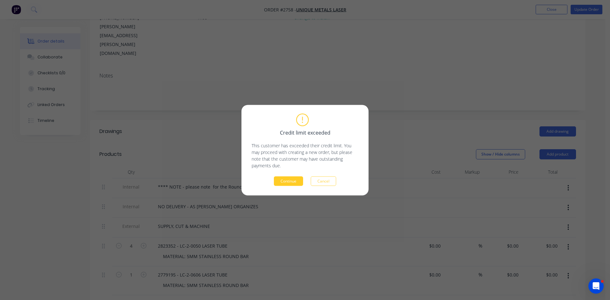
click at [290, 178] on button "Continue" at bounding box center [288, 181] width 29 height 10
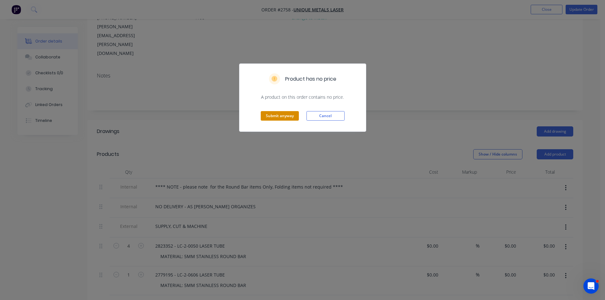
click at [276, 115] on button "Submit anyway" at bounding box center [280, 116] width 38 height 10
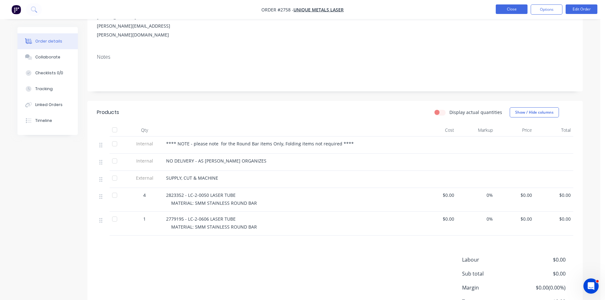
click at [513, 10] on button "Close" at bounding box center [512, 9] width 32 height 10
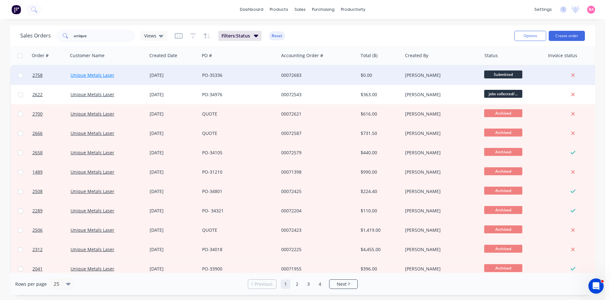
click at [93, 77] on link "Unique Metals Laser" at bounding box center [92, 75] width 44 height 6
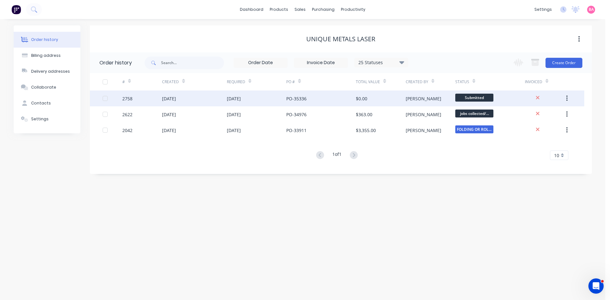
click at [174, 97] on div "[DATE]" at bounding box center [169, 98] width 14 height 7
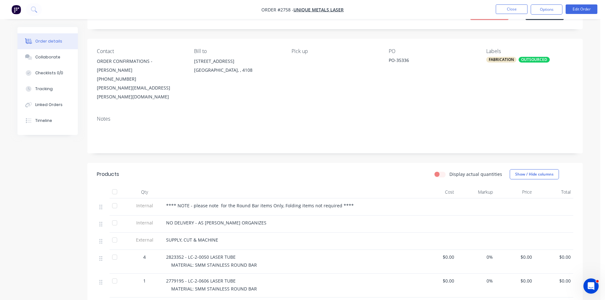
scroll to position [32, 0]
click at [516, 9] on button "Close" at bounding box center [512, 9] width 32 height 10
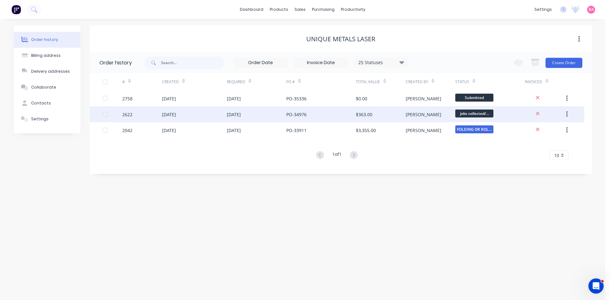
click at [174, 117] on div "[DATE]" at bounding box center [169, 114] width 14 height 7
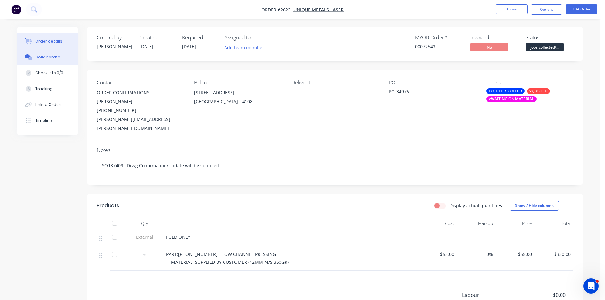
click at [44, 53] on button "Collaborate" at bounding box center [47, 57] width 60 height 16
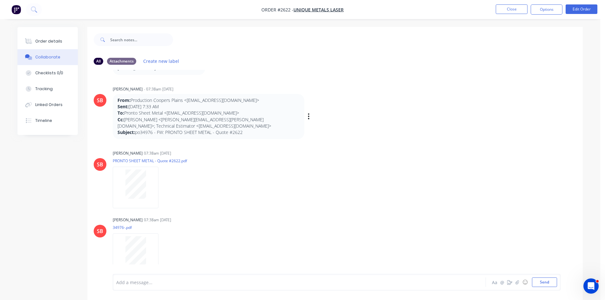
scroll to position [487, 0]
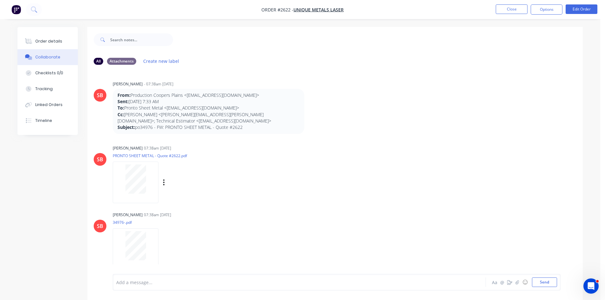
click at [280, 180] on div "Sandra Booker 07:38am 15/08/25 PRONTO SHEET METAL - Quote #2622.pdf Labels Down…" at bounding box center [212, 172] width 198 height 57
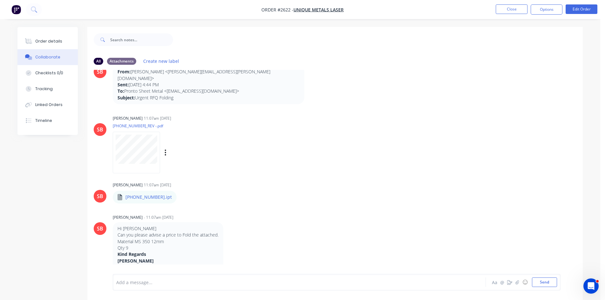
scroll to position [21, 0]
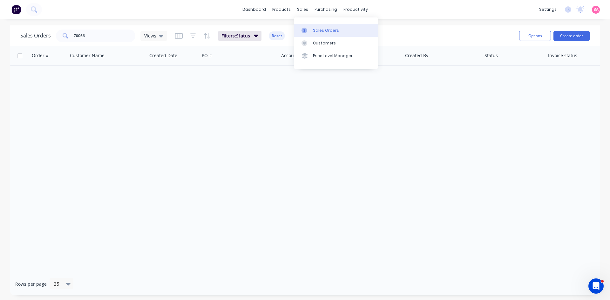
click at [325, 27] on link "Sales Orders" at bounding box center [336, 30] width 84 height 13
type input "UNIQUE"
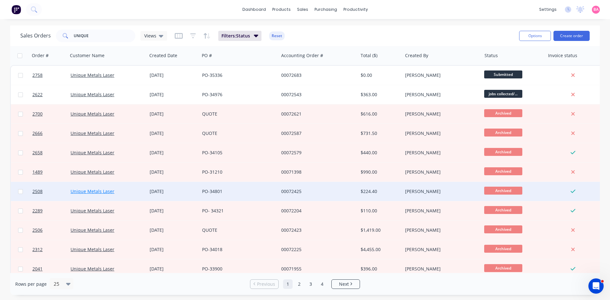
click at [84, 190] on link "Unique Metals Laser" at bounding box center [92, 191] width 44 height 6
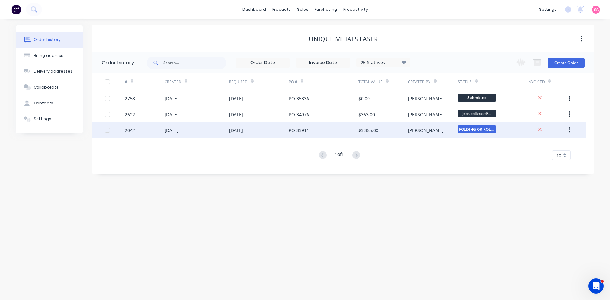
click at [178, 130] on div "[DATE]" at bounding box center [171, 130] width 14 height 7
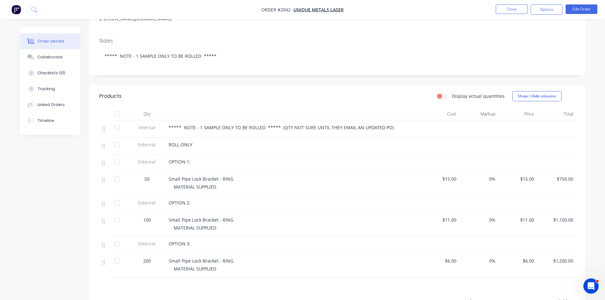
scroll to position [106, 0]
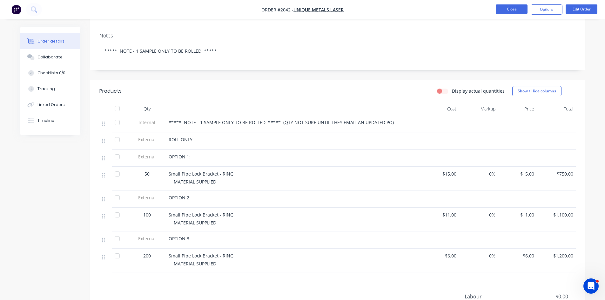
click at [509, 9] on button "Close" at bounding box center [512, 9] width 32 height 10
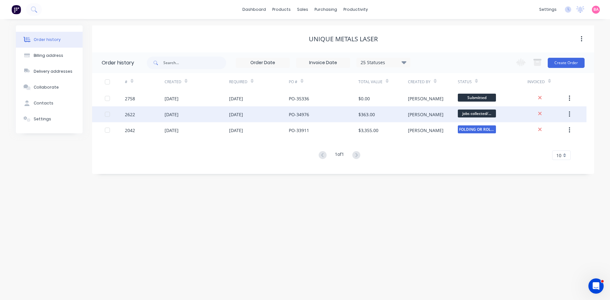
click at [178, 114] on div "[DATE]" at bounding box center [171, 114] width 14 height 7
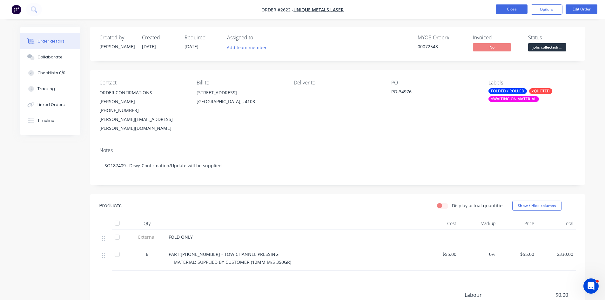
click at [516, 8] on button "Close" at bounding box center [512, 9] width 32 height 10
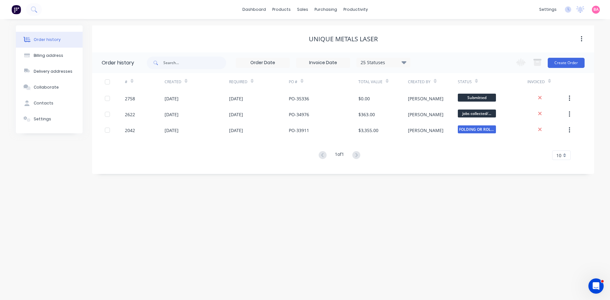
click at [404, 63] on icon at bounding box center [403, 62] width 5 height 3
click at [416, 138] on div "All" at bounding box center [396, 139] width 79 height 13
click at [436, 148] on label at bounding box center [436, 148] width 0 height 0
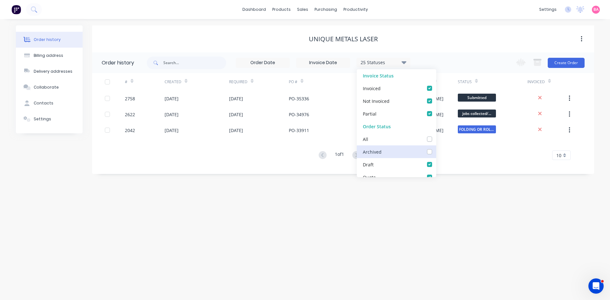
click at [436, 150] on input "checkbox" at bounding box center [438, 151] width 5 height 6
checkbox input "true"
click at [186, 64] on input "text" at bounding box center [194, 63] width 63 height 13
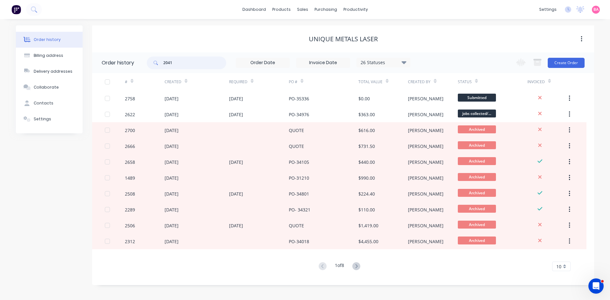
type input "2041"
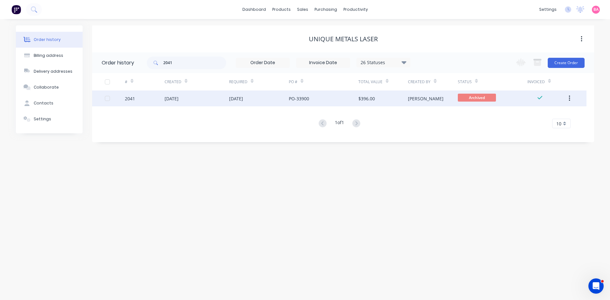
click at [243, 102] on div "[DATE]" at bounding box center [259, 98] width 60 height 16
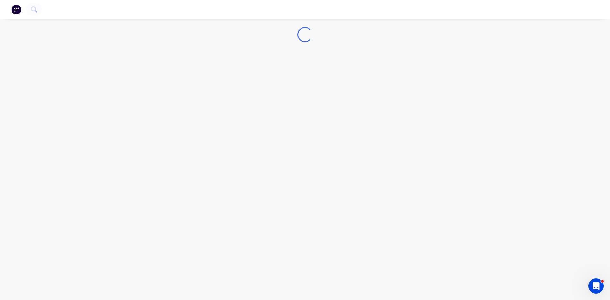
click at [243, 102] on div "Loading..." at bounding box center [305, 150] width 610 height 300
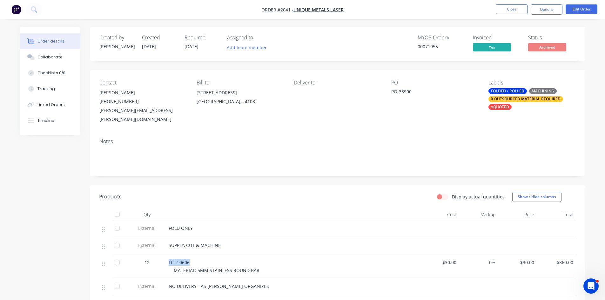
drag, startPoint x: 190, startPoint y: 252, endPoint x: 174, endPoint y: 256, distance: 16.0
click at [165, 255] on div "12 LC-2-0606 MATERIAL: 5MM STAINLESS ROUND BAR $30.00 0% $30.00 $360.00" at bounding box center [337, 267] width 476 height 24
copy div "LC-2-0606"
click at [51, 58] on div "Collaborate" at bounding box center [49, 57] width 25 height 6
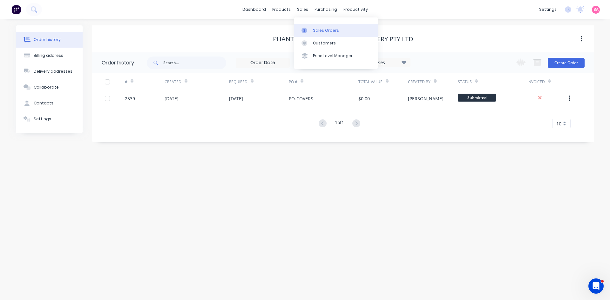
click at [319, 27] on link "Sales Orders" at bounding box center [336, 30] width 84 height 13
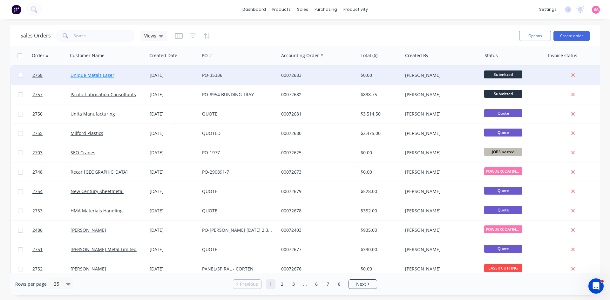
click at [97, 75] on link "Unique Metals Laser" at bounding box center [92, 75] width 44 height 6
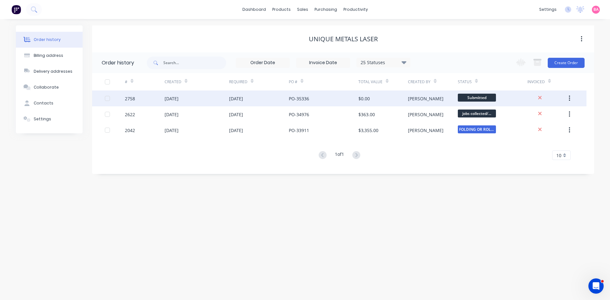
click at [166, 95] on div "[DATE]" at bounding box center [171, 98] width 14 height 7
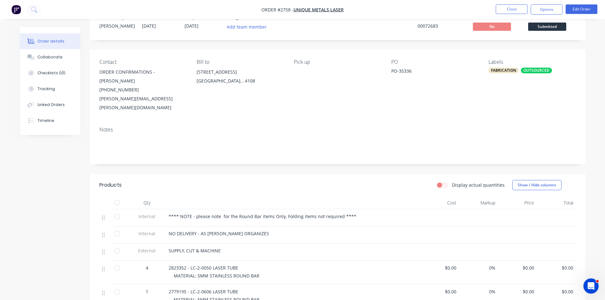
scroll to position [21, 0]
click at [52, 56] on div "Collaborate" at bounding box center [49, 57] width 25 height 6
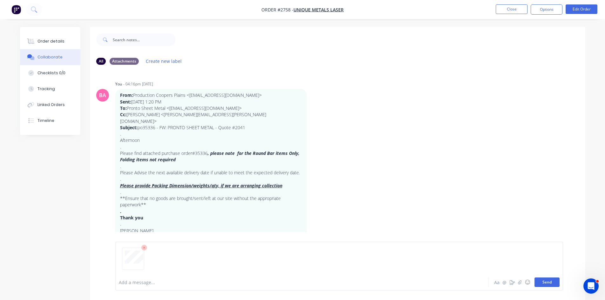
click at [547, 281] on button "Send" at bounding box center [546, 283] width 25 height 10
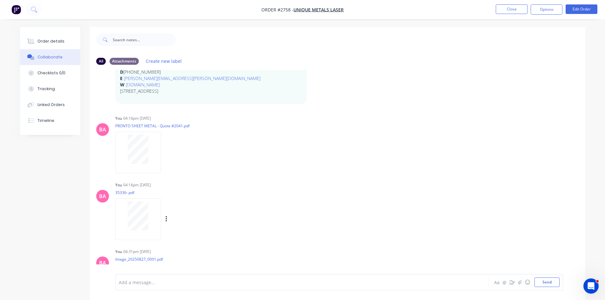
scroll to position [207, 0]
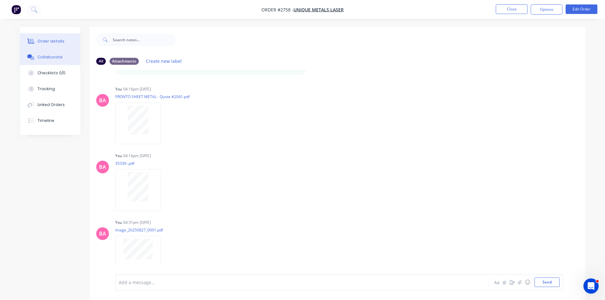
click at [53, 40] on div "Order details" at bounding box center [50, 41] width 27 height 6
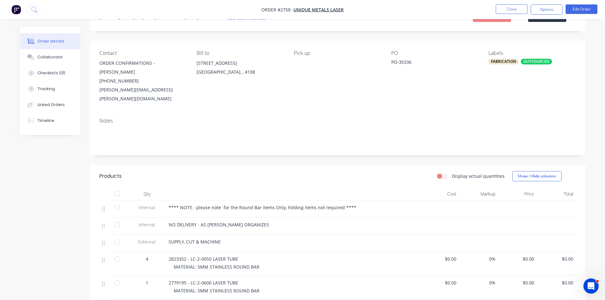
scroll to position [53, 0]
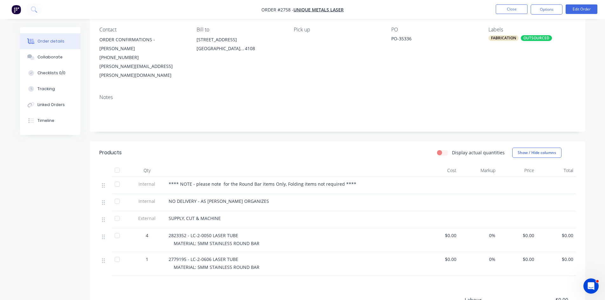
click at [525, 232] on span "$0.00" at bounding box center [517, 235] width 34 height 7
click at [586, 7] on button "Edit Order" at bounding box center [581, 9] width 32 height 10
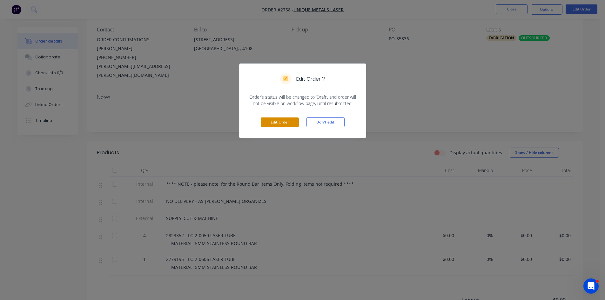
click at [282, 124] on button "Edit Order" at bounding box center [280, 122] width 38 height 10
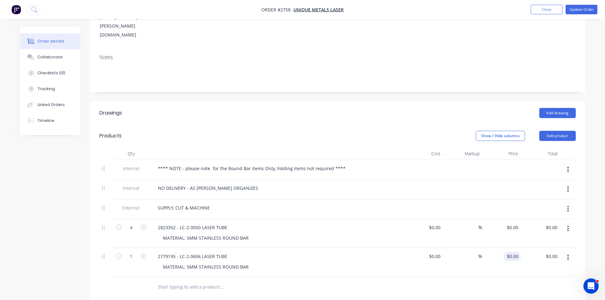
scroll to position [117, 0]
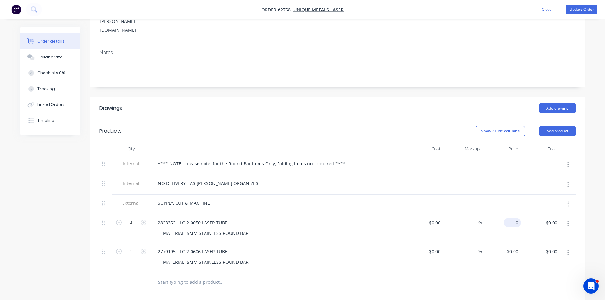
click at [513, 214] on div "0 $0.00" at bounding box center [501, 228] width 39 height 29
type input "$40.00"
type input "$160.00"
click at [513, 247] on input "0" at bounding box center [513, 251] width 15 height 9
type input "$35.00"
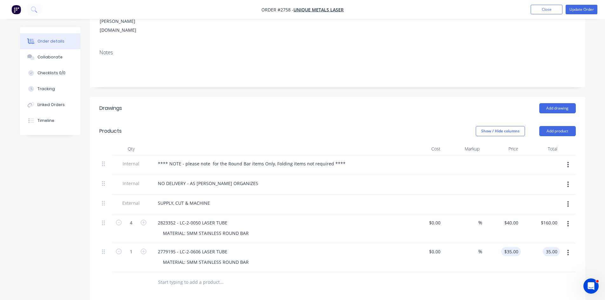
type input "$35.00"
click at [46, 57] on div "Collaborate" at bounding box center [49, 57] width 25 height 6
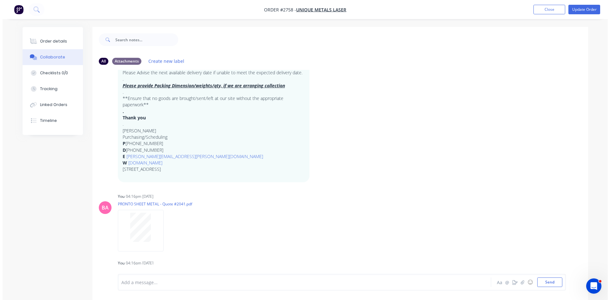
scroll to position [137, 0]
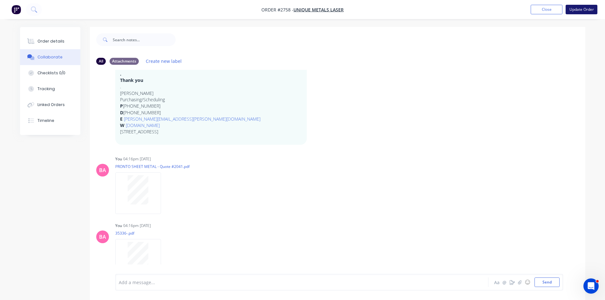
click at [584, 8] on button "Update Order" at bounding box center [581, 10] width 32 height 10
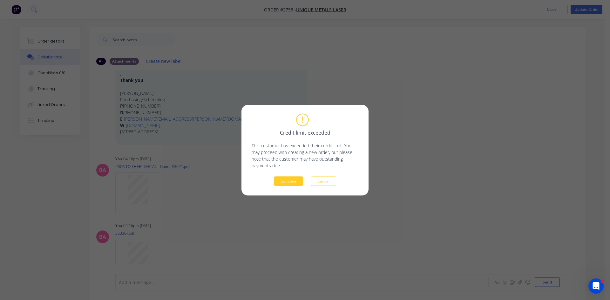
click at [282, 181] on button "Continue" at bounding box center [288, 181] width 29 height 10
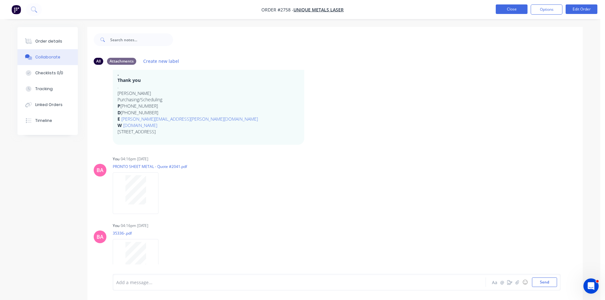
click at [513, 6] on button "Close" at bounding box center [512, 9] width 32 height 10
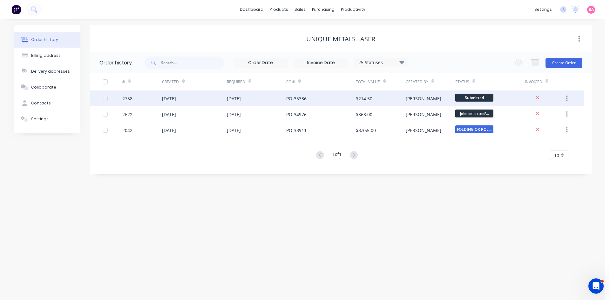
click at [176, 99] on div "[DATE]" at bounding box center [169, 98] width 14 height 7
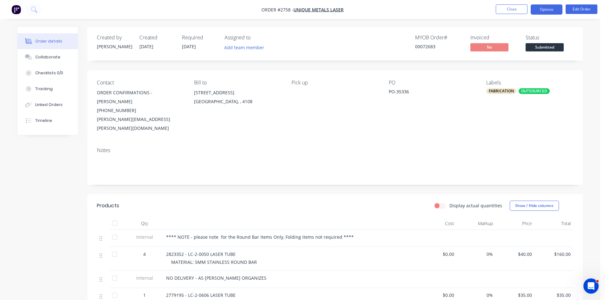
click at [551, 7] on button "Options" at bounding box center [547, 9] width 32 height 10
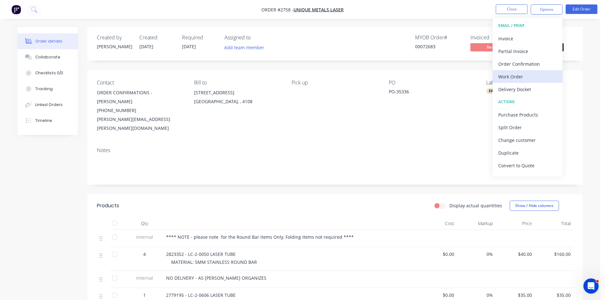
click at [514, 75] on div "Work Order" at bounding box center [527, 76] width 58 height 9
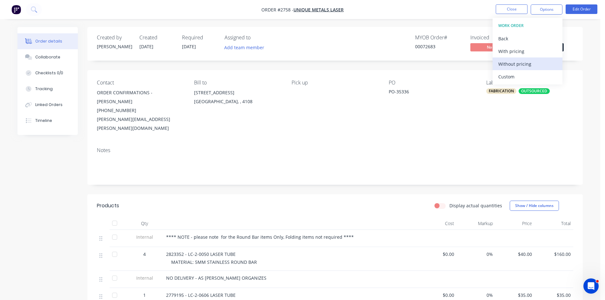
click at [512, 64] on div "Without pricing" at bounding box center [527, 63] width 58 height 9
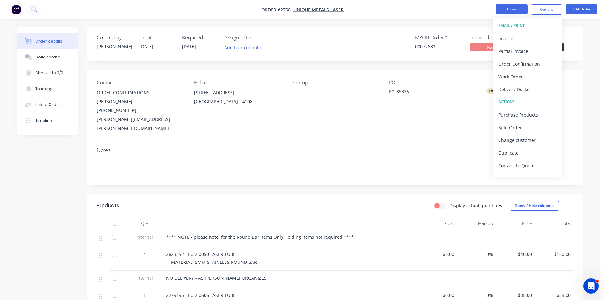
click at [509, 7] on button "Close" at bounding box center [512, 9] width 32 height 10
